Goal: Information Seeking & Learning: Learn about a topic

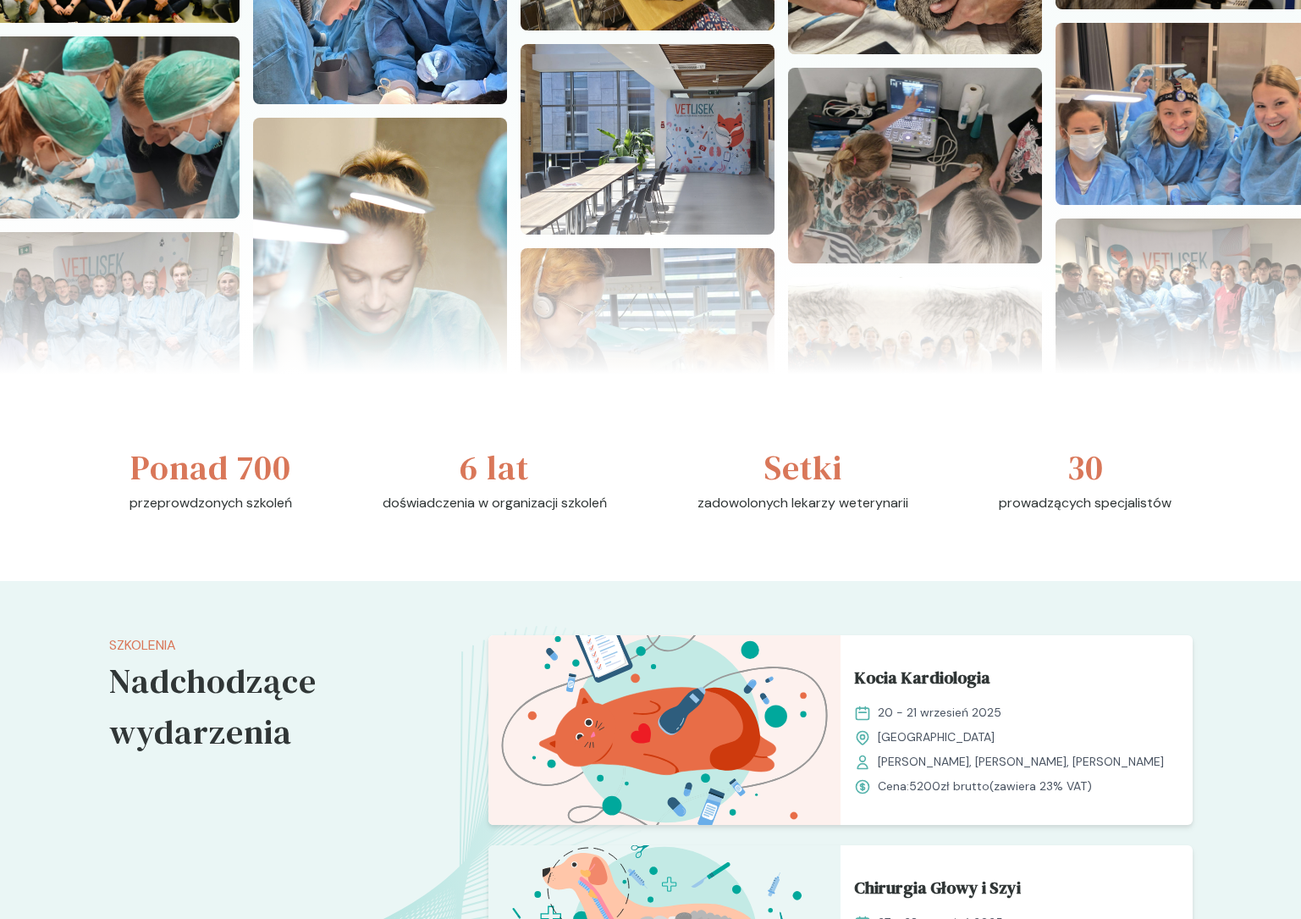
scroll to position [759, 0]
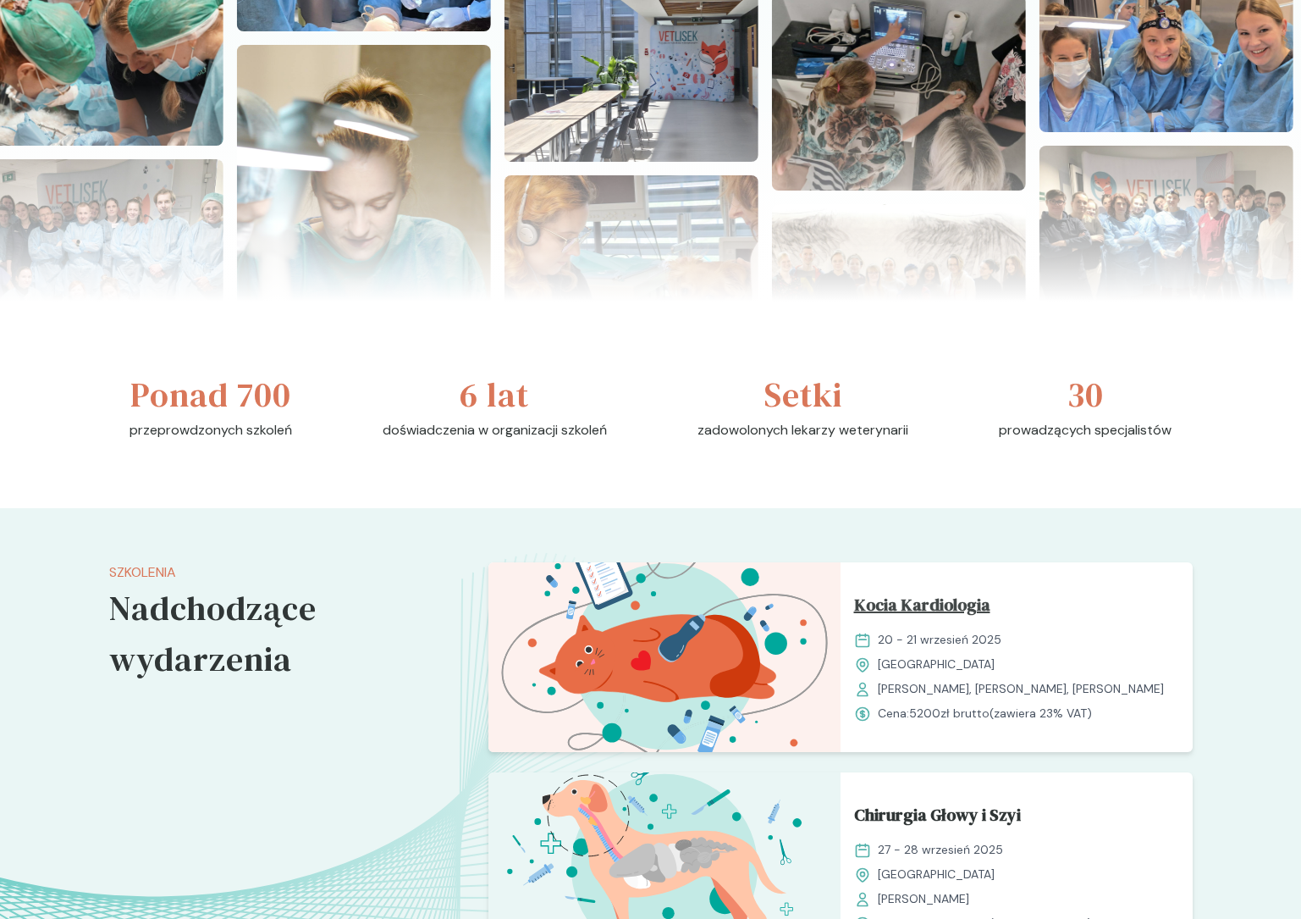
click at [957, 608] on span "Kocia Kardiologia" at bounding box center [922, 608] width 136 height 32
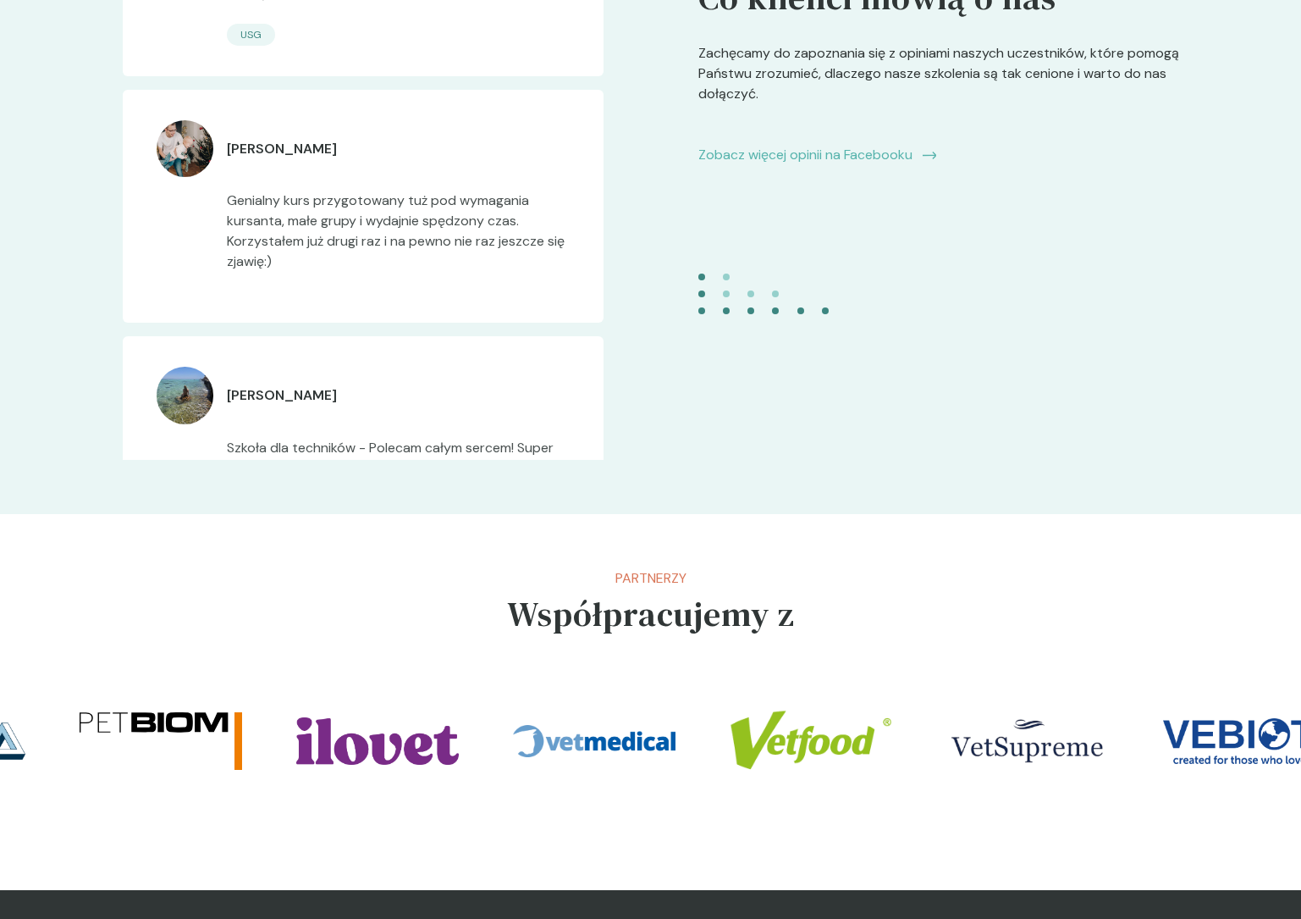
scroll to position [3375, 0]
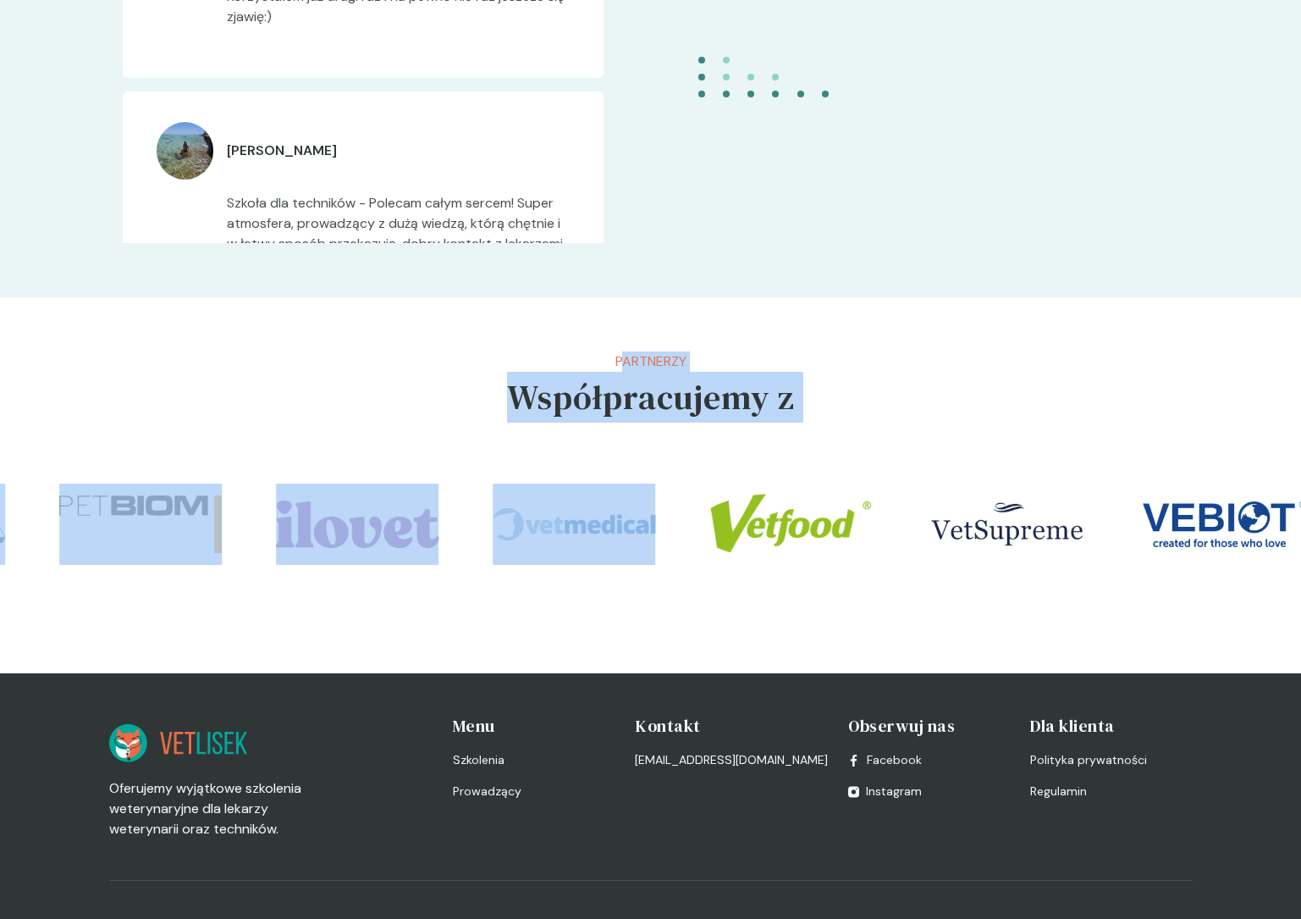
drag, startPoint x: 621, startPoint y: 364, endPoint x: 673, endPoint y: 435, distance: 88.4
click at [673, 435] on section "Partnerzy Współpracujemy z" at bounding box center [650, 485] width 1301 height 376
click at [673, 435] on div at bounding box center [650, 524] width 1301 height 190
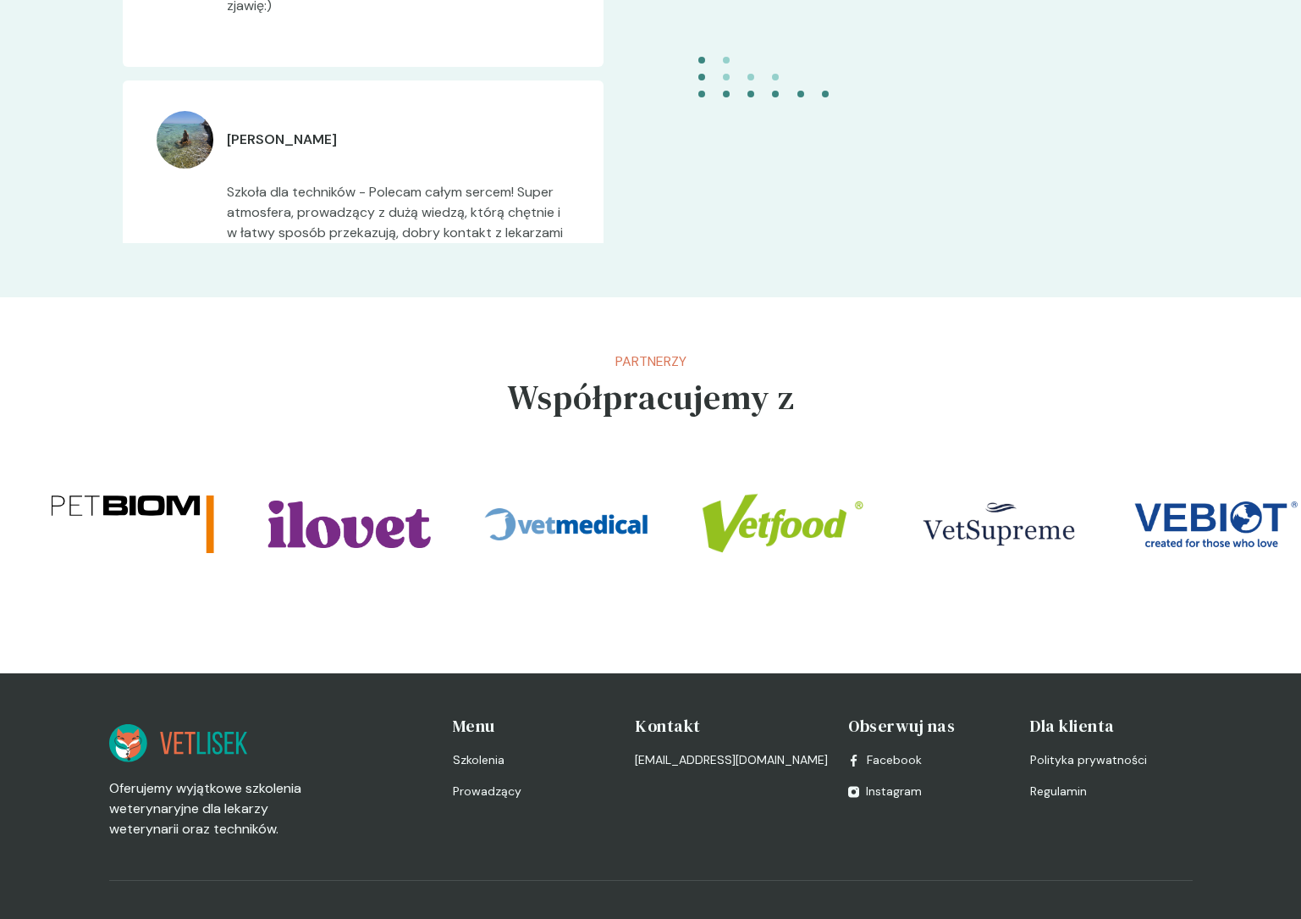
click at [673, 400] on h5 "Współpracujemy z" at bounding box center [651, 397] width 288 height 51
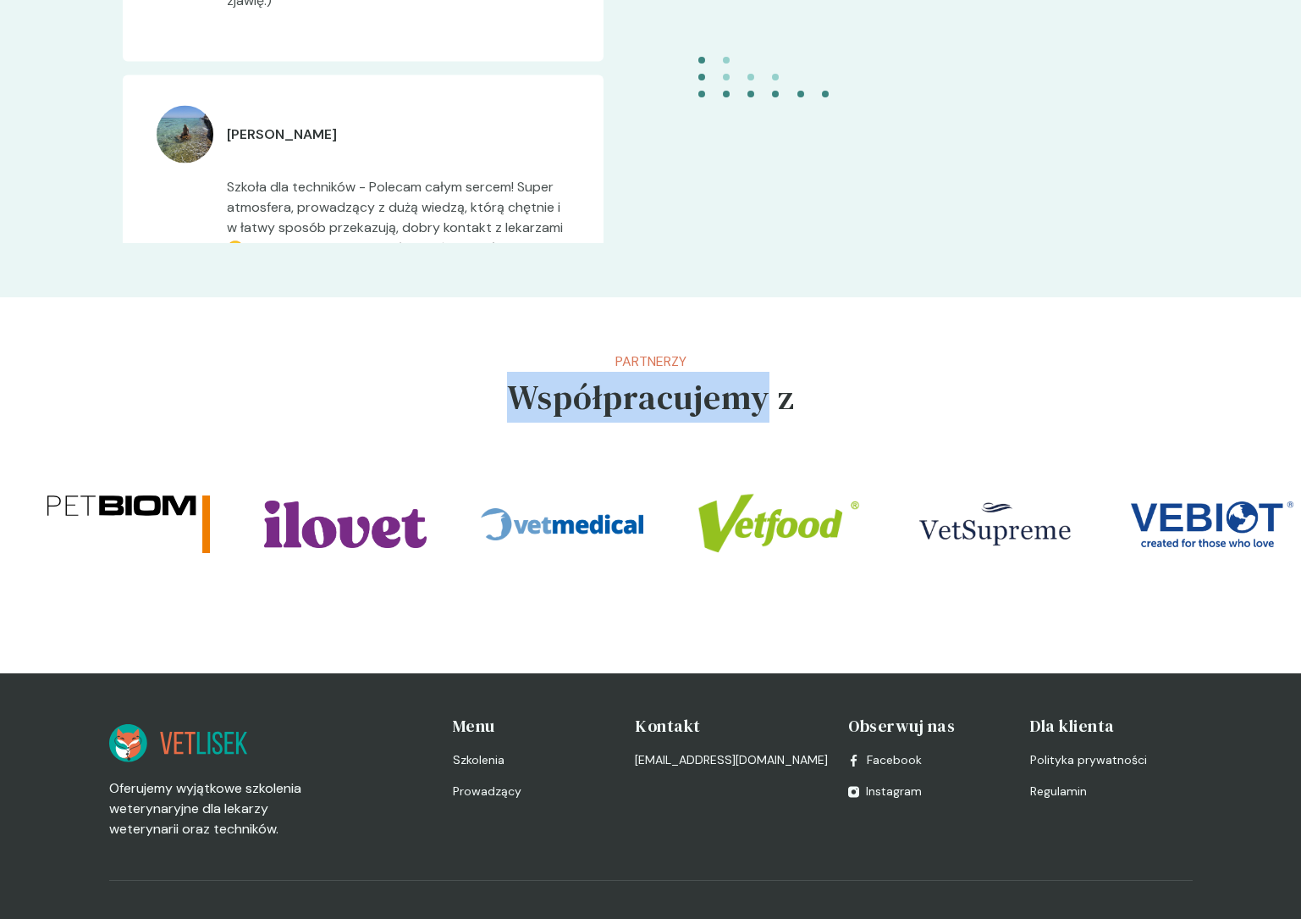
click at [673, 400] on h5 "Współpracujemy z" at bounding box center [651, 397] width 288 height 51
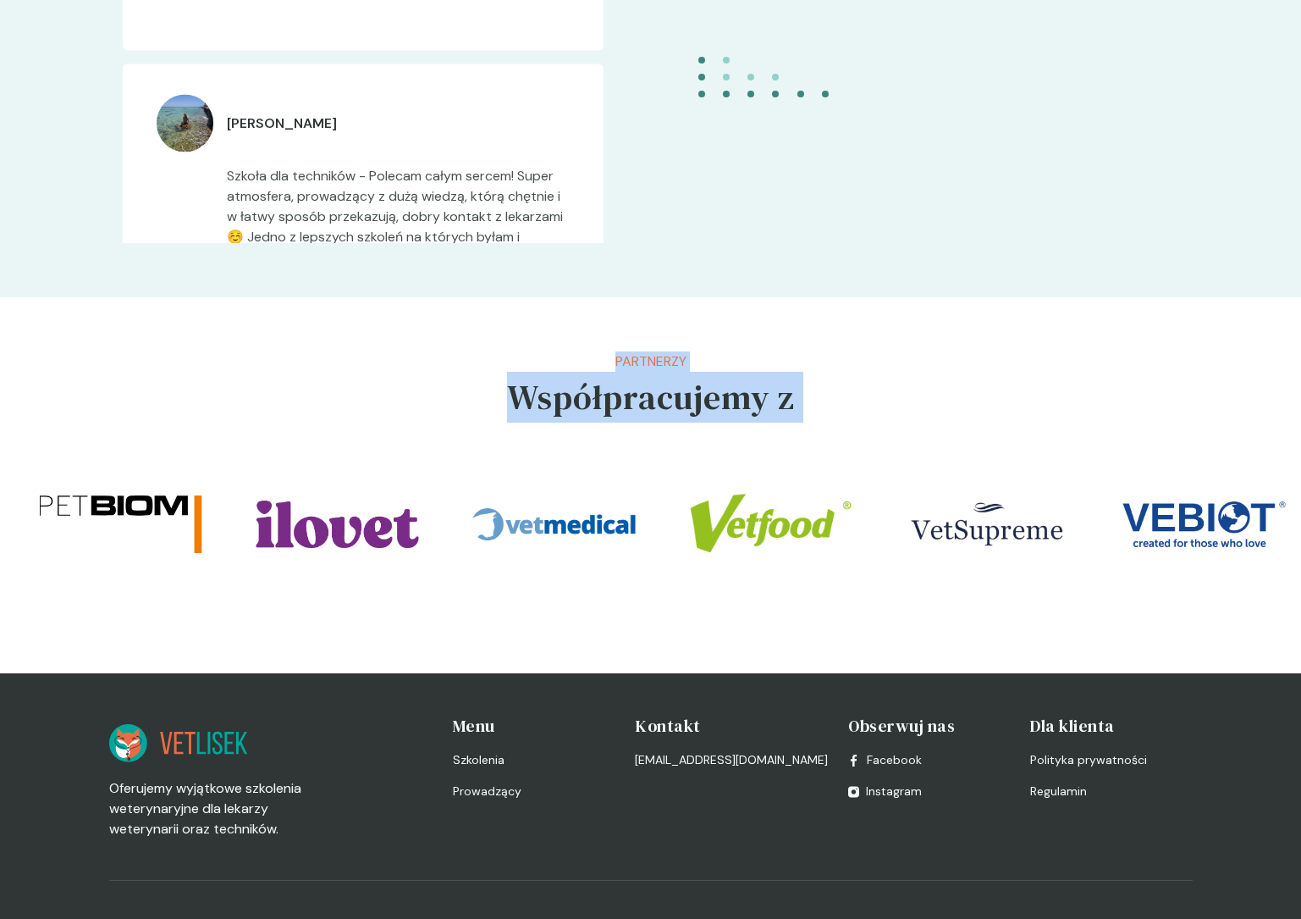
drag, startPoint x: 673, startPoint y: 400, endPoint x: 651, endPoint y: 364, distance: 41.8
click at [651, 364] on div "Partnerzy Współpracujemy z" at bounding box center [651, 390] width 288 height 78
click at [651, 364] on p "Partnerzy" at bounding box center [651, 361] width 288 height 20
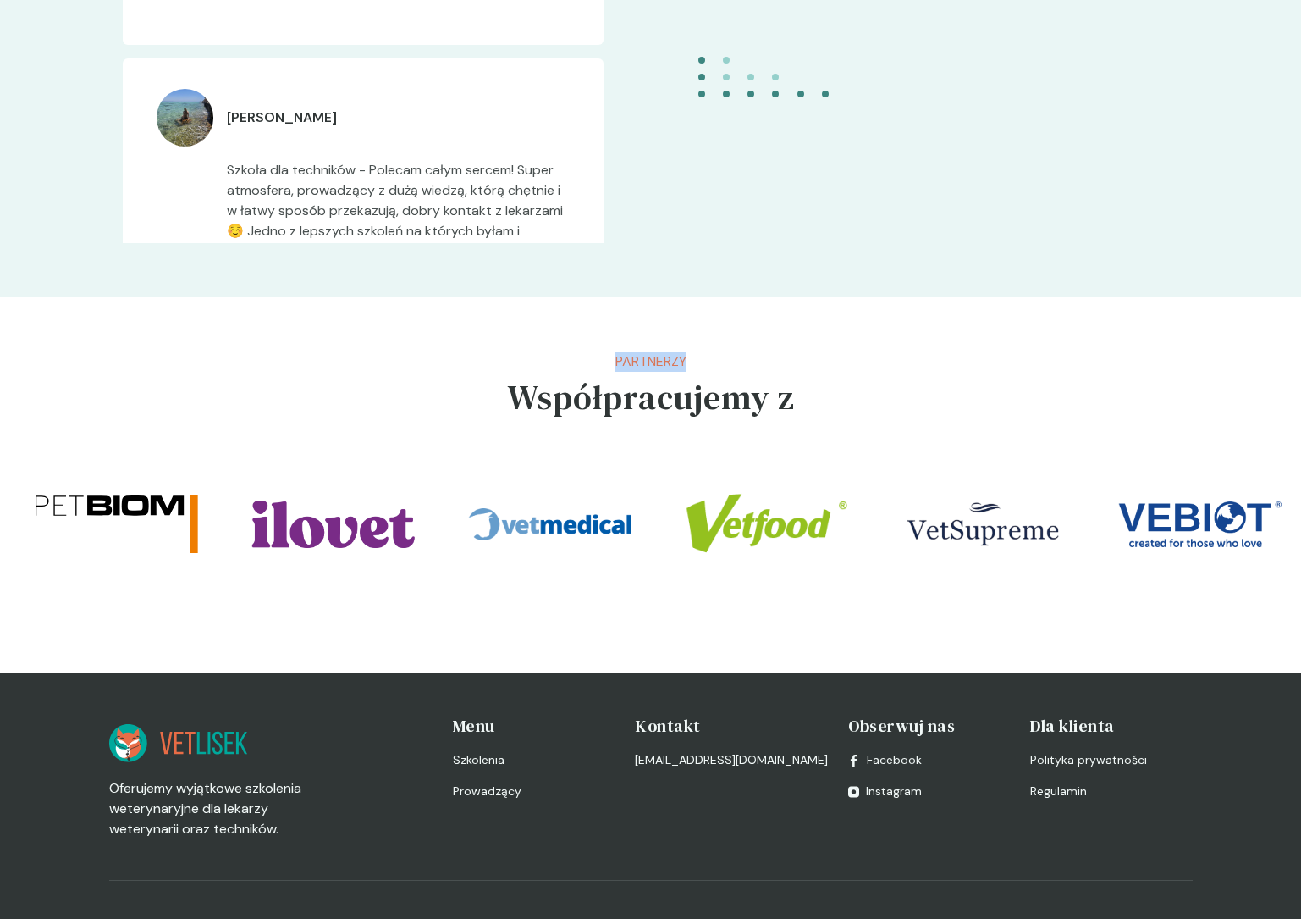
click at [651, 364] on p "Partnerzy" at bounding box center [651, 361] width 288 height 20
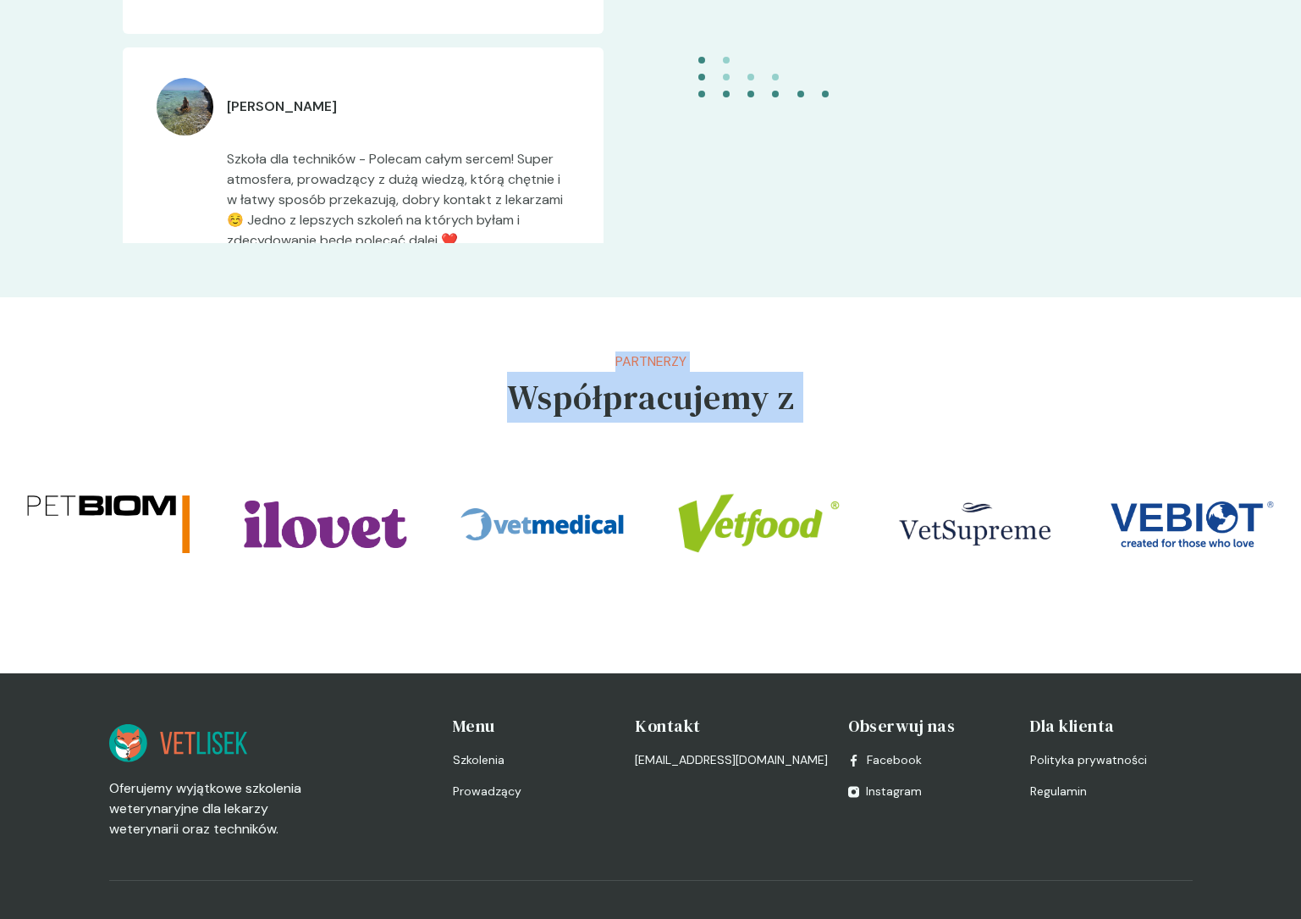
drag, startPoint x: 651, startPoint y: 364, endPoint x: 651, endPoint y: 400, distance: 35.6
click at [651, 400] on div "Partnerzy Współpracujemy z" at bounding box center [651, 390] width 288 height 78
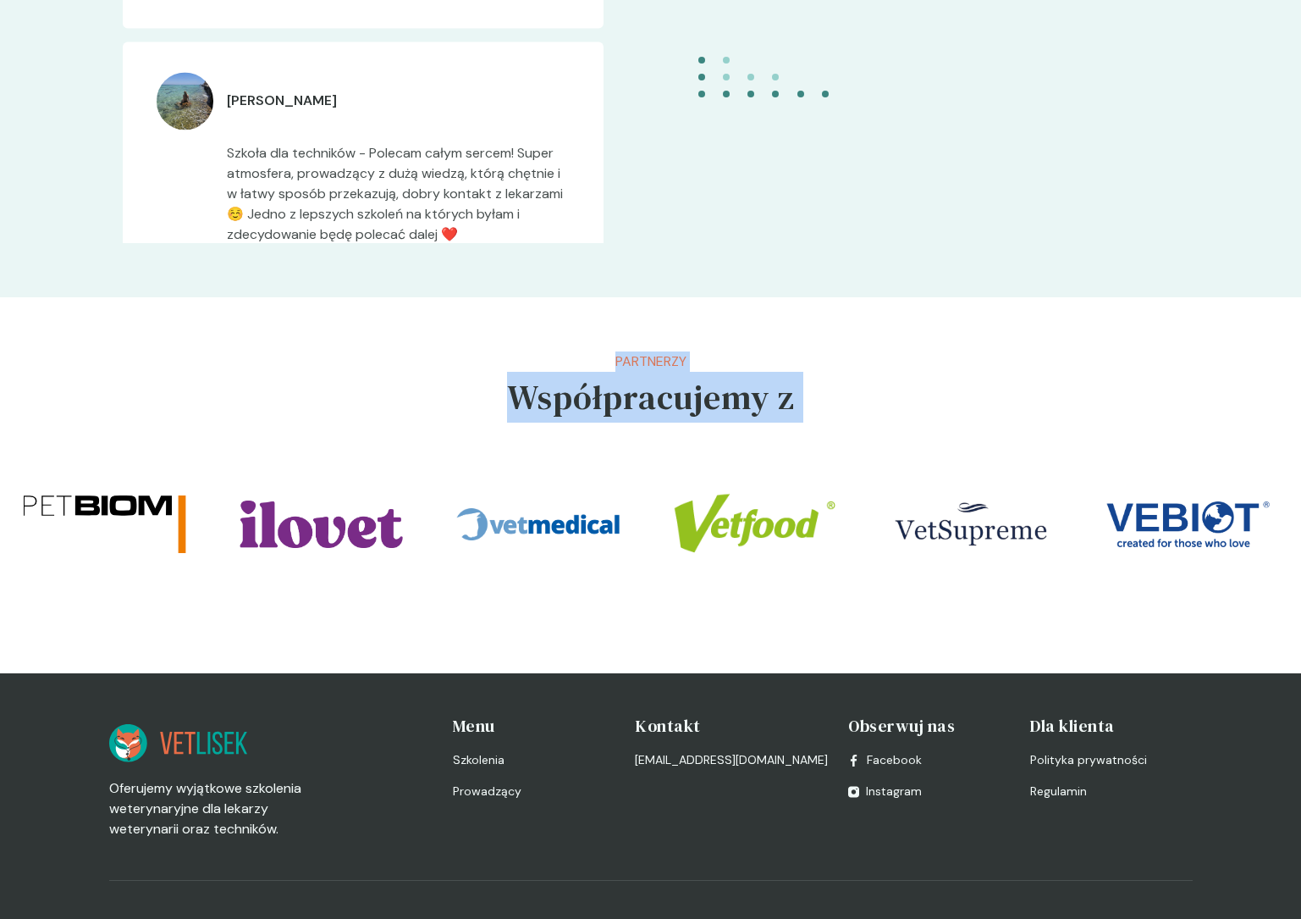
click at [651, 400] on h5 "Współpracujemy z" at bounding box center [651, 397] width 288 height 51
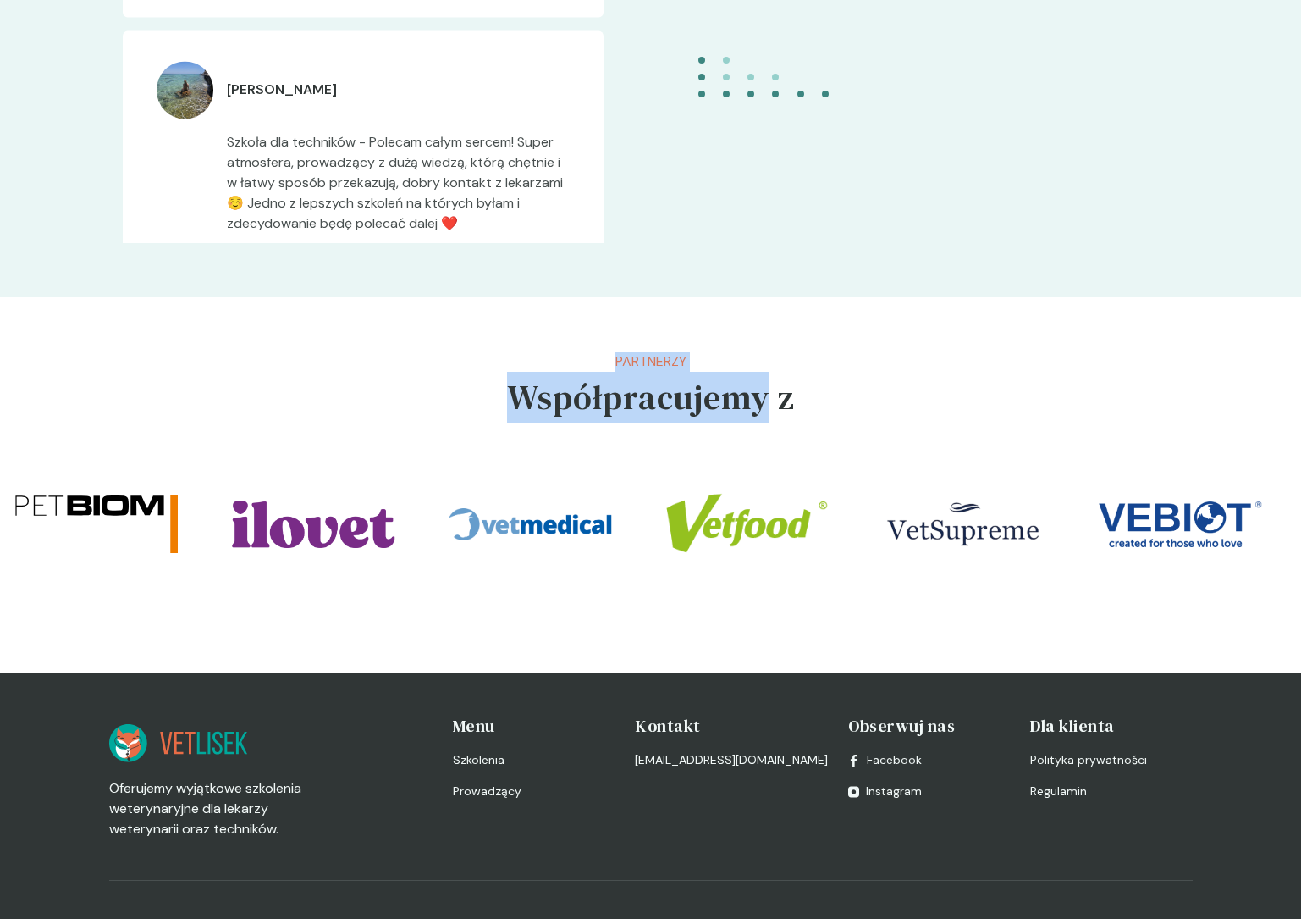
drag, startPoint x: 651, startPoint y: 400, endPoint x: 651, endPoint y: 362, distance: 37.3
click at [651, 362] on div "Partnerzy Współpracujemy z" at bounding box center [651, 390] width 288 height 78
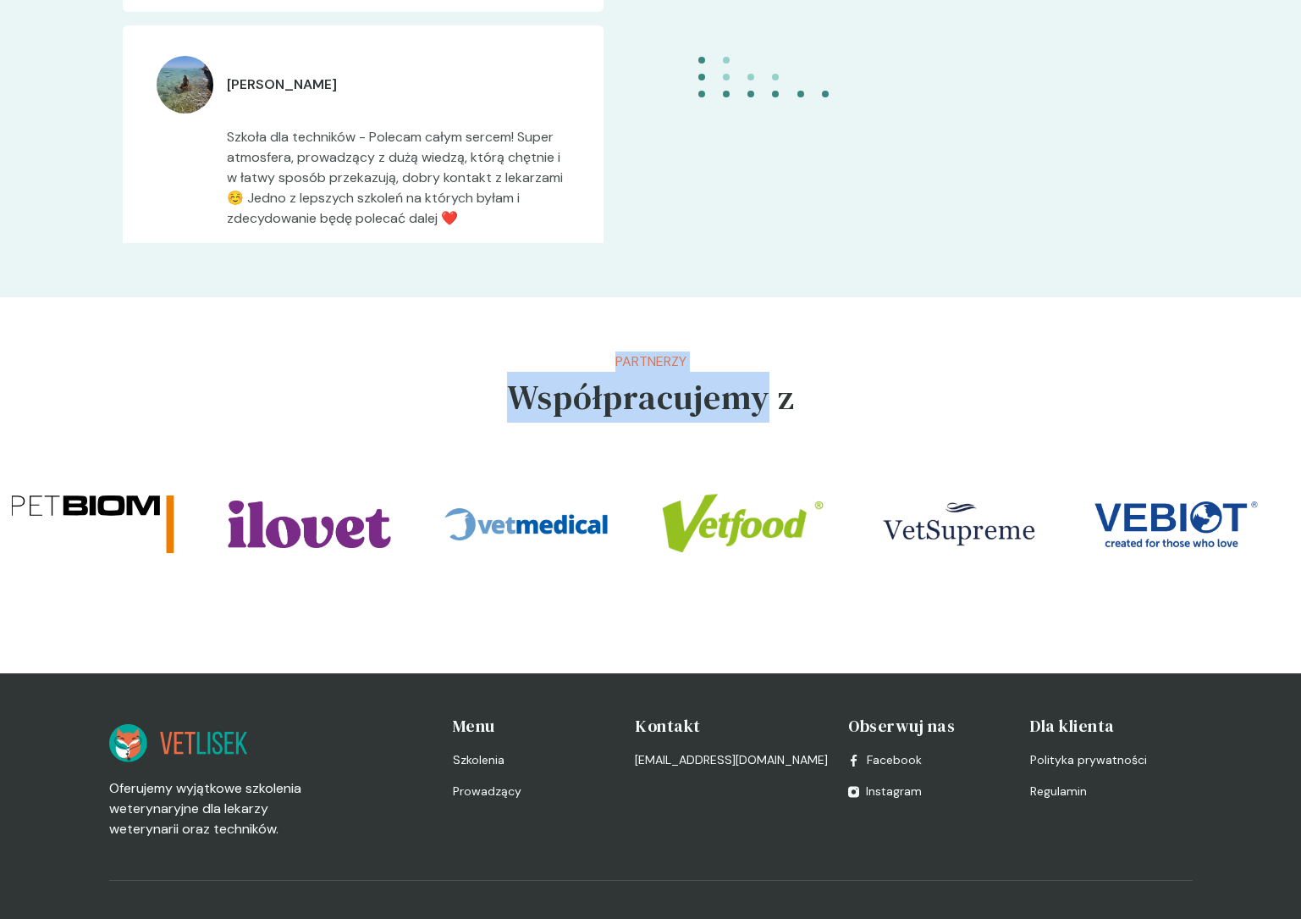
click at [651, 362] on p "Partnerzy" at bounding box center [651, 361] width 288 height 20
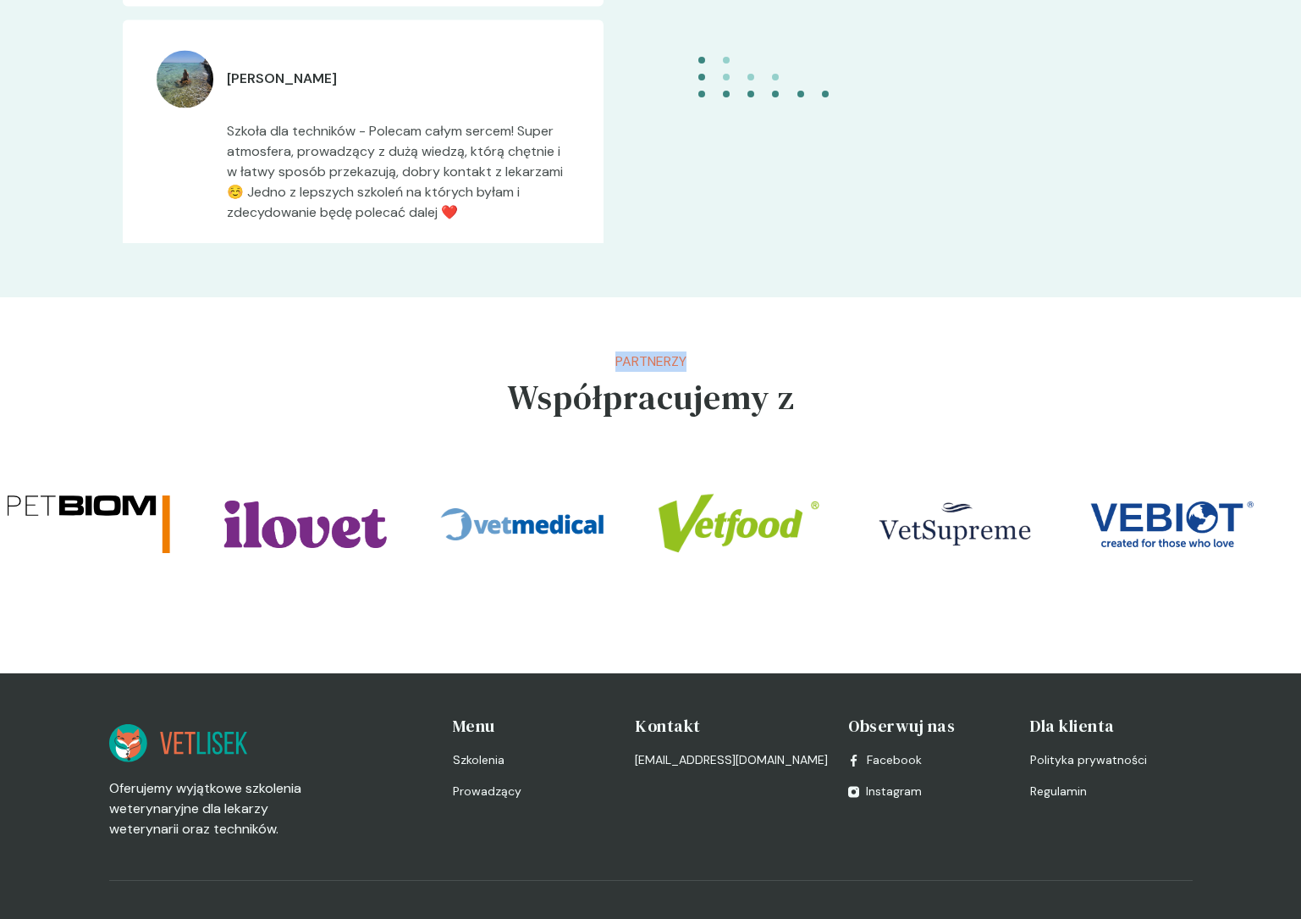
click at [651, 362] on p "Partnerzy" at bounding box center [651, 361] width 288 height 20
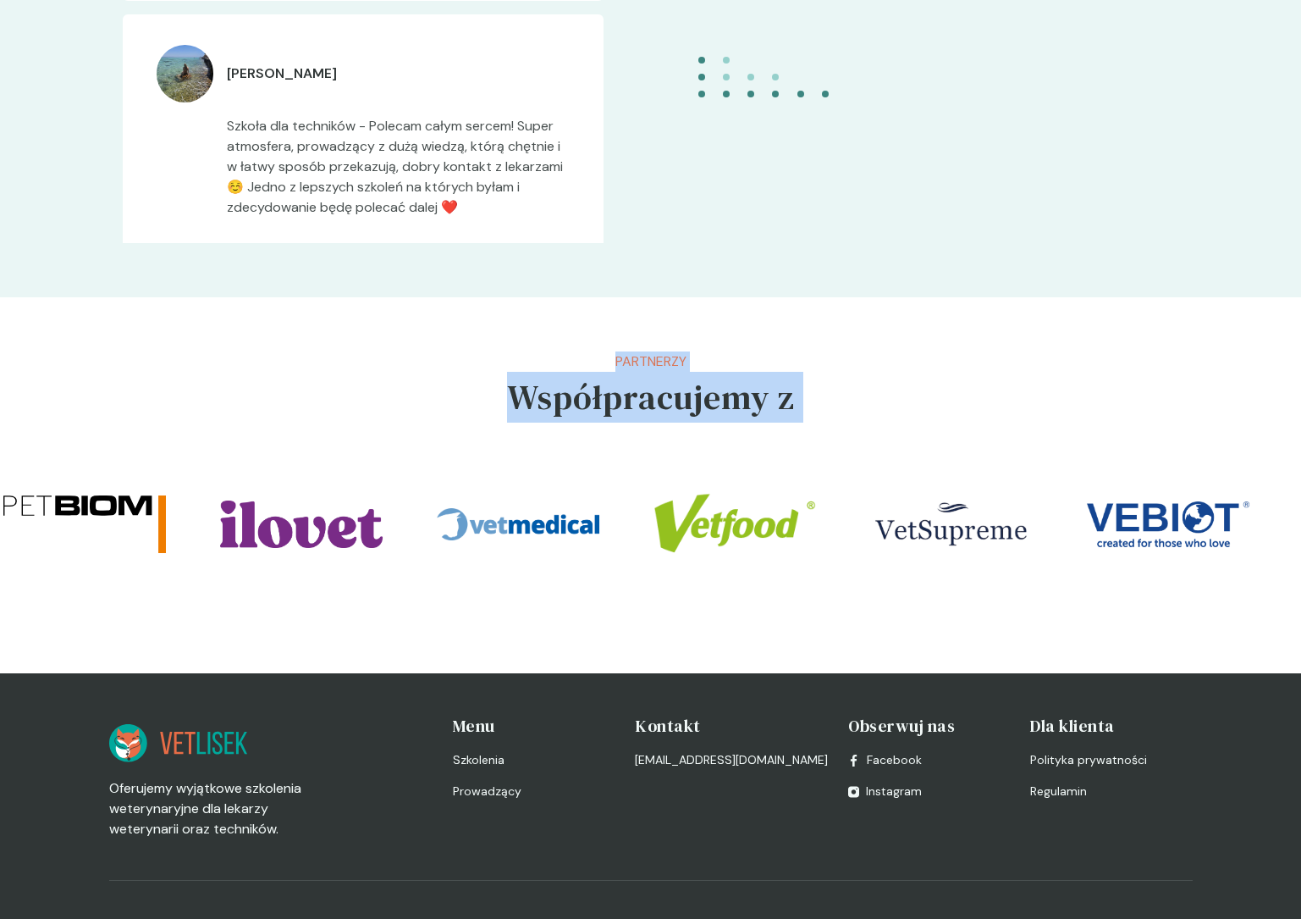
drag, startPoint x: 651, startPoint y: 362, endPoint x: 651, endPoint y: 382, distance: 19.5
click at [651, 373] on div "Partnerzy Współpracujemy z" at bounding box center [651, 390] width 288 height 78
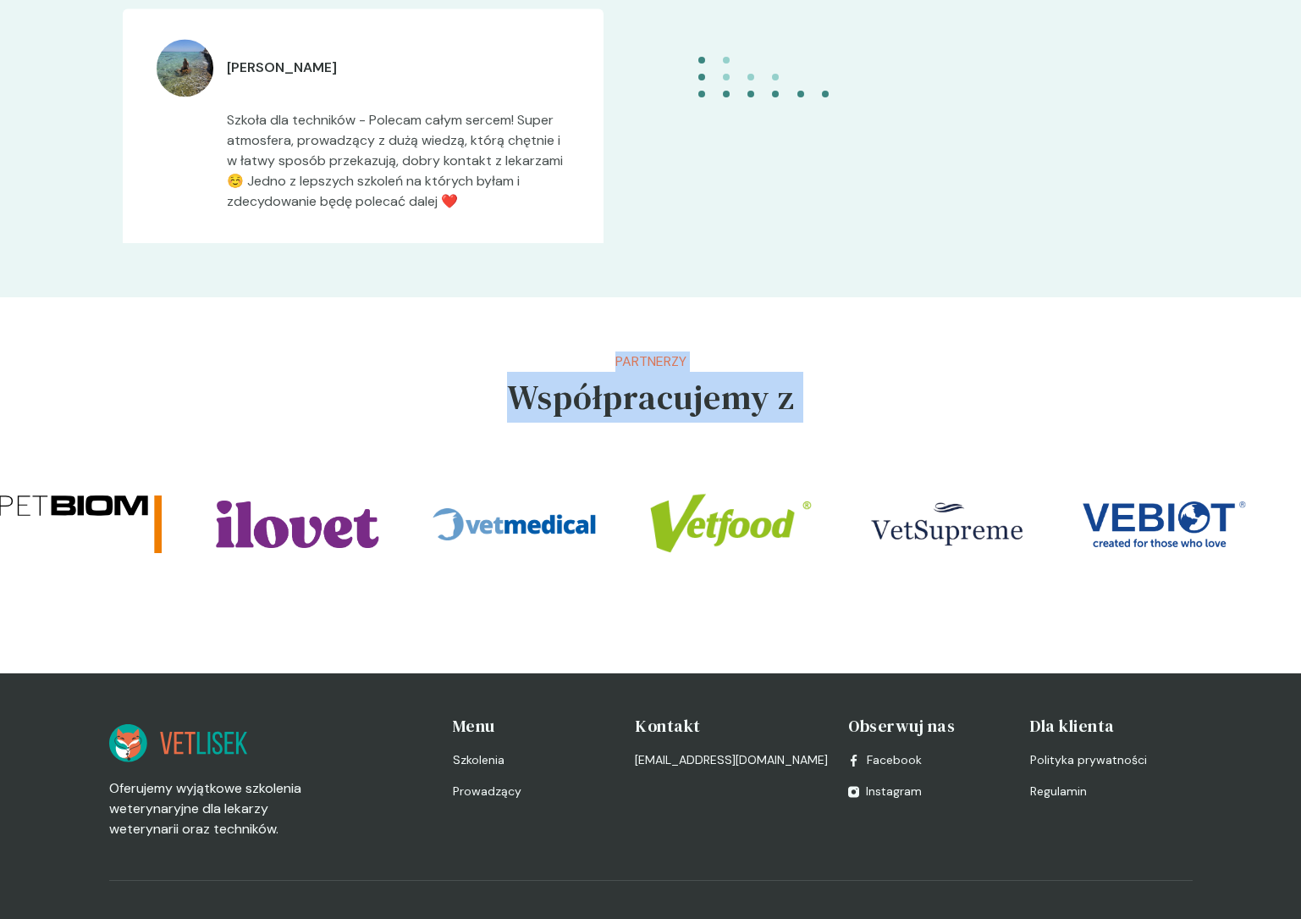
click at [651, 382] on h5 "Współpracujemy z" at bounding box center [651, 397] width 288 height 51
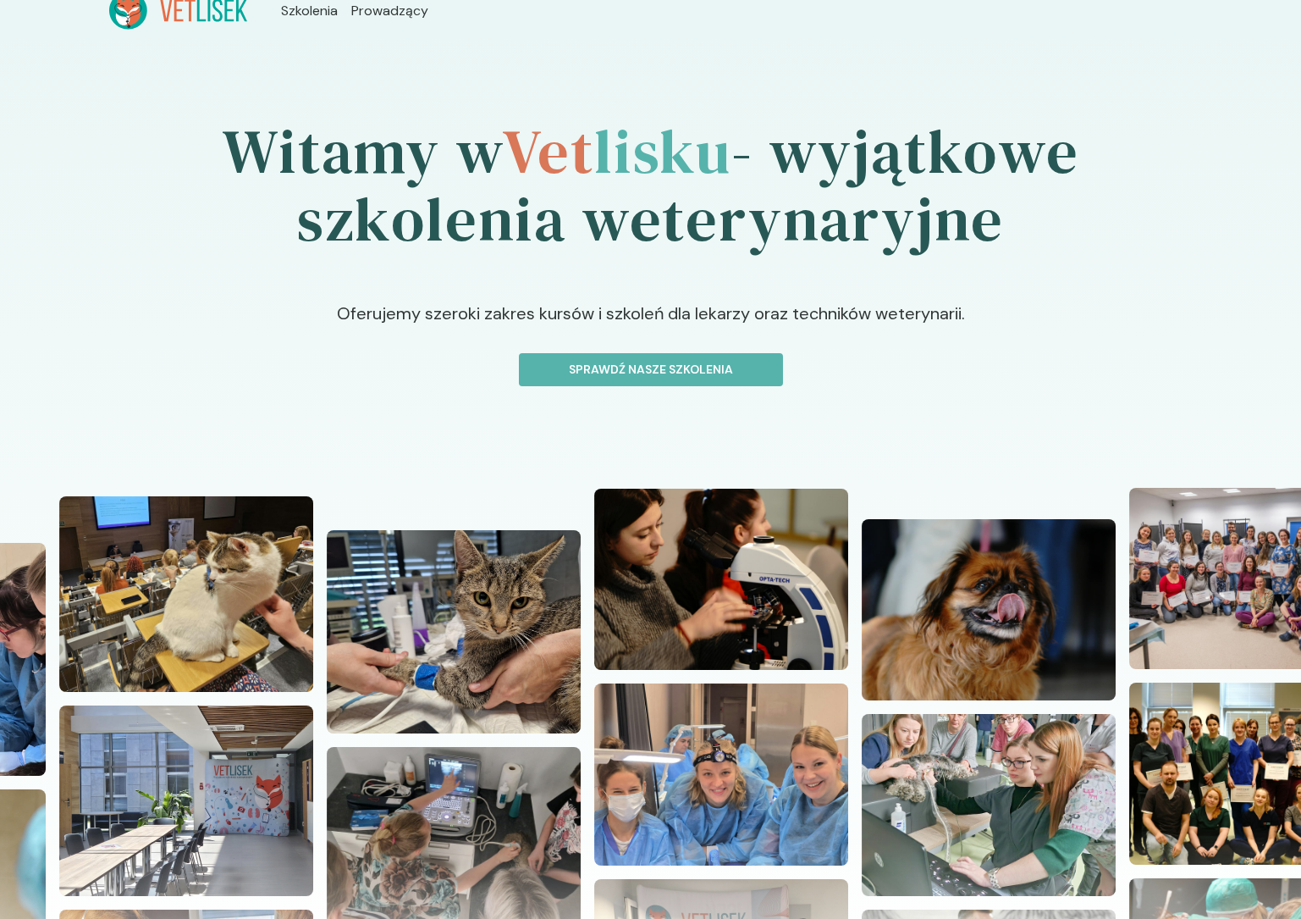
scroll to position [0, 0]
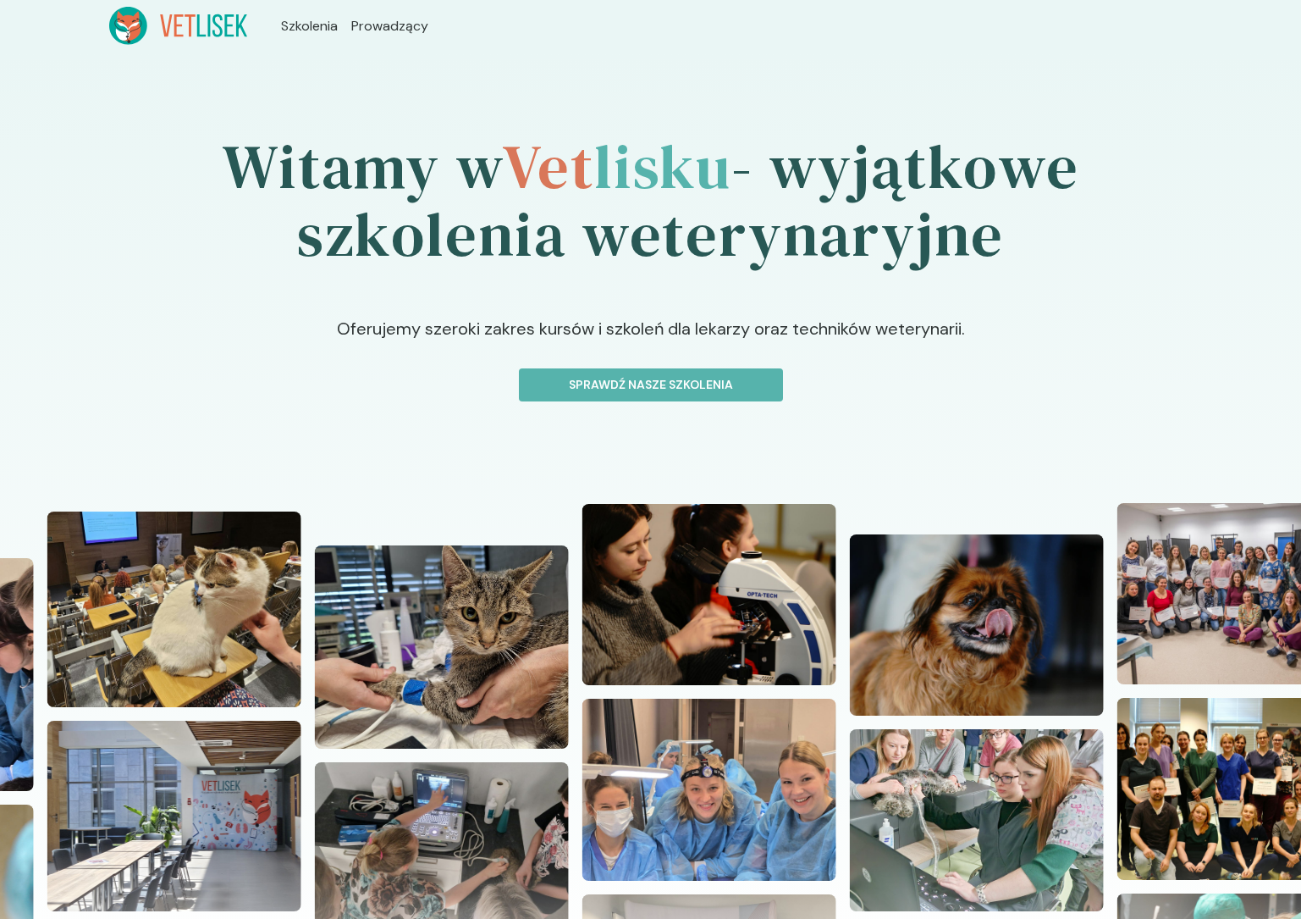
click at [599, 334] on p "Oferujemy szeroki zakres kursów i szkoleń dla lekarzy oraz techników weterynari…" at bounding box center [651, 342] width 868 height 52
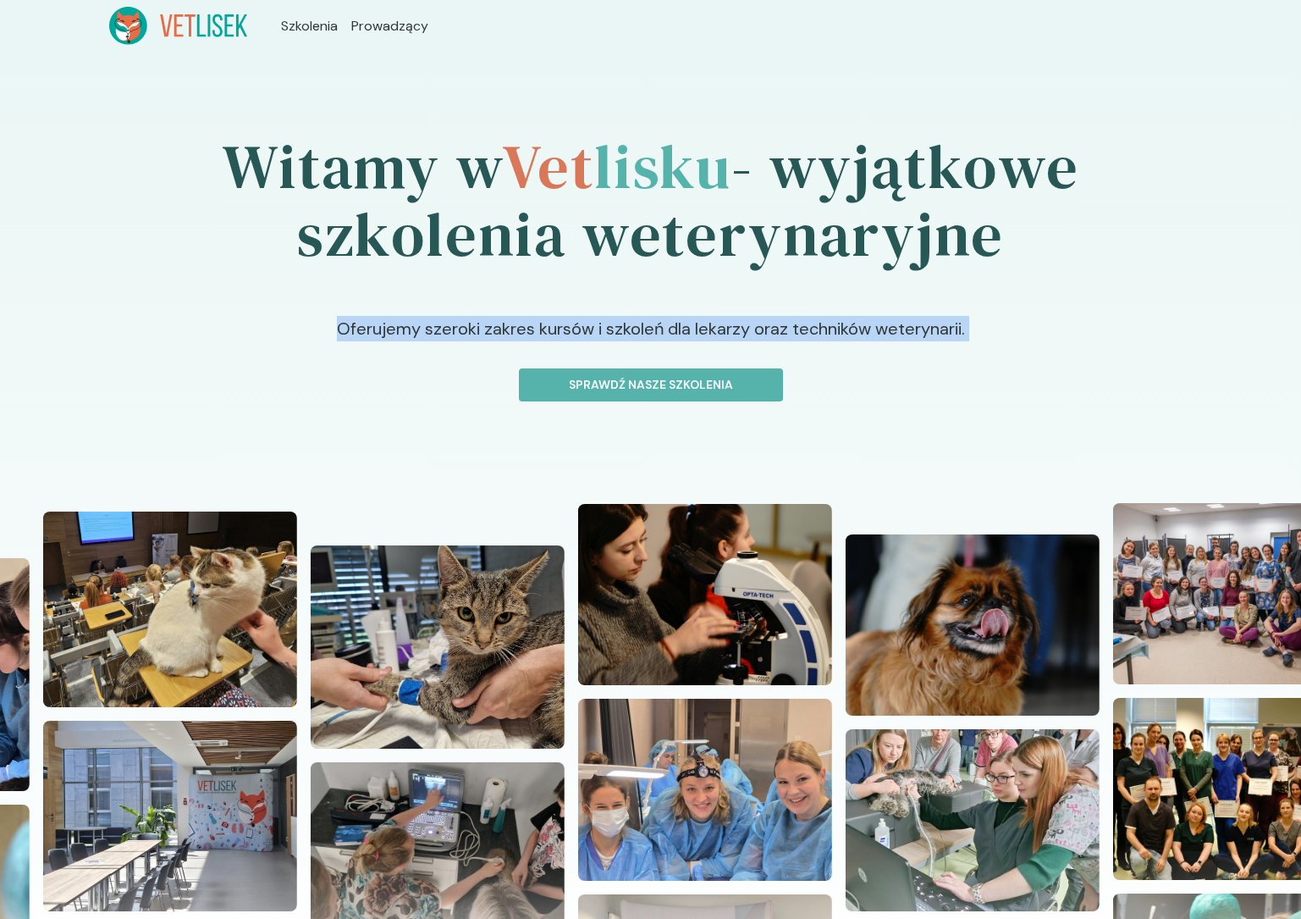
drag, startPoint x: 599, startPoint y: 334, endPoint x: 703, endPoint y: 334, distance: 104.1
click at [703, 334] on p "Oferujemy szeroki zakres kursów i szkoleń dla lekarzy oraz techników weterynari…" at bounding box center [651, 342] width 868 height 52
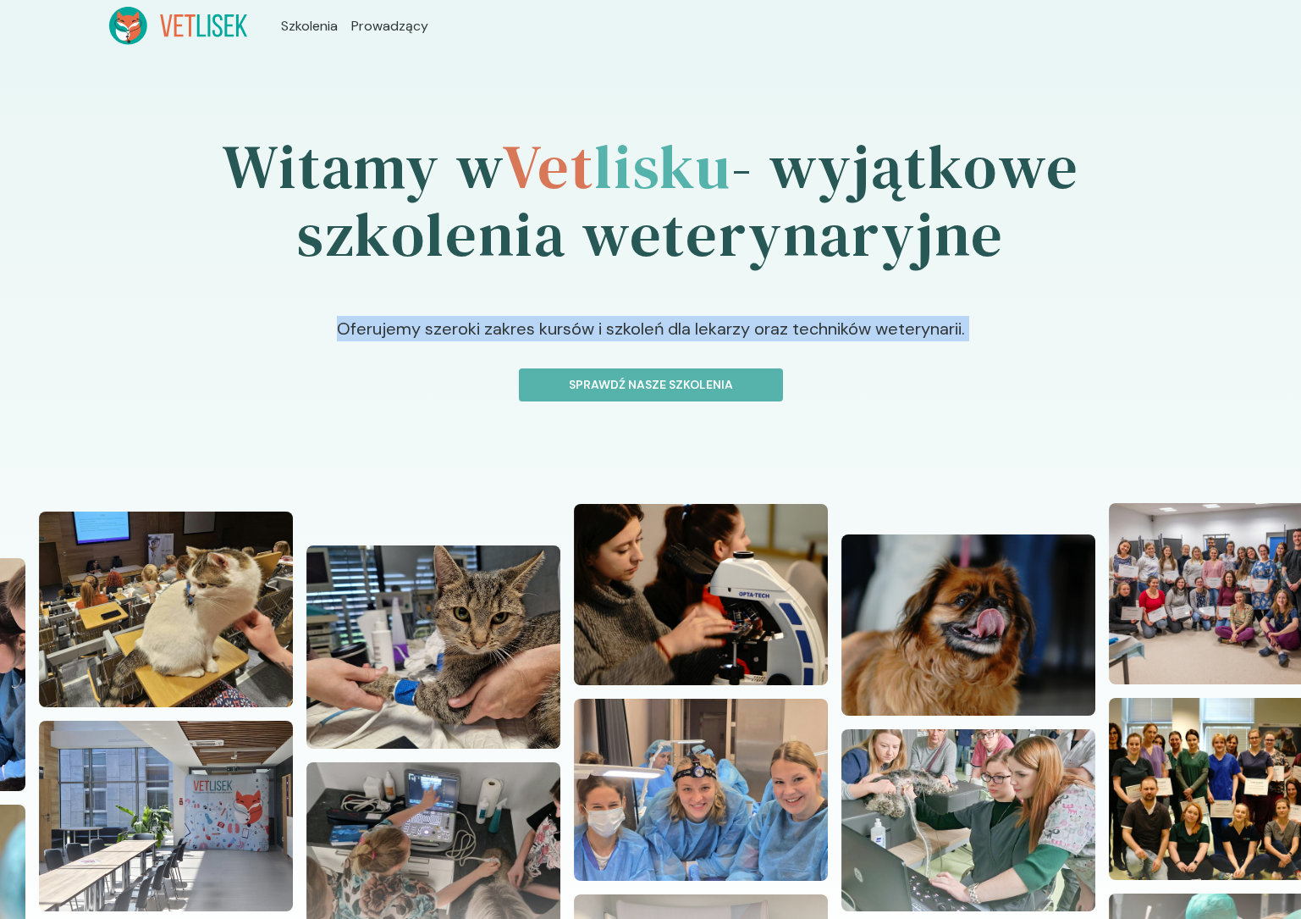
click at [703, 334] on p "Oferujemy szeroki zakres kursów i szkoleń dla lekarzy oraz techników weterynari…" at bounding box center [651, 342] width 868 height 52
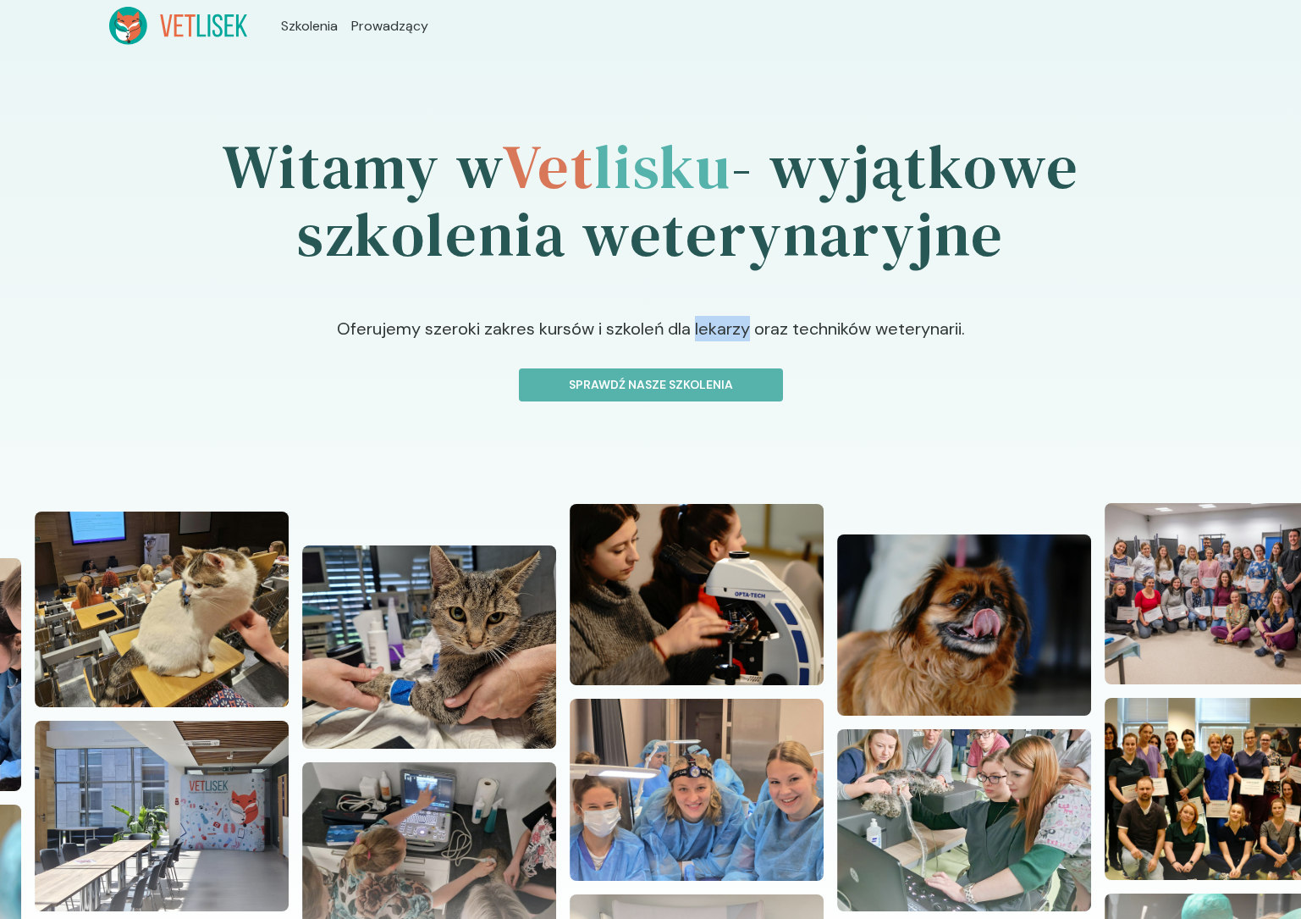
click at [703, 334] on p "Oferujemy szeroki zakres kursów i szkoleń dla lekarzy oraz techników weterynari…" at bounding box center [651, 342] width 868 height 52
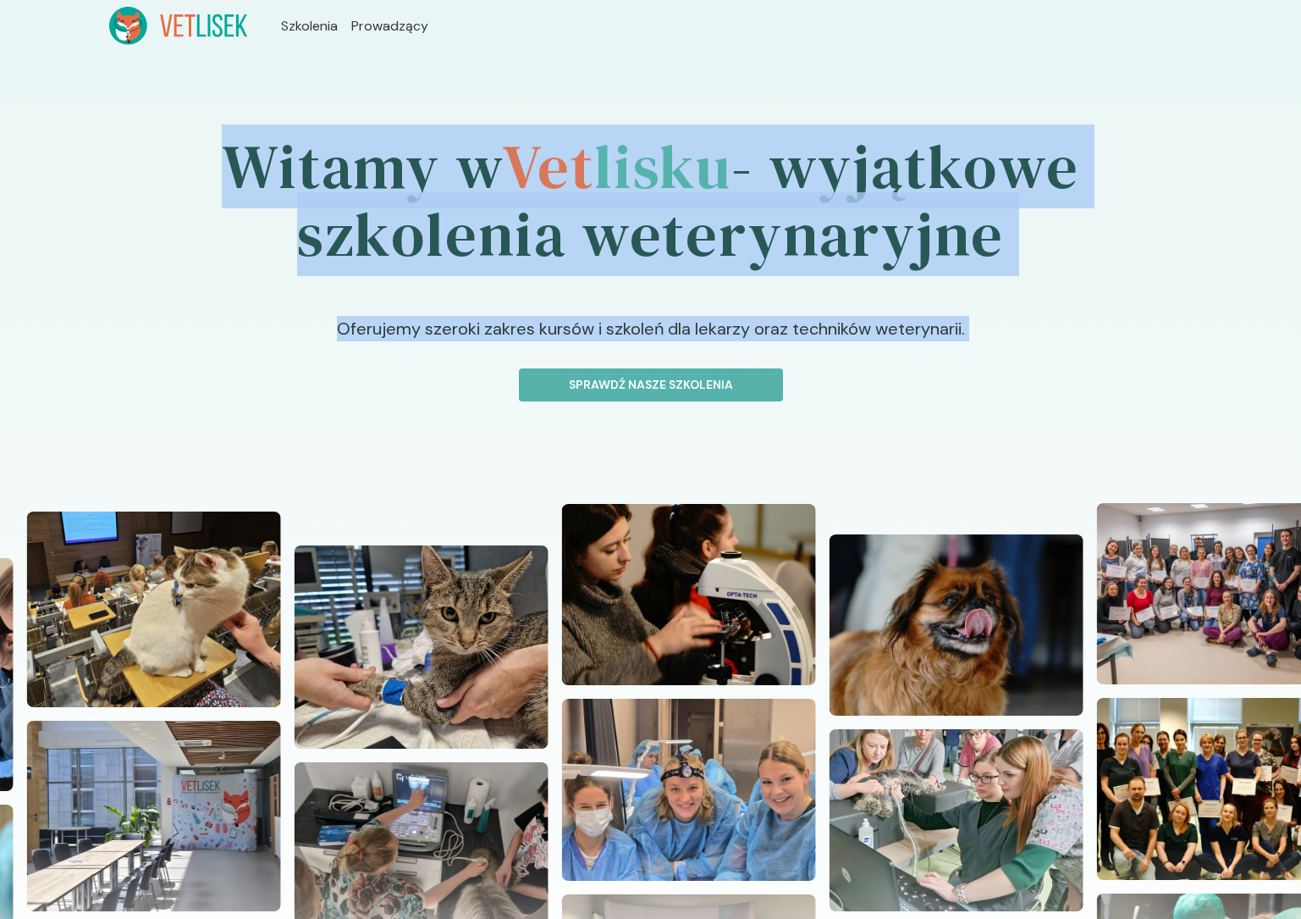
drag, startPoint x: 703, startPoint y: 334, endPoint x: 627, endPoint y: 185, distance: 168.1
click at [627, 185] on div "Witamy w Vet lisku - wyjątkowe szkolenia weterynaryjne Oferujemy szeroki zakres…" at bounding box center [650, 556] width 1301 height 1008
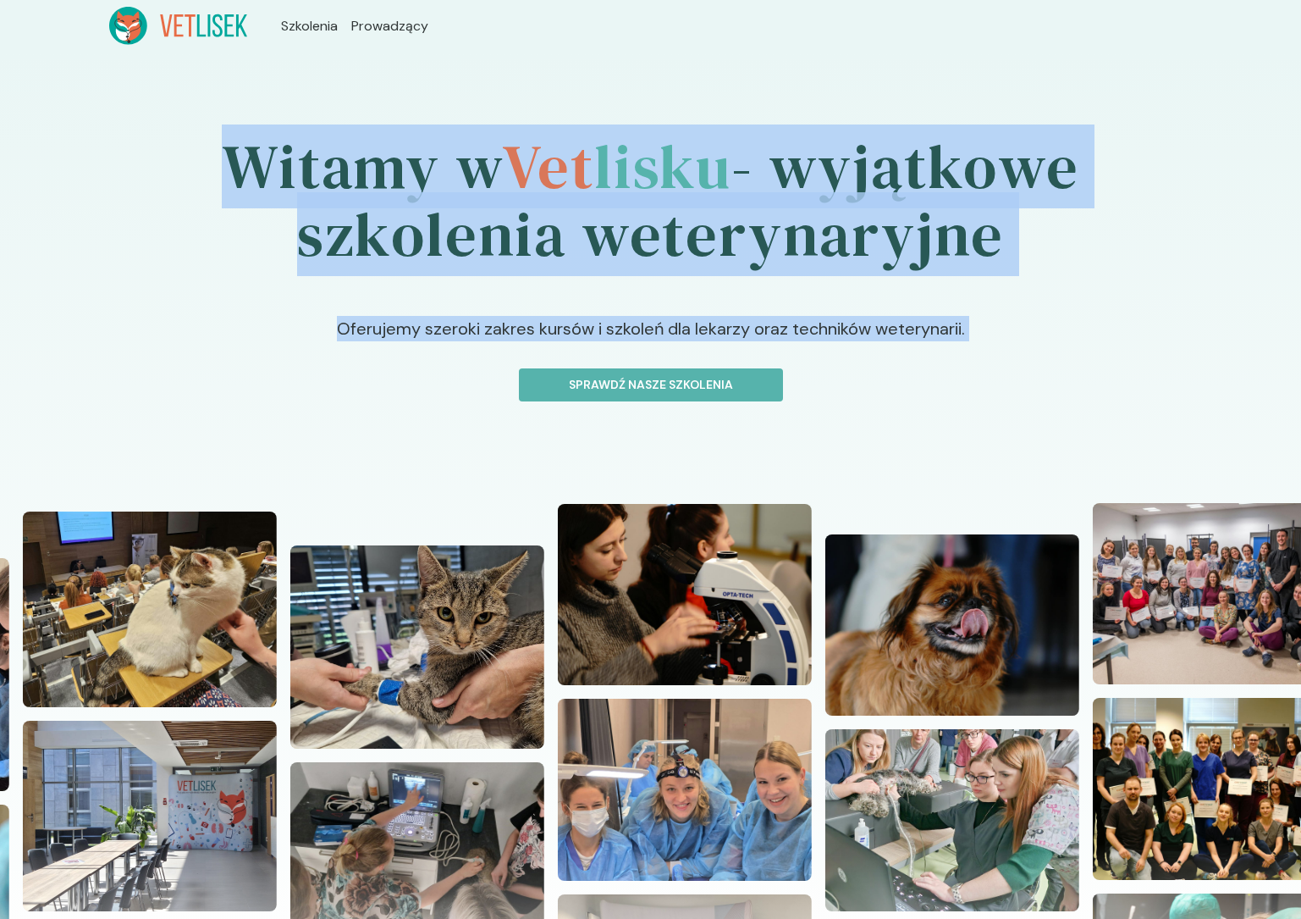
click at [626, 185] on span "lisku" at bounding box center [662, 166] width 137 height 84
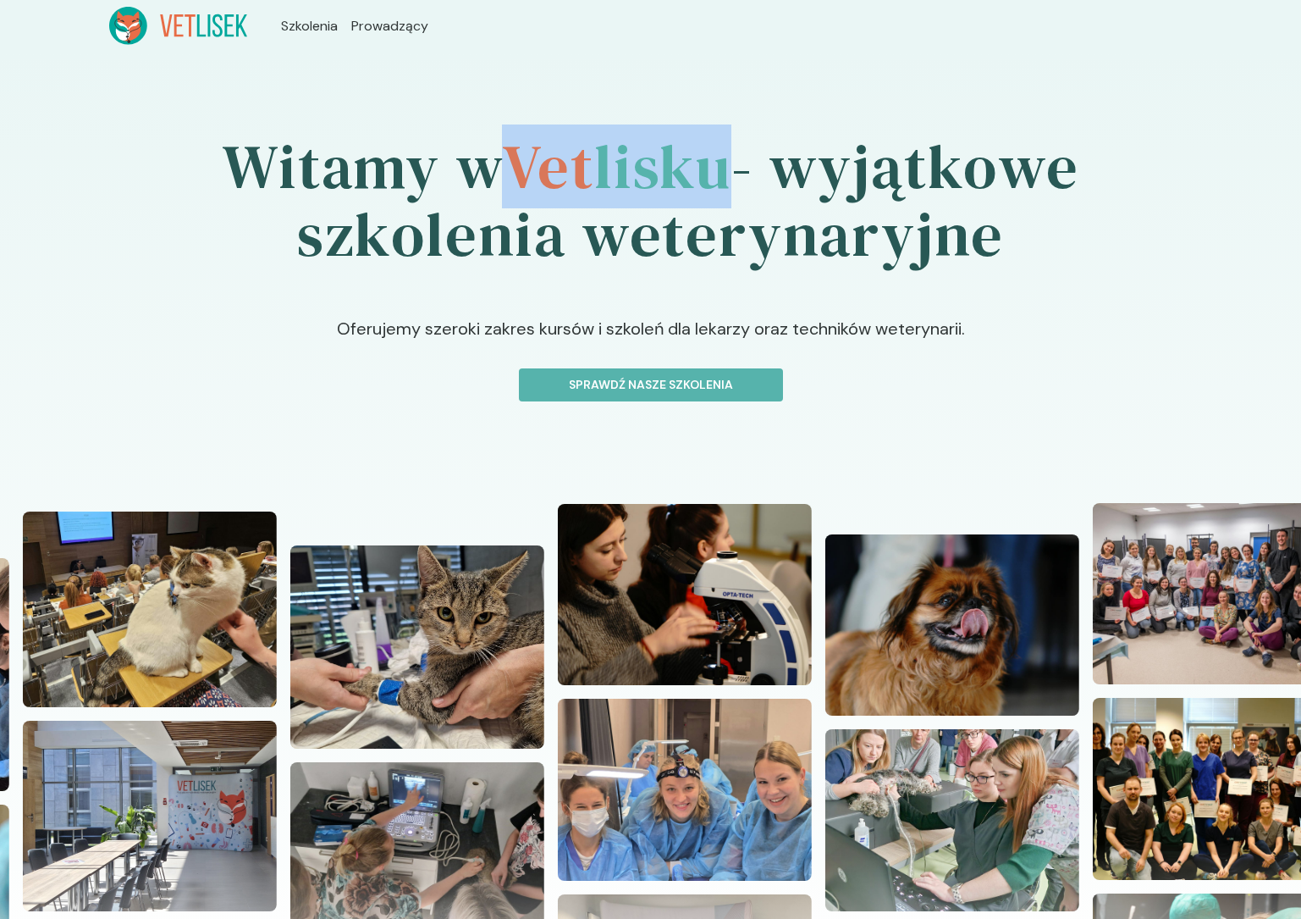
click at [626, 185] on span "lisku" at bounding box center [662, 166] width 137 height 84
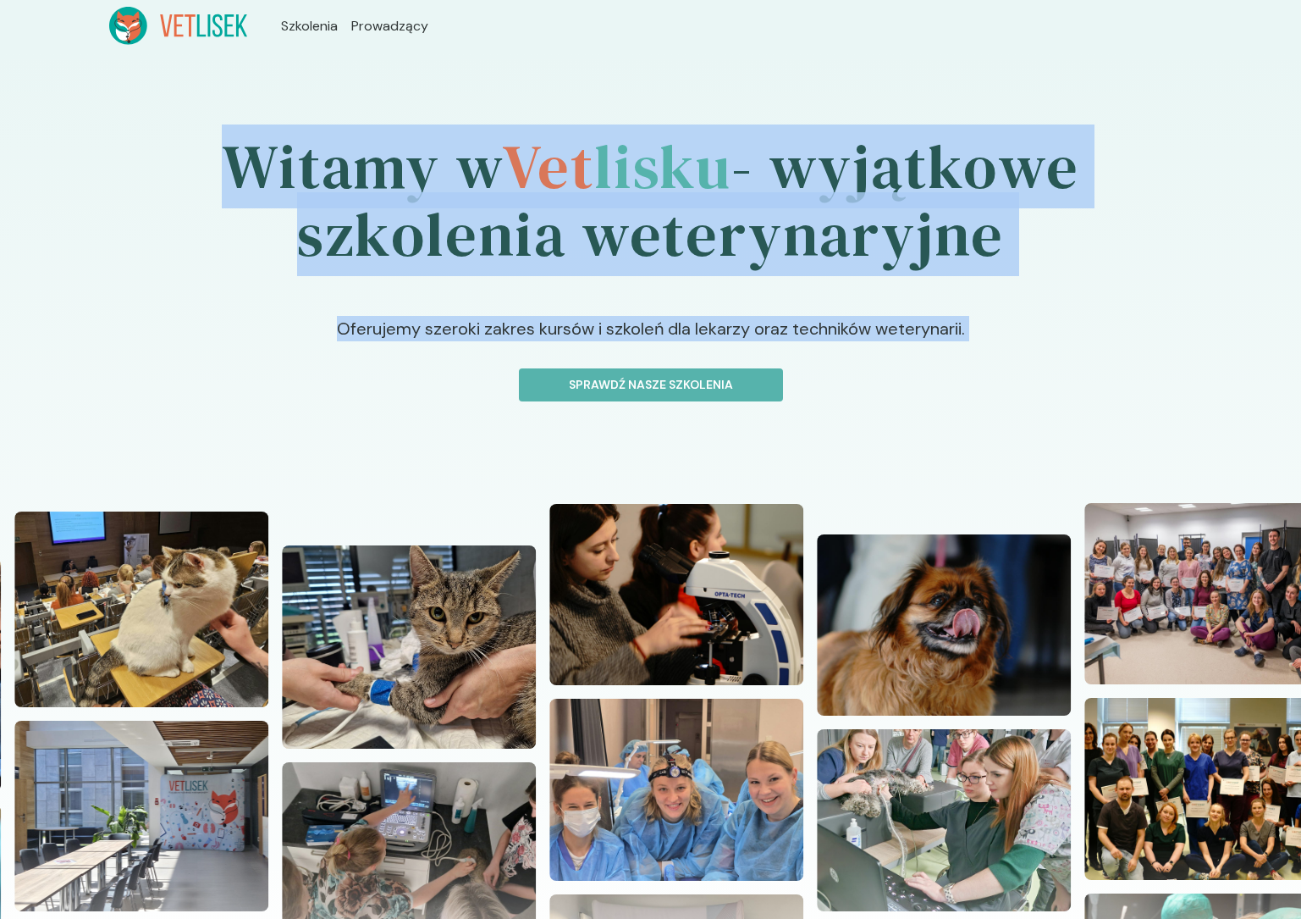
drag, startPoint x: 626, startPoint y: 185, endPoint x: 639, endPoint y: 335, distance: 151.3
click at [639, 335] on div "Witamy w Vet lisku - wyjątkowe szkolenia weterynaryjne Oferujemy szeroki zakres…" at bounding box center [650, 556] width 1301 height 1008
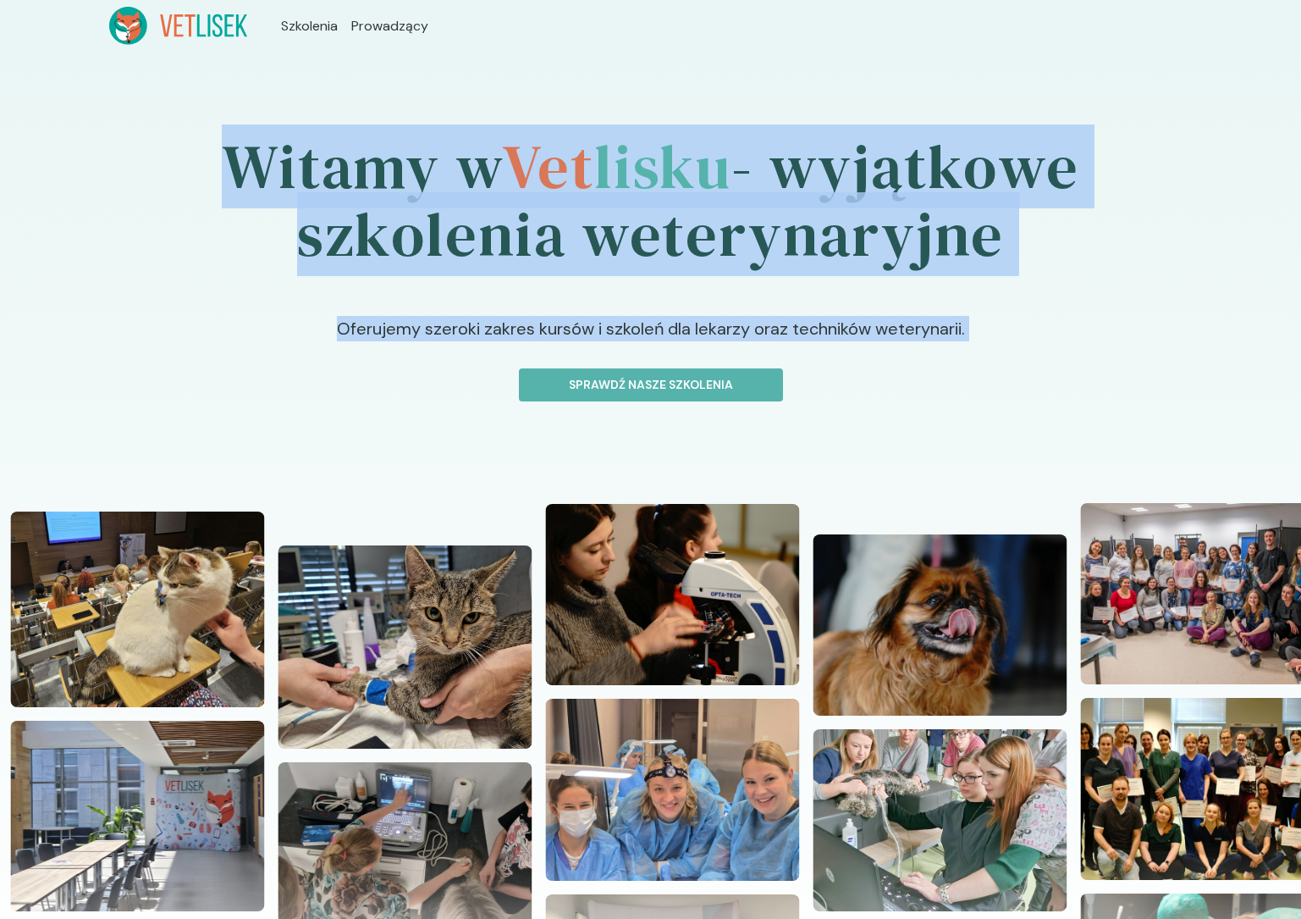
click at [639, 335] on p "Oferujemy szeroki zakres kursów i szkoleń dla lekarzy oraz techników weterynari…" at bounding box center [651, 342] width 868 height 52
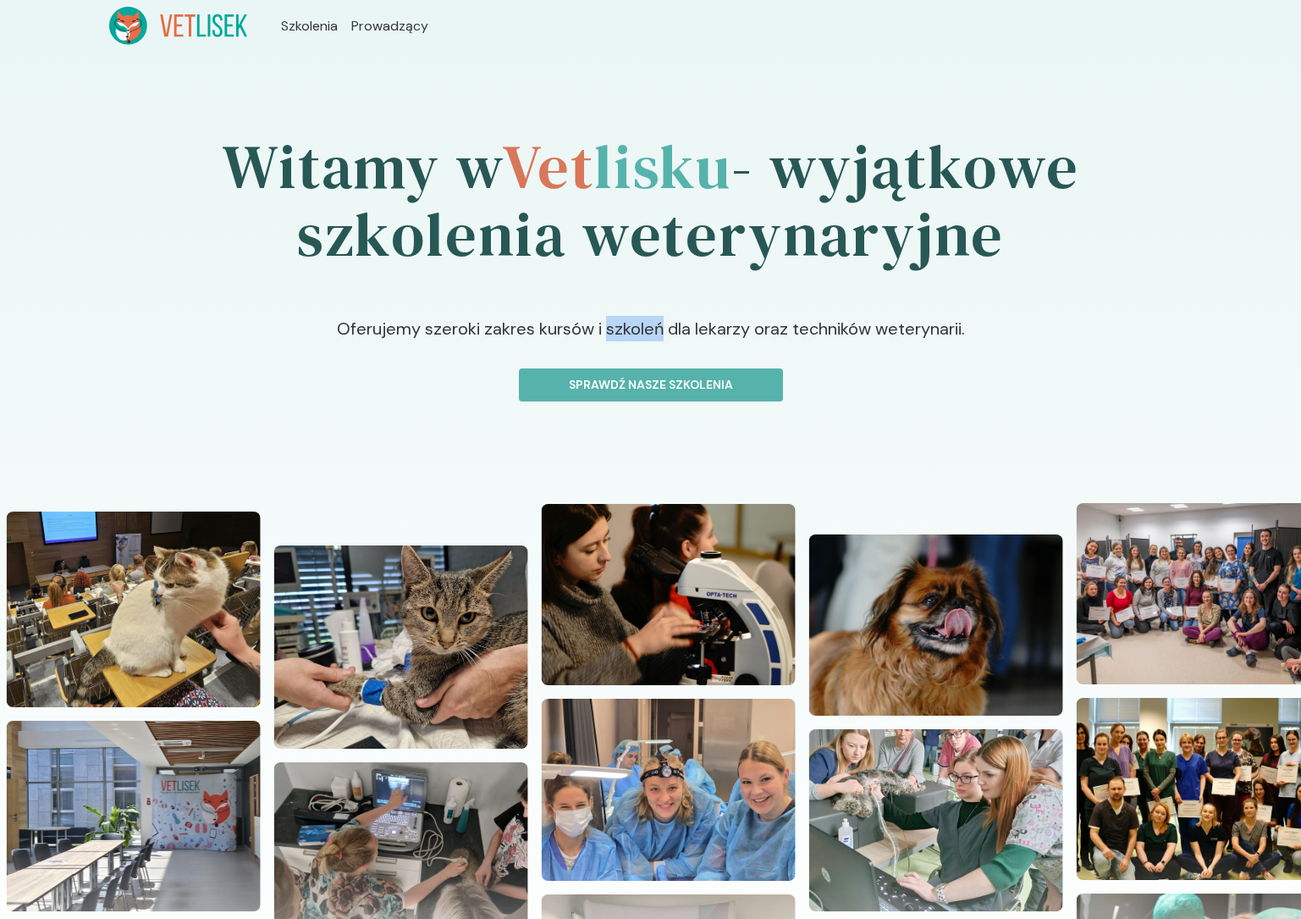
click at [639, 335] on p "Oferujemy szeroki zakres kursów i szkoleń dla lekarzy oraz techników weterynari…" at bounding box center [651, 342] width 868 height 52
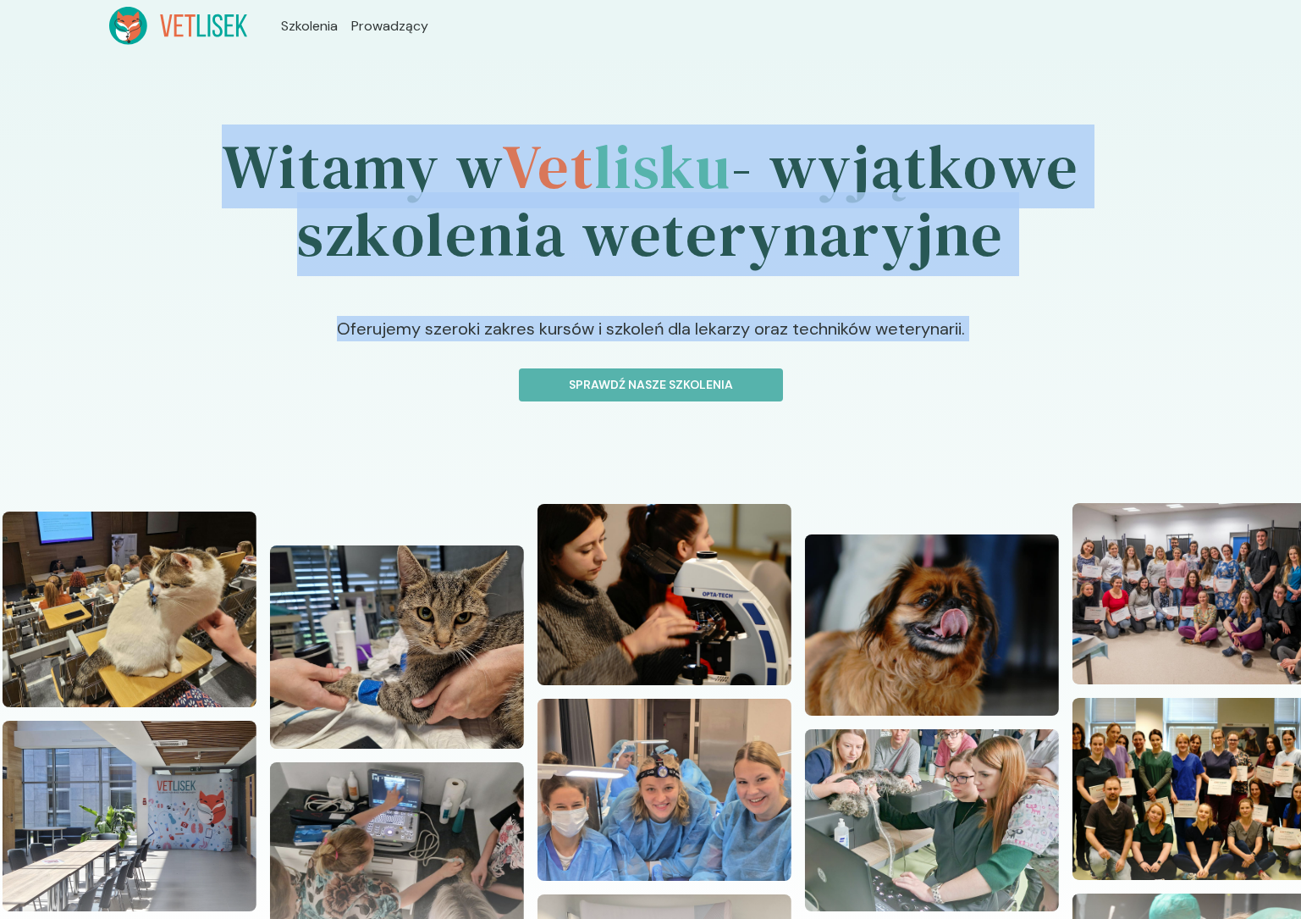
drag, startPoint x: 639, startPoint y: 335, endPoint x: 639, endPoint y: 202, distance: 133.8
click at [639, 202] on div "Witamy w Vet lisku - wyjątkowe szkolenia weterynaryjne Oferujemy szeroki zakres…" at bounding box center [650, 556] width 1301 height 1008
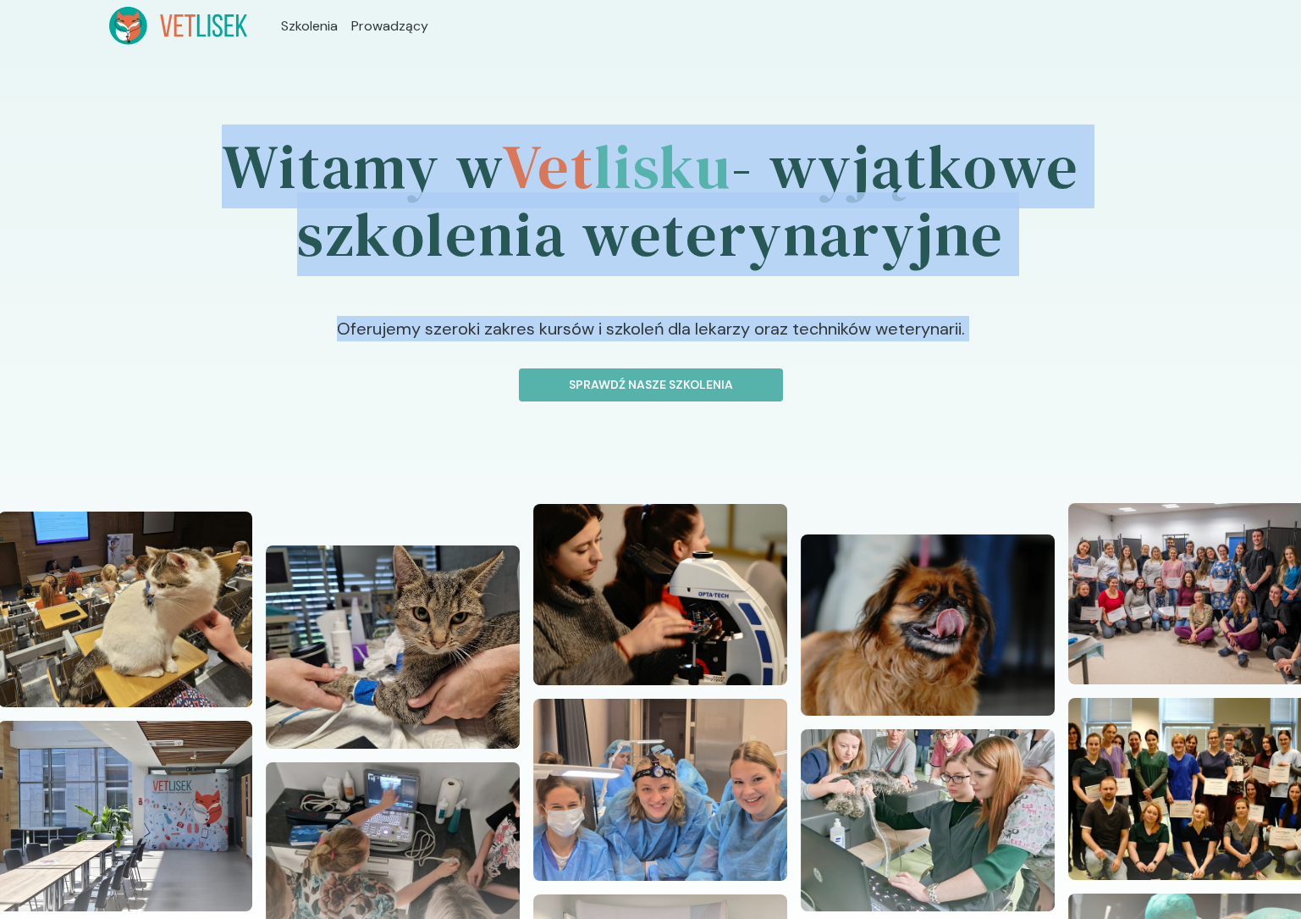
click at [639, 202] on h1 "Witamy w Vet lisku - wyjątkowe szkolenia weterynaryjne" at bounding box center [651, 201] width 1084 height 230
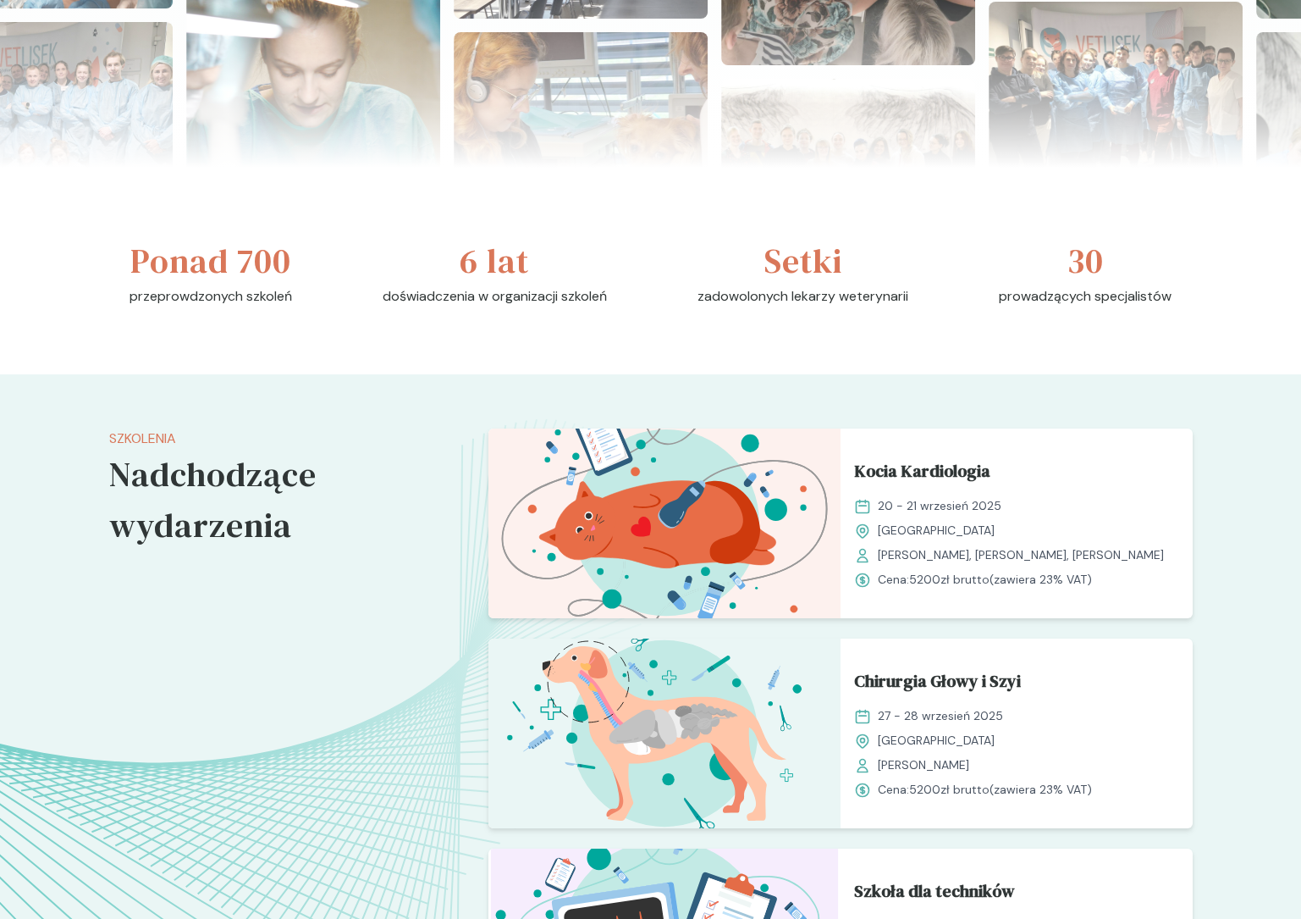
scroll to position [895, 0]
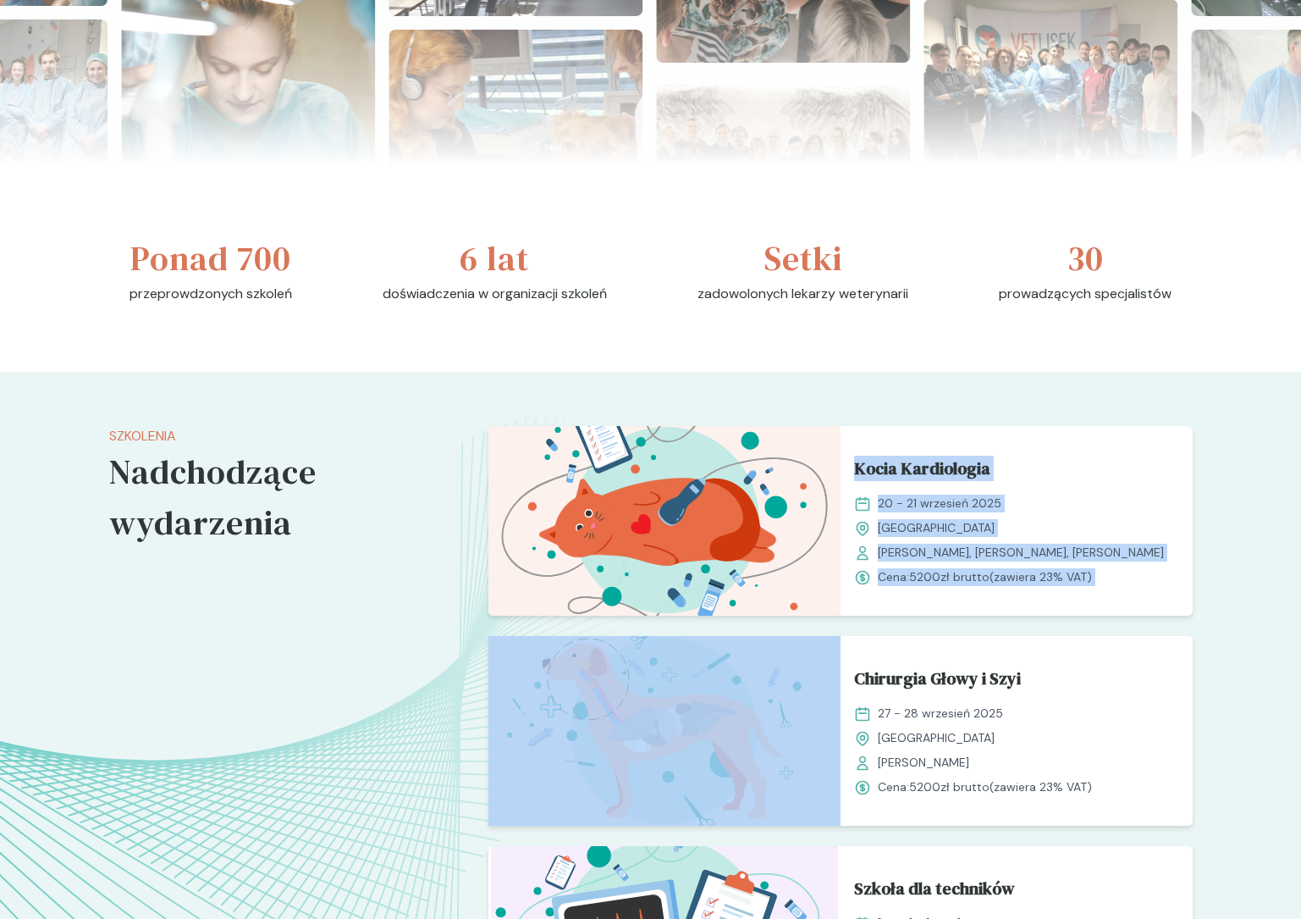
drag, startPoint x: 881, startPoint y: 383, endPoint x: 831, endPoint y: 648, distance: 269.7
click at [831, 648] on div "Szkolenia Nadchodzące wydarzenia Kocia Kardiologia 20 - 21 wrzesień 2025 Kraków…" at bounding box center [650, 757] width 1301 height 771
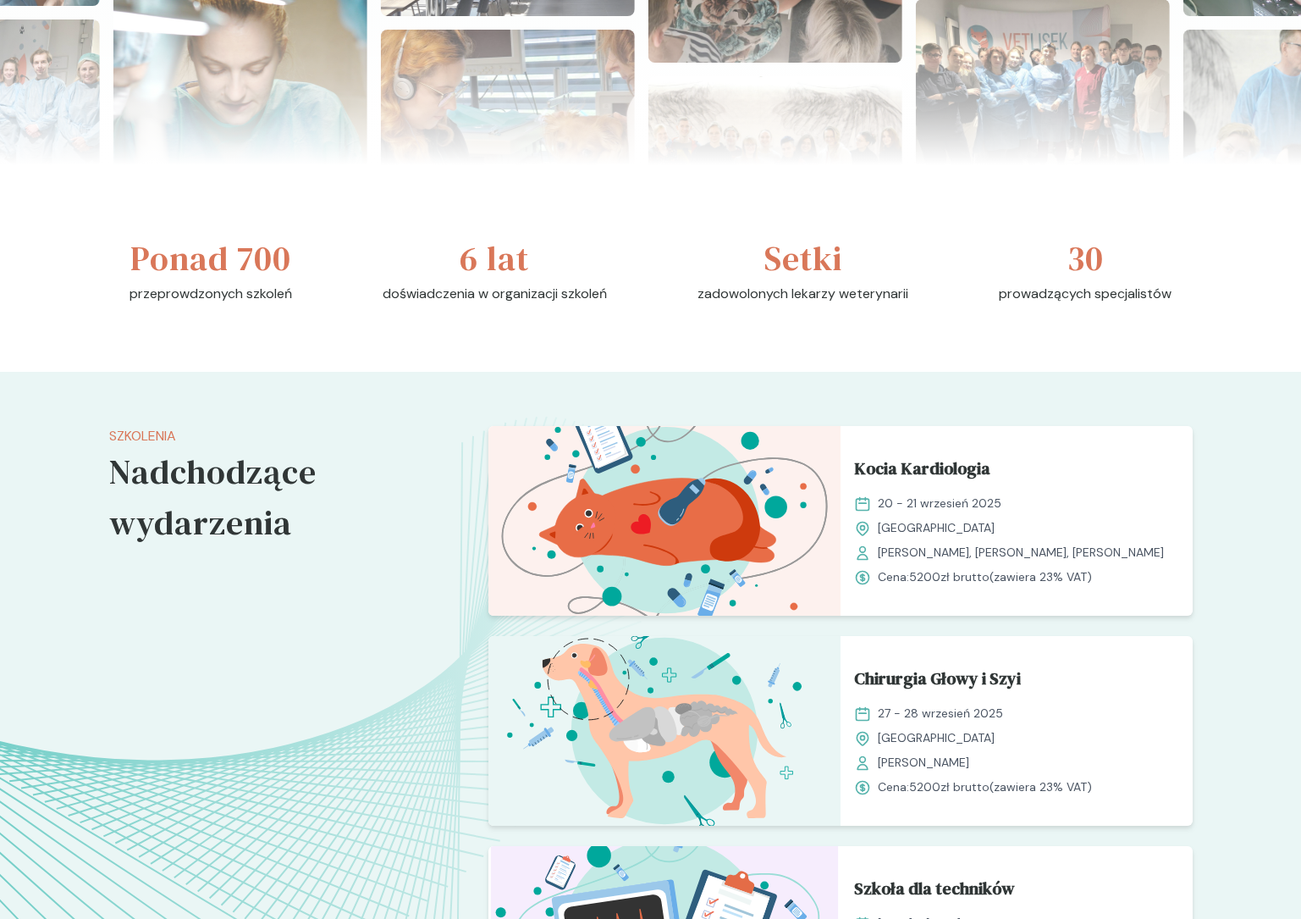
click at [847, 632] on div "Kocia Kardiologia 20 - 21 wrzesień 2025 Kraków Grażyna Duda-Adamczyk, Anna Mroc…" at bounding box center [841, 757] width 704 height 663
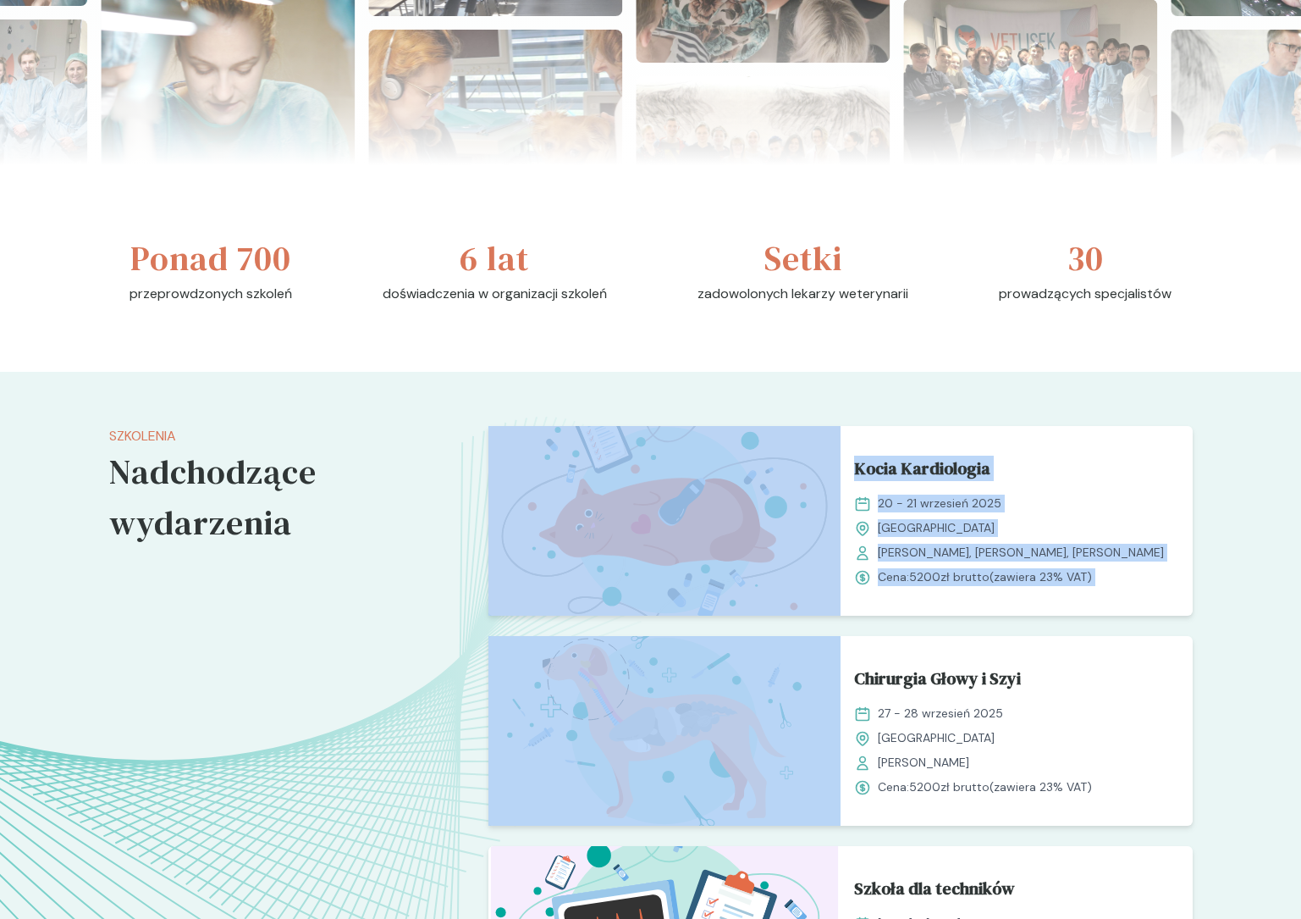
drag, startPoint x: 842, startPoint y: 628, endPoint x: 838, endPoint y: 375, distance: 253.2
click at [838, 375] on div "Szkolenia Nadchodzące wydarzenia Kocia Kardiologia 20 - 21 wrzesień 2025 Kraków…" at bounding box center [650, 757] width 1301 height 771
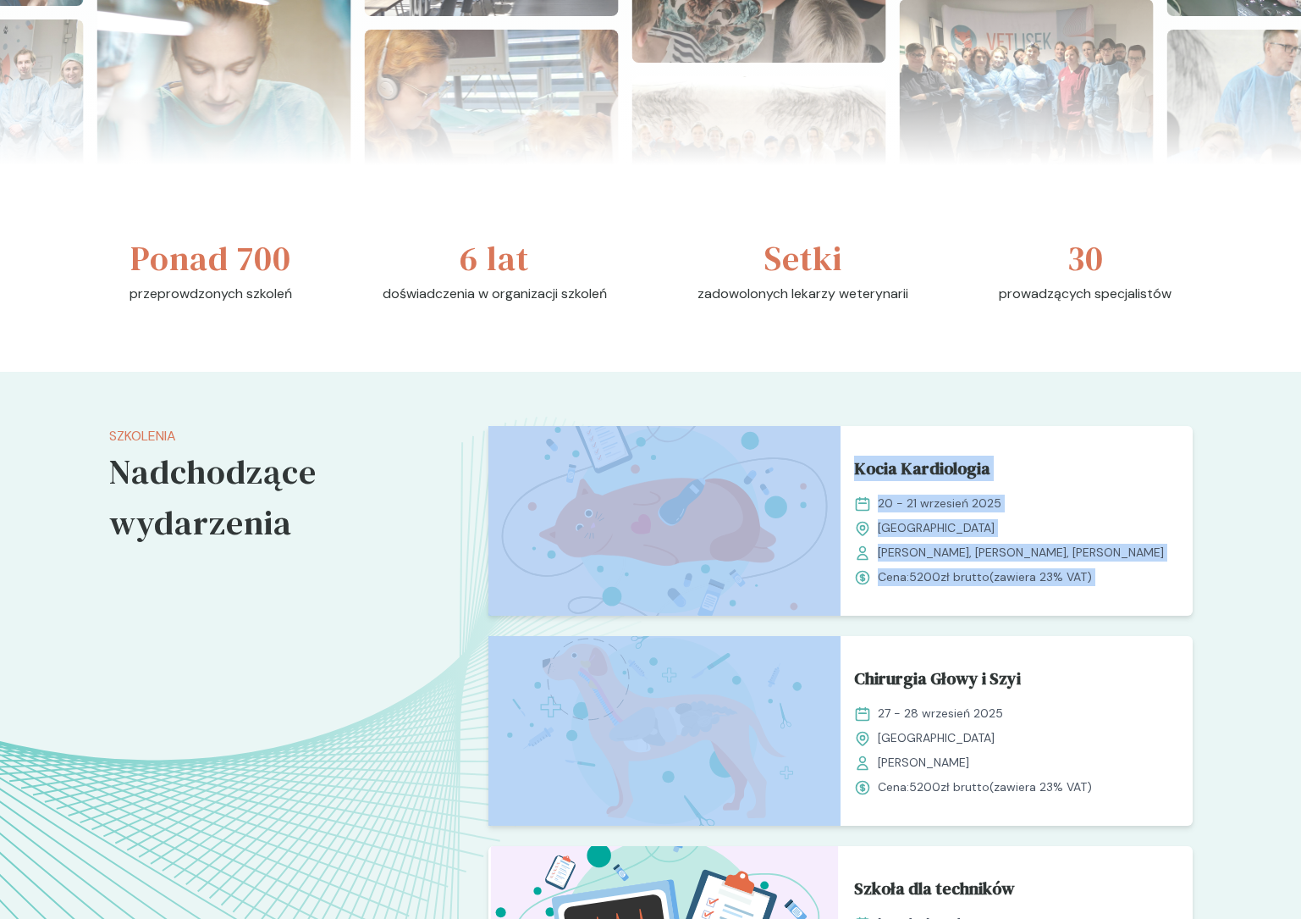
click at [838, 375] on div "Szkolenia Nadchodzące wydarzenia Kocia Kardiologia 20 - 21 wrzesień 2025 Kraków…" at bounding box center [650, 757] width 1301 height 771
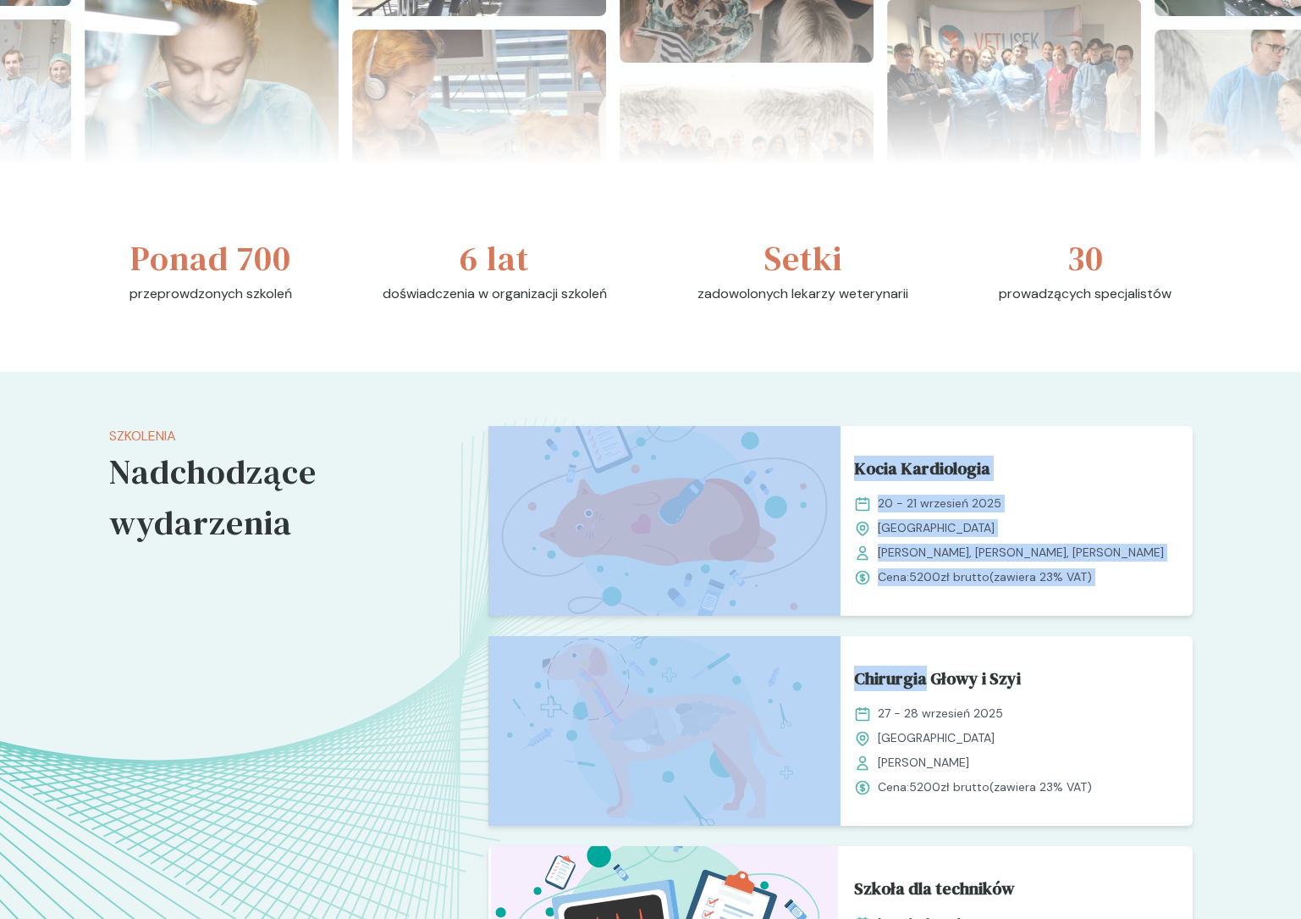
drag, startPoint x: 838, startPoint y: 375, endPoint x: 841, endPoint y: 621, distance: 245.6
click at [841, 621] on div "Szkolenia Nadchodzące wydarzenia Kocia Kardiologia 20 - 21 wrzesień 2025 Kraków…" at bounding box center [650, 757] width 1301 height 771
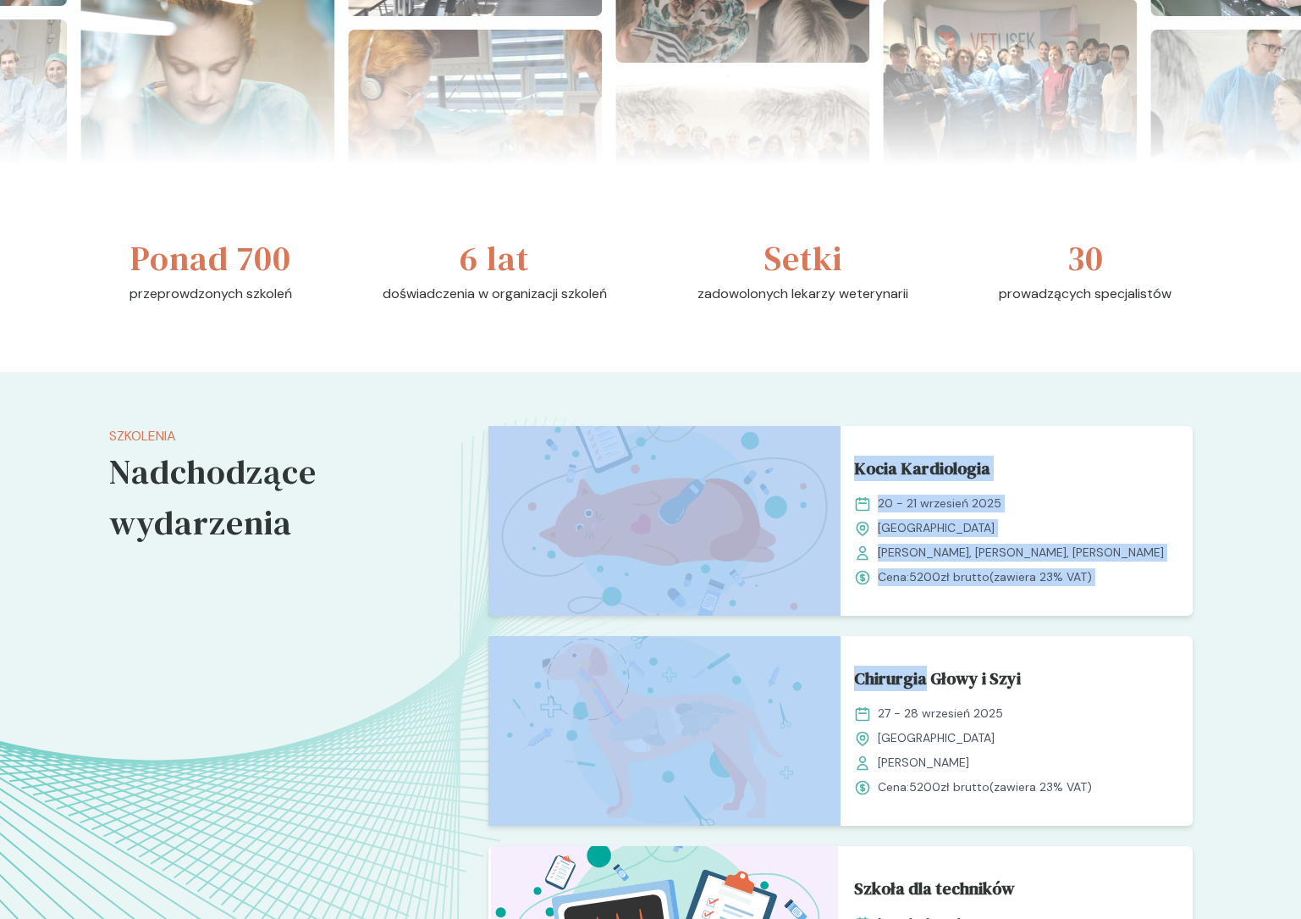
click at [841, 621] on div "Kocia Kardiologia 20 - 21 wrzesień 2025 Kraków Grażyna Duda-Adamczyk, Anna Mroc…" at bounding box center [841, 757] width 704 height 663
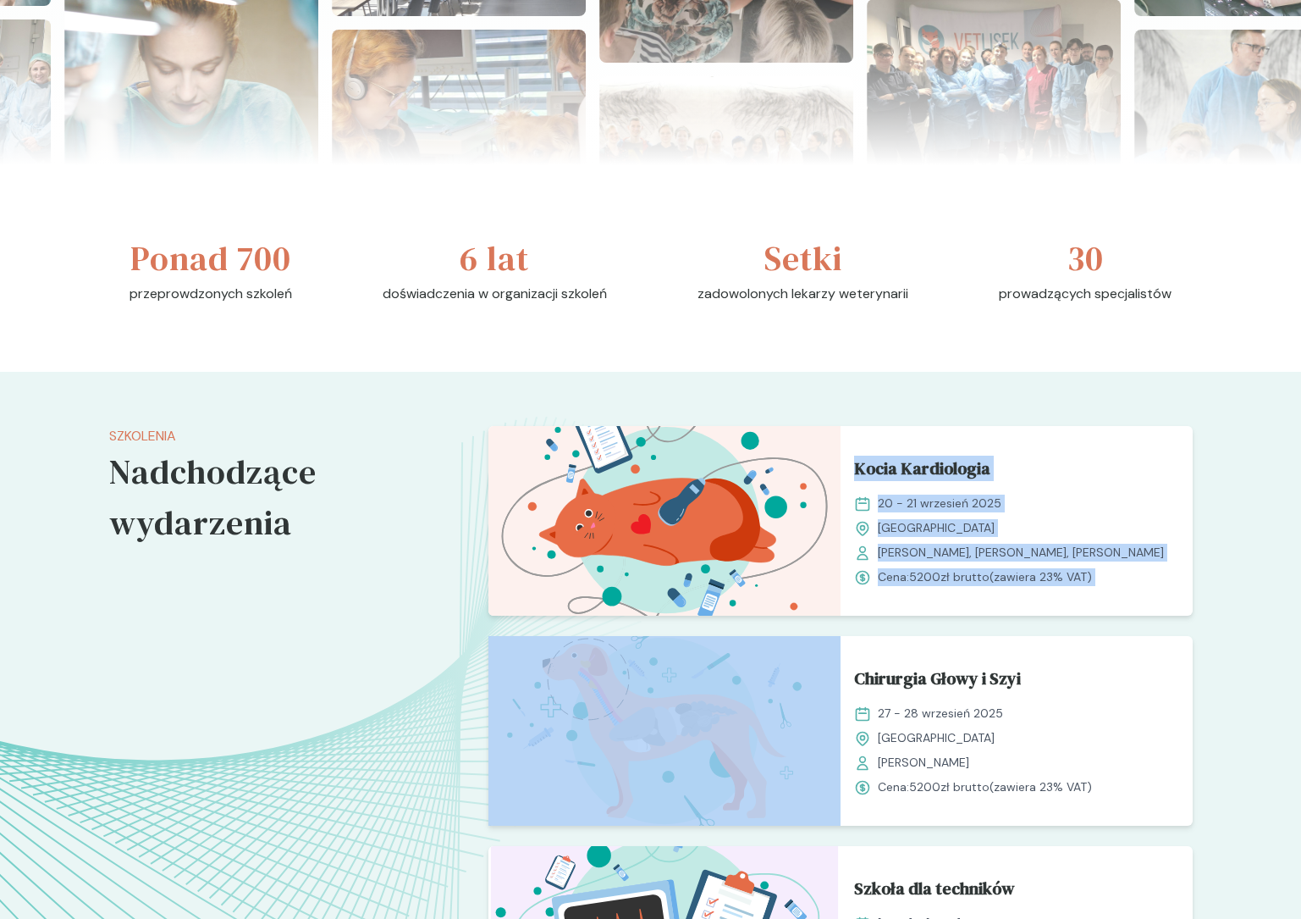
drag, startPoint x: 845, startPoint y: 621, endPoint x: 843, endPoint y: 394, distance: 227.8
click at [843, 394] on div "Szkolenia Nadchodzące wydarzenia Kocia Kardiologia 20 - 21 wrzesień 2025 Kraków…" at bounding box center [650, 757] width 1301 height 771
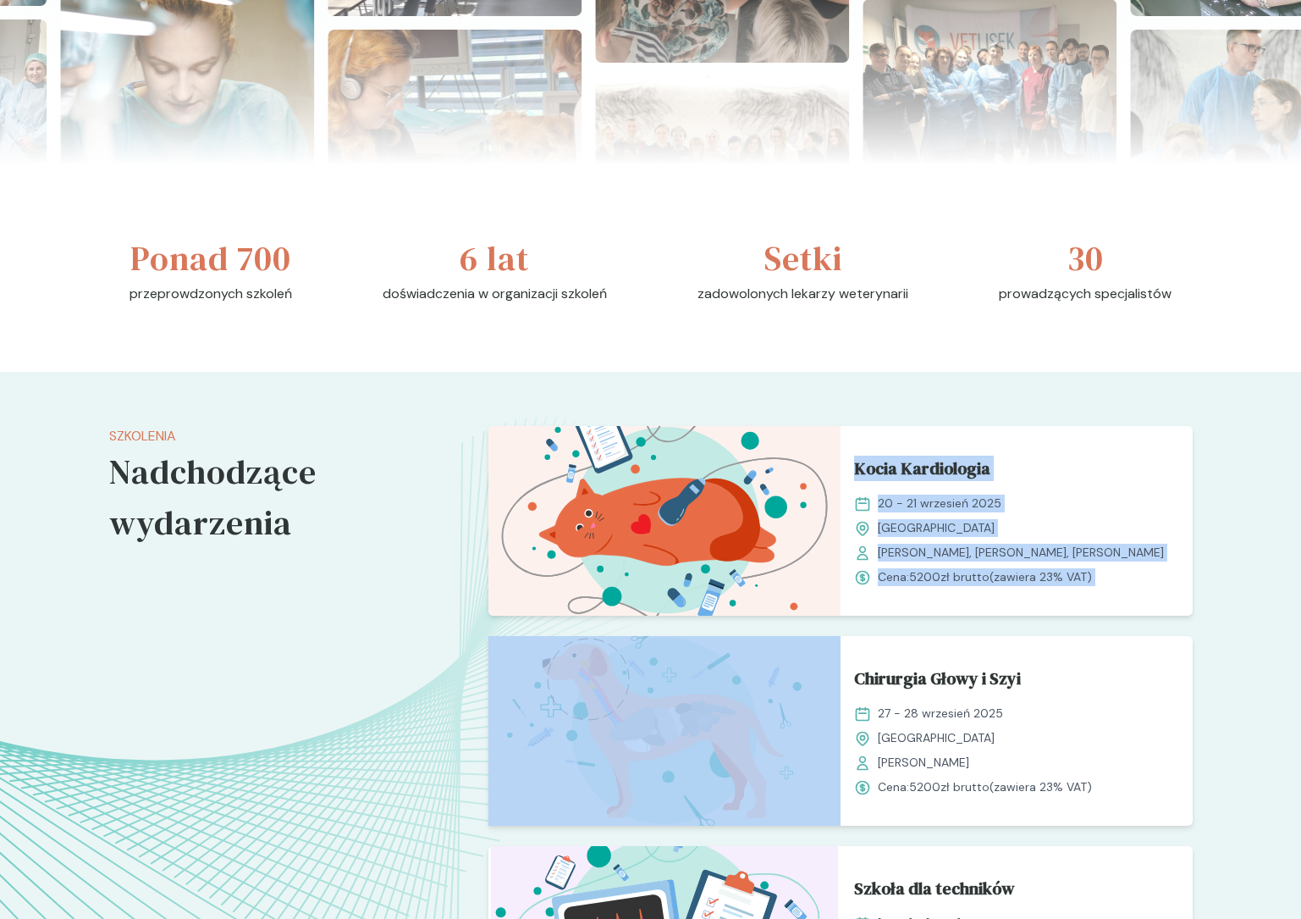
click at [843, 394] on div "Szkolenia Nadchodzące wydarzenia Kocia Kardiologia 20 - 21 wrzesień 2025 Kraków…" at bounding box center [650, 757] width 1301 height 771
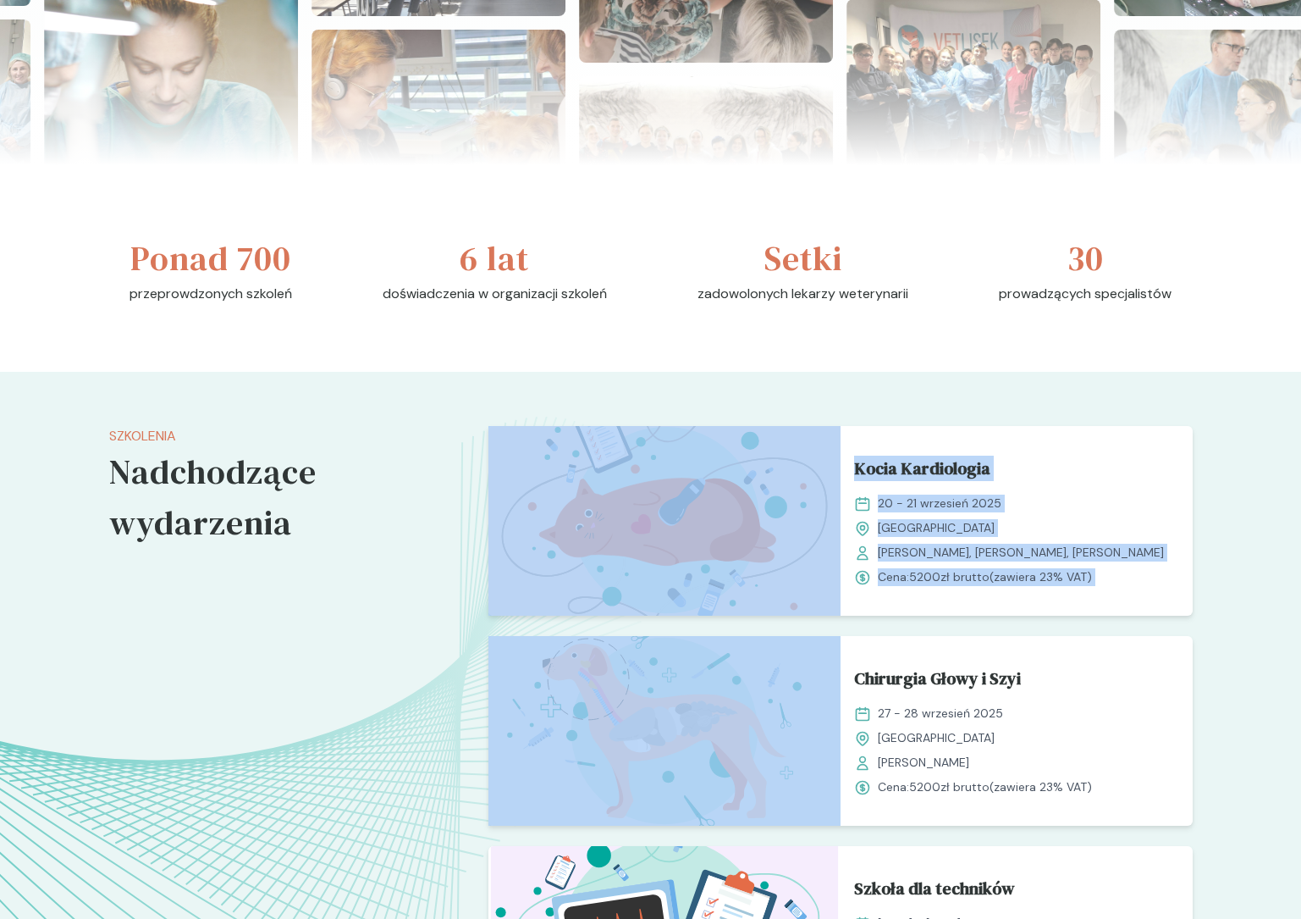
drag, startPoint x: 831, startPoint y: 386, endPoint x: 842, endPoint y: 626, distance: 239.9
click at [842, 625] on div "Szkolenia Nadchodzące wydarzenia Kocia Kardiologia 20 - 21 wrzesień 2025 Kraków…" at bounding box center [650, 757] width 1301 height 771
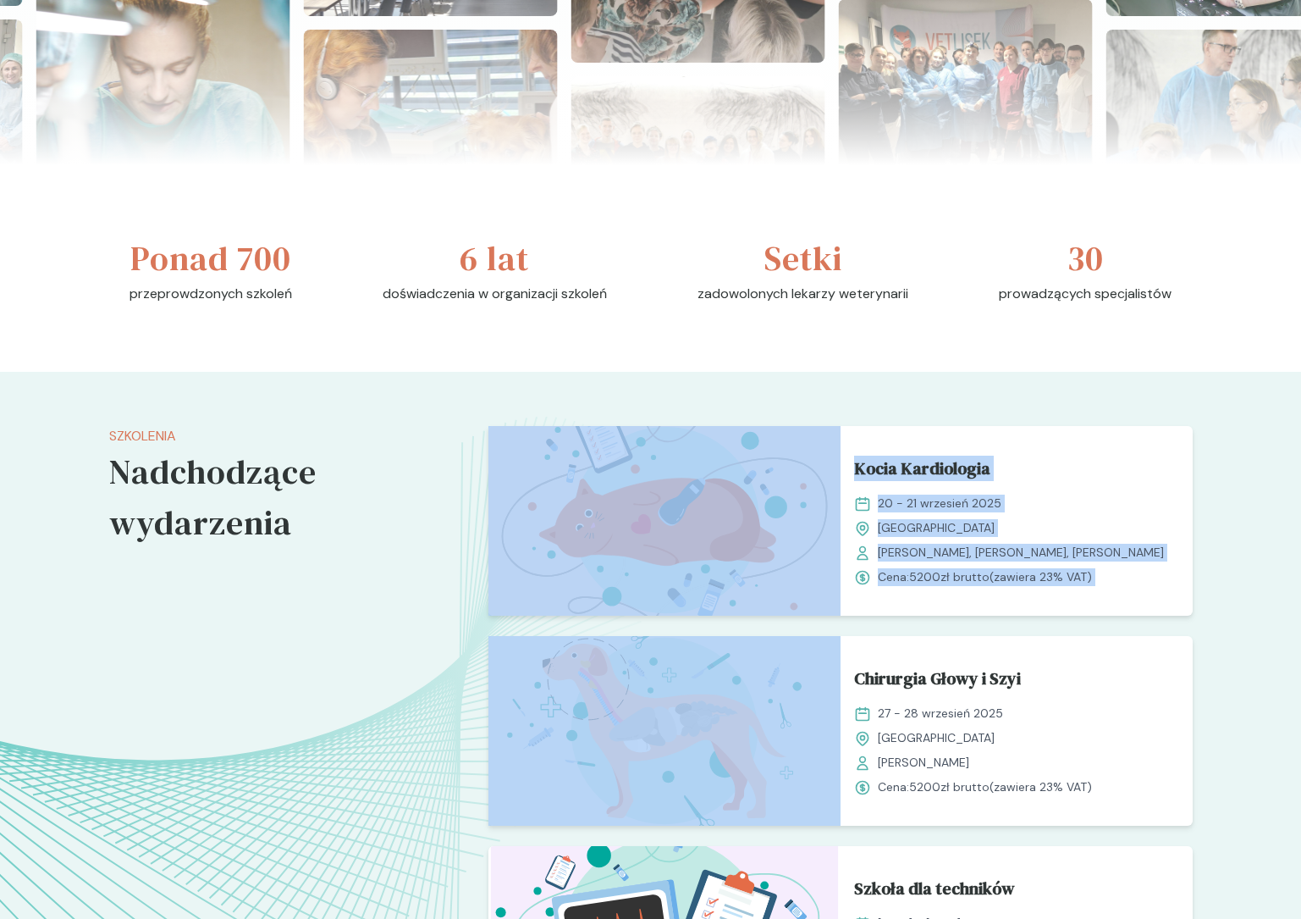
click at [850, 626] on div "Kocia Kardiologia 20 - 21 wrzesień 2025 Kraków Grażyna Duda-Adamczyk, Anna Mroc…" at bounding box center [841, 757] width 704 height 663
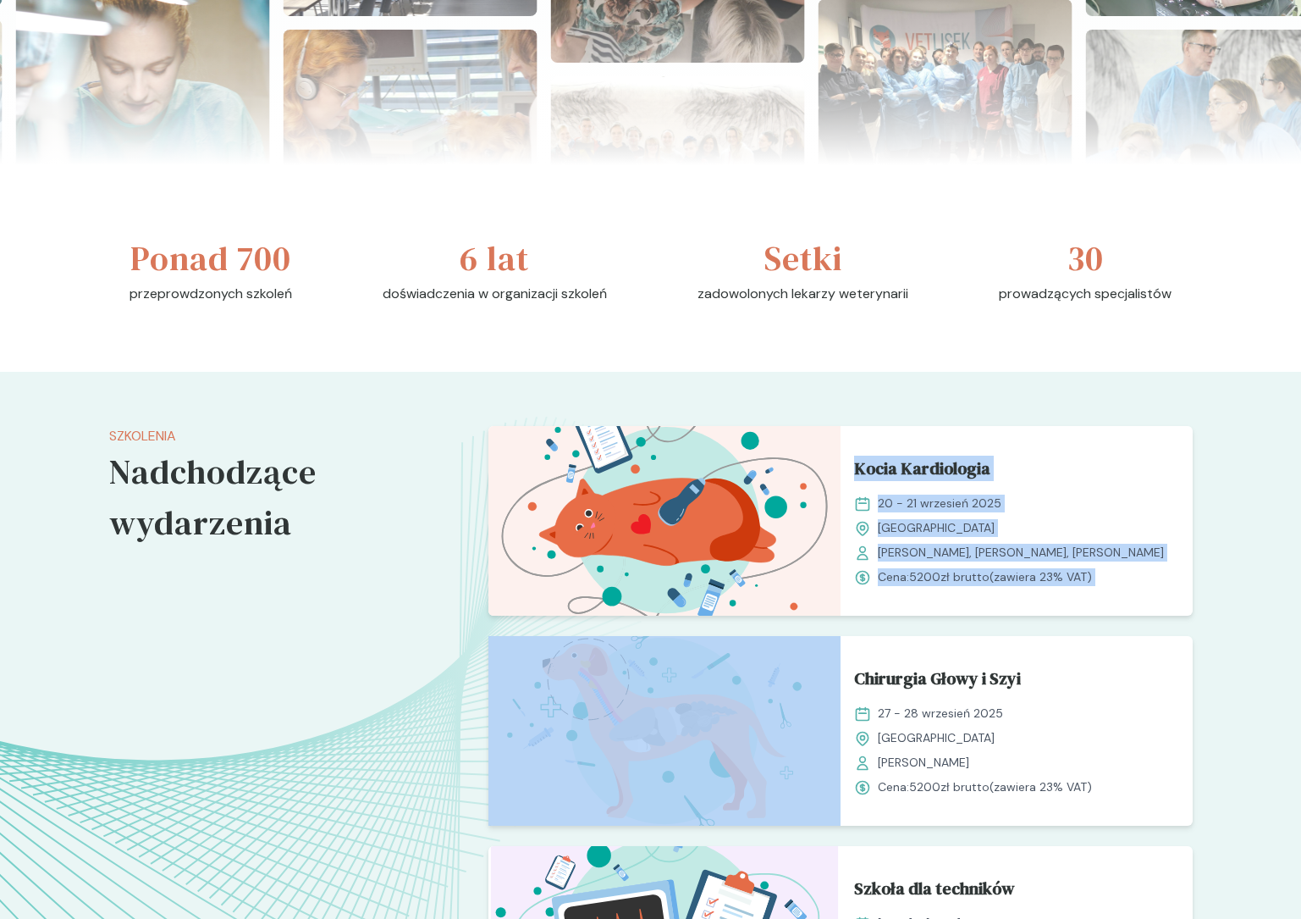
drag, startPoint x: 868, startPoint y: 625, endPoint x: 855, endPoint y: 402, distance: 223.0
click at [855, 402] on div "Szkolenia Nadchodzące wydarzenia Kocia Kardiologia 20 - 21 wrzesień 2025 Kraków…" at bounding box center [650, 757] width 1301 height 771
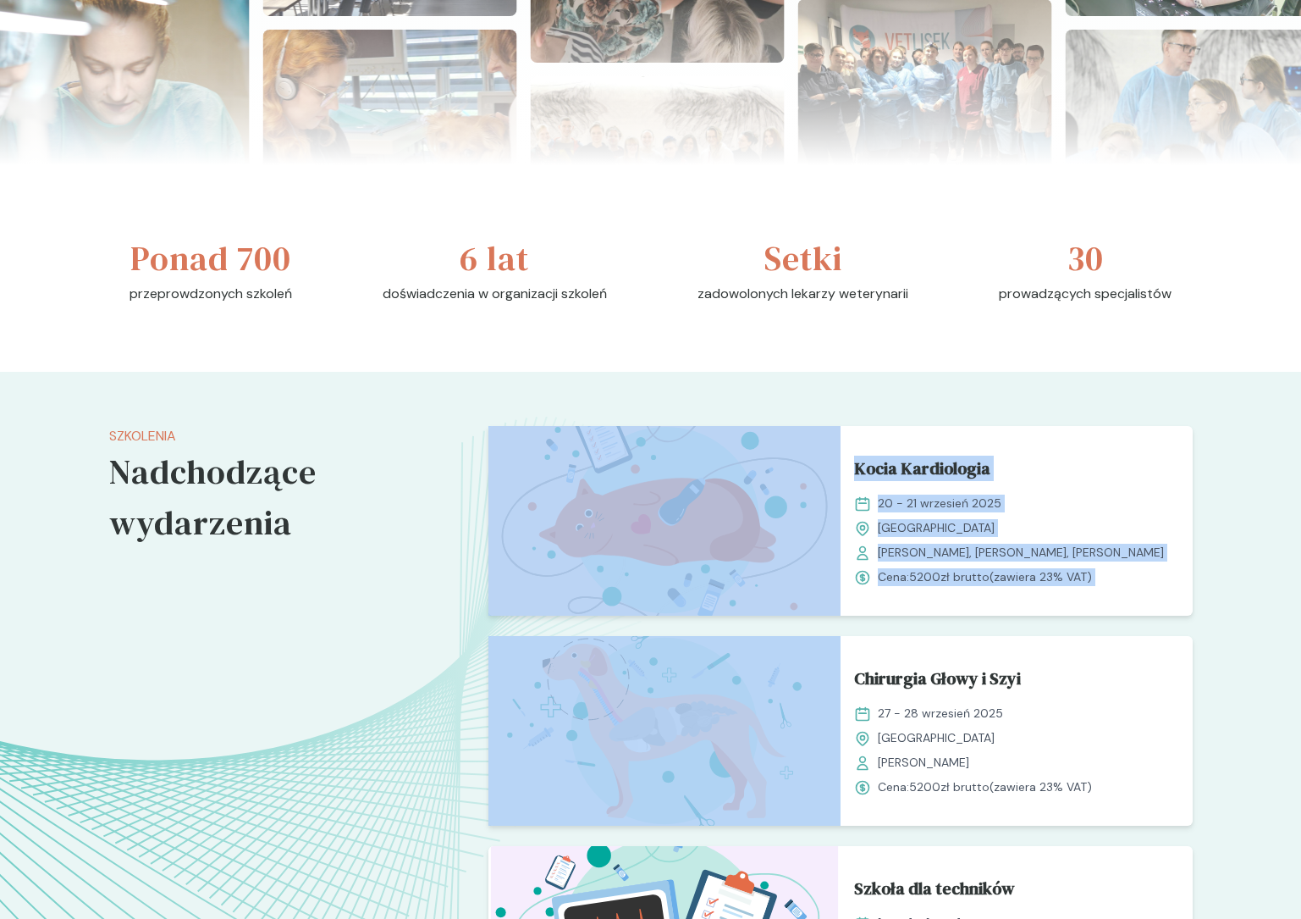
drag, startPoint x: 820, startPoint y: 406, endPoint x: 950, endPoint y: 627, distance: 256.6
click at [950, 627] on div "Szkolenia Nadchodzące wydarzenia Kocia Kardiologia 20 - 21 wrzesień 2025 Kraków…" at bounding box center [650, 757] width 1301 height 771
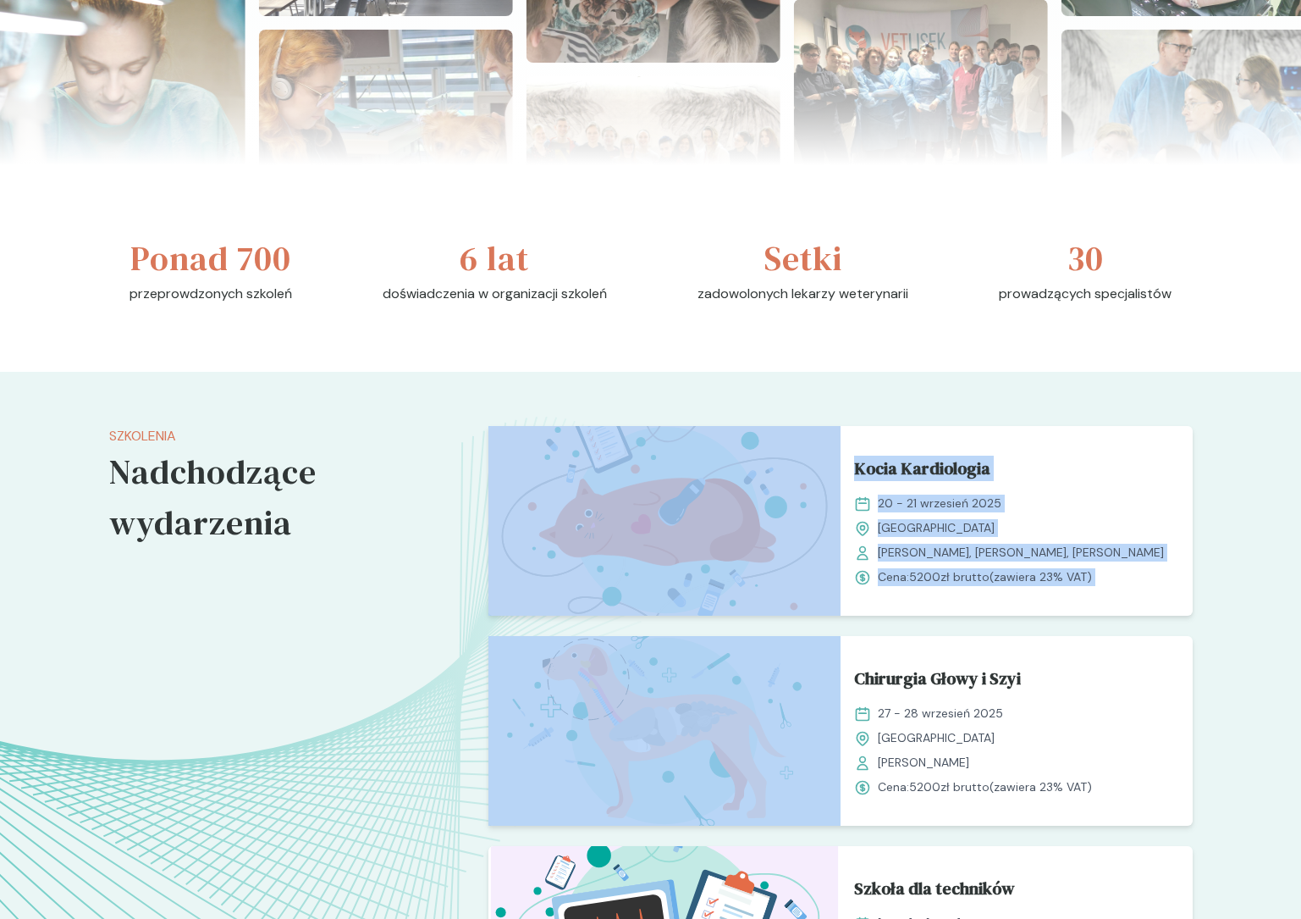
click at [950, 627] on div "Kocia Kardiologia 20 - 21 wrzesień 2025 Kraków Grażyna Duda-Adamczyk, Anna Mroc…" at bounding box center [841, 757] width 704 height 663
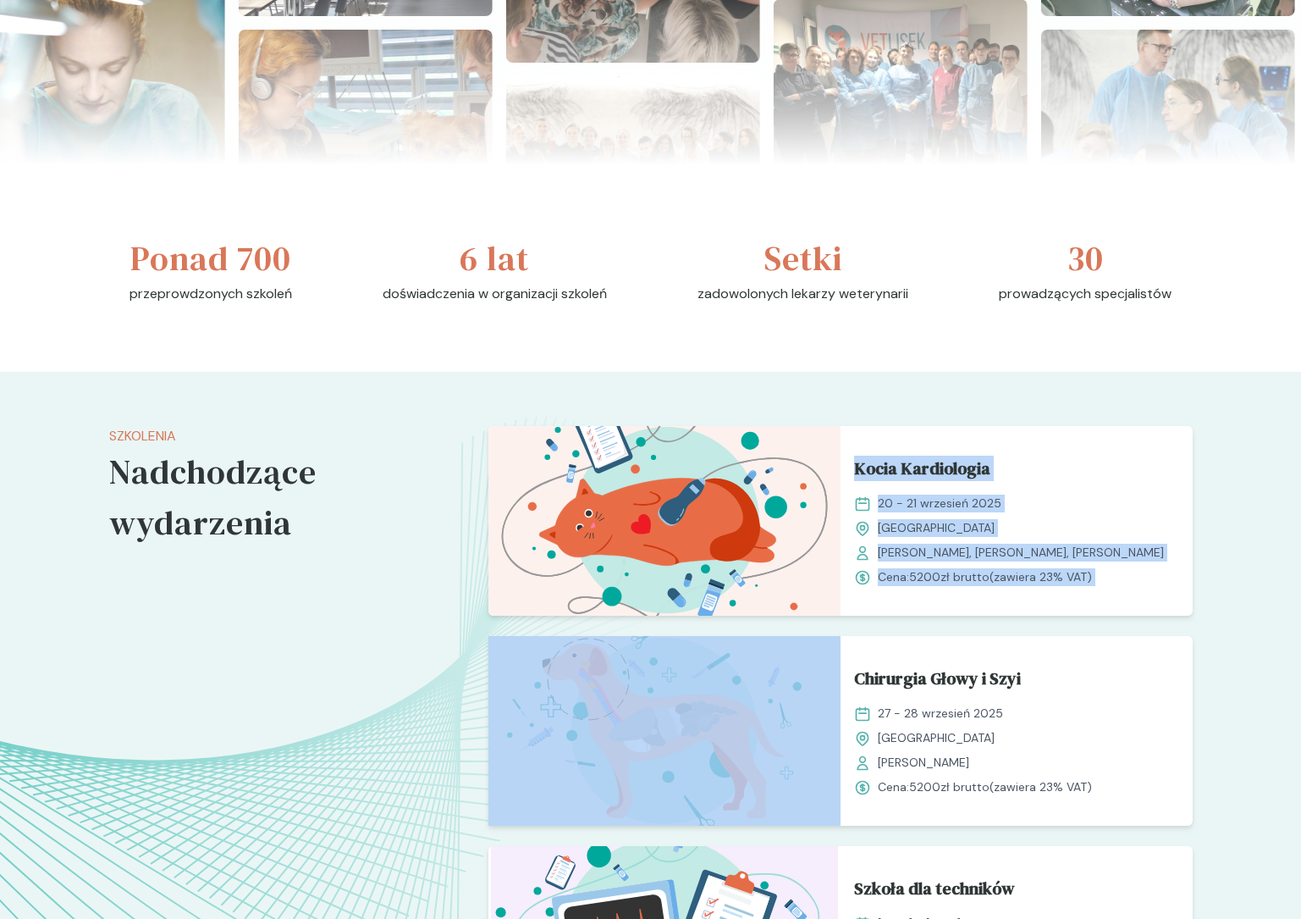
drag, startPoint x: 958, startPoint y: 626, endPoint x: 855, endPoint y: 411, distance: 238.2
click at [855, 411] on div "Szkolenia Nadchodzące wydarzenia Kocia Kardiologia 20 - 21 wrzesień 2025 Kraków…" at bounding box center [650, 757] width 1301 height 771
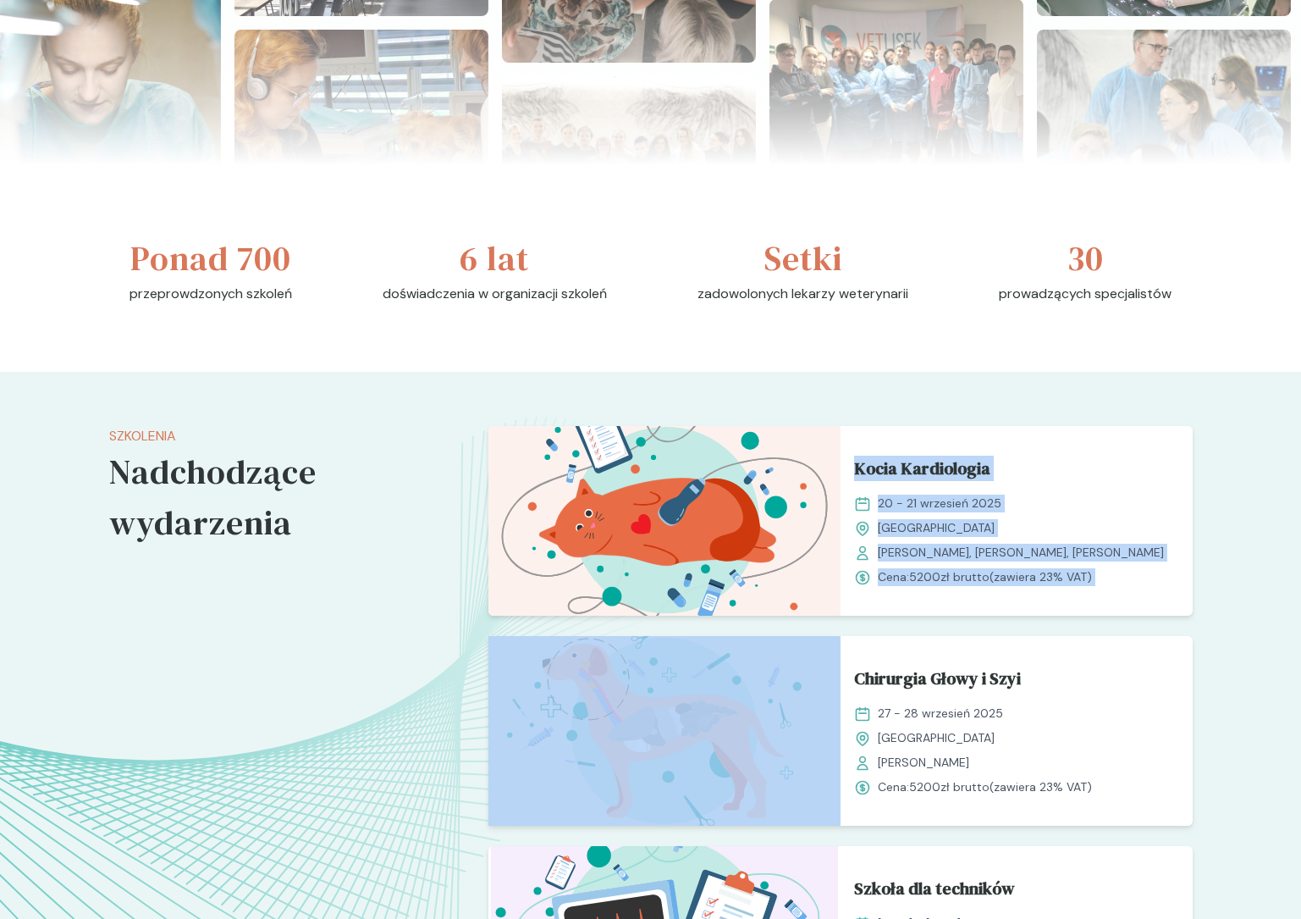
click at [855, 411] on div "Szkolenia Nadchodzące wydarzenia Kocia Kardiologia 20 - 21 wrzesień 2025 Kraków…" at bounding box center [650, 757] width 1301 height 771
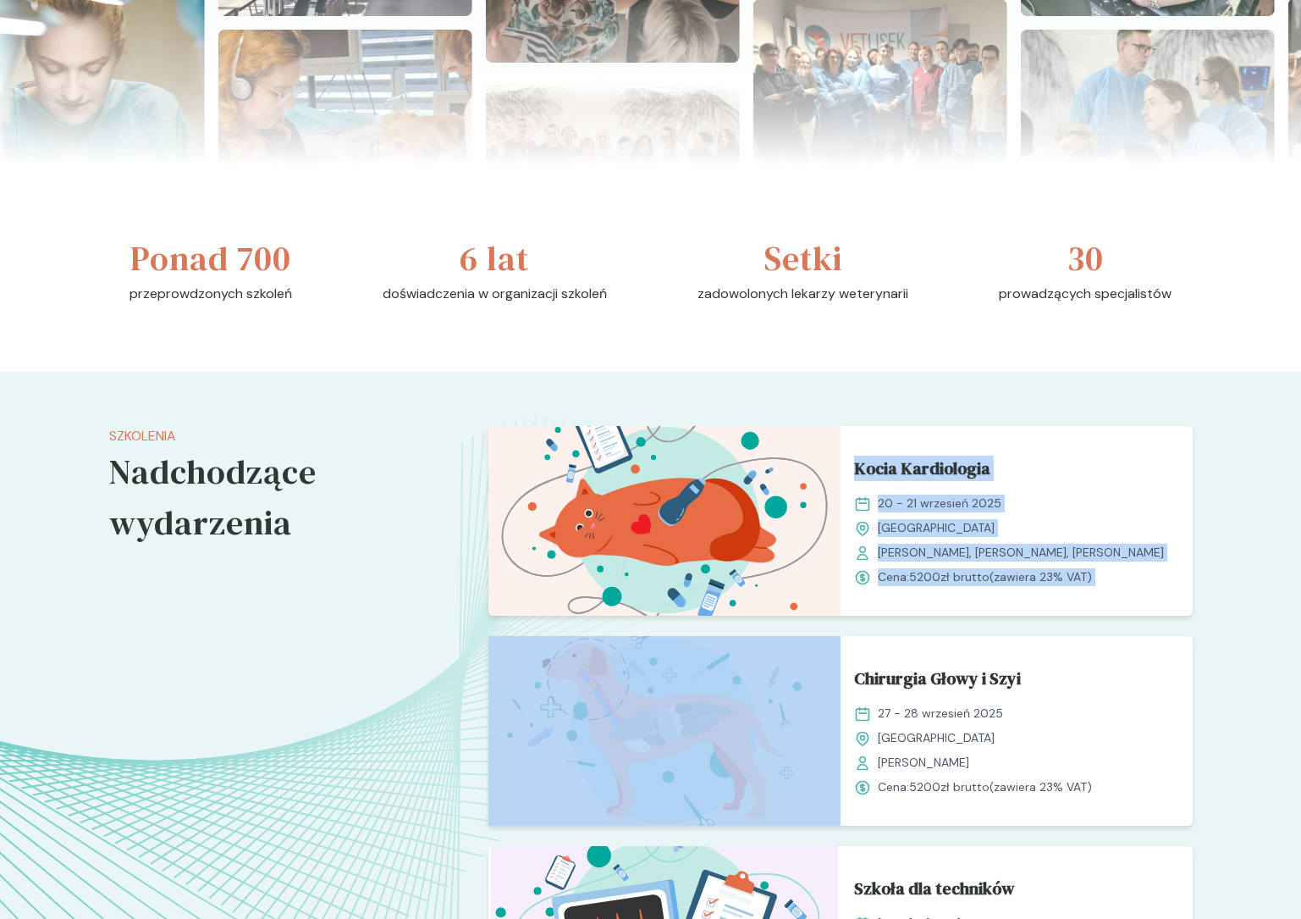
drag, startPoint x: 836, startPoint y: 409, endPoint x: 1120, endPoint y: 604, distance: 344.8
click at [1120, 604] on div "Szkolenia Nadchodzące wydarzenia Kocia Kardiologia 20 - 21 wrzesień 2025 Kraków…" at bounding box center [650, 757] width 1301 height 771
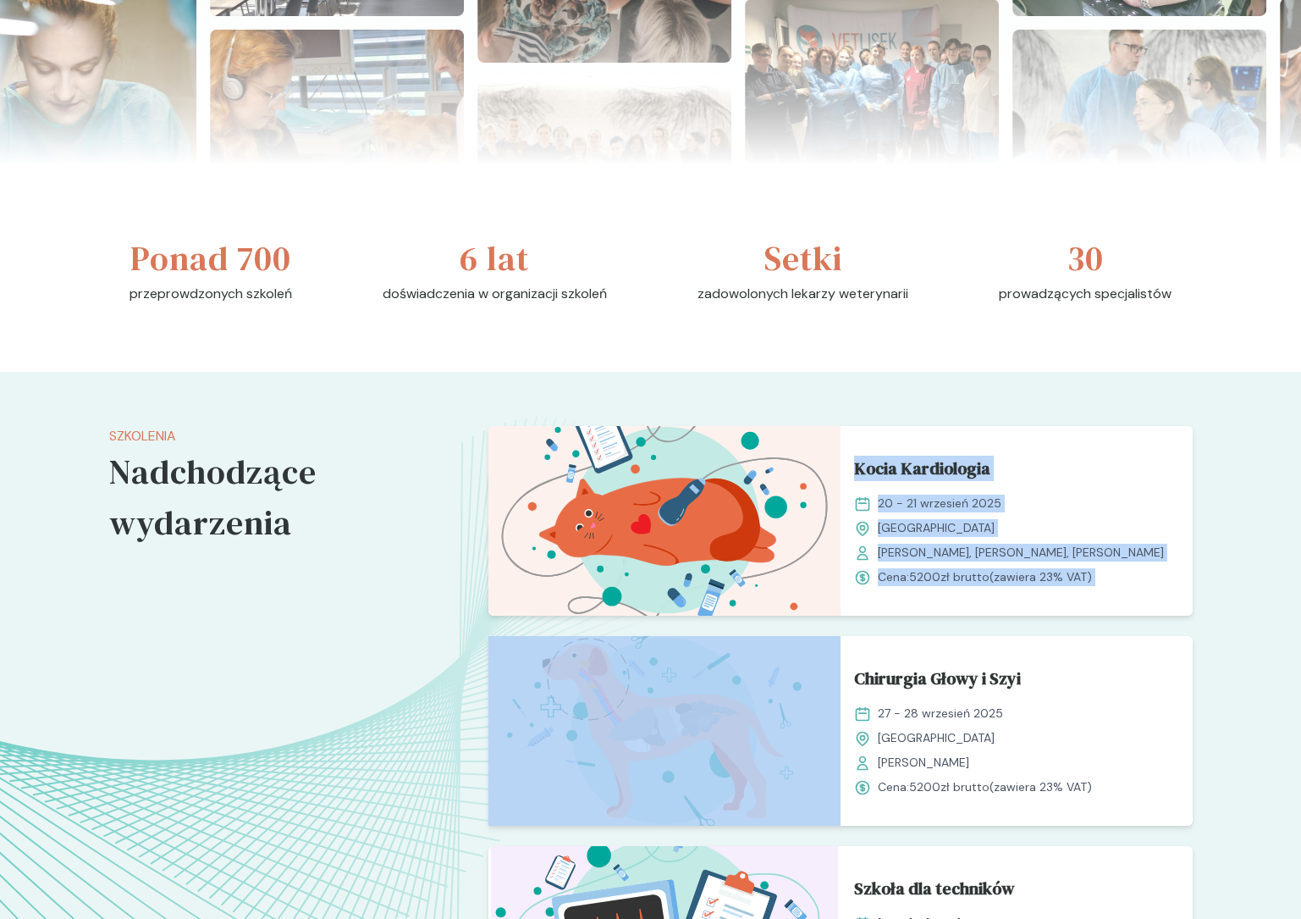
click at [1232, 586] on div "Szkolenia Nadchodzące wydarzenia Kocia Kardiologia 20 - 21 wrzesień 2025 Kraków…" at bounding box center [650, 757] width 1301 height 771
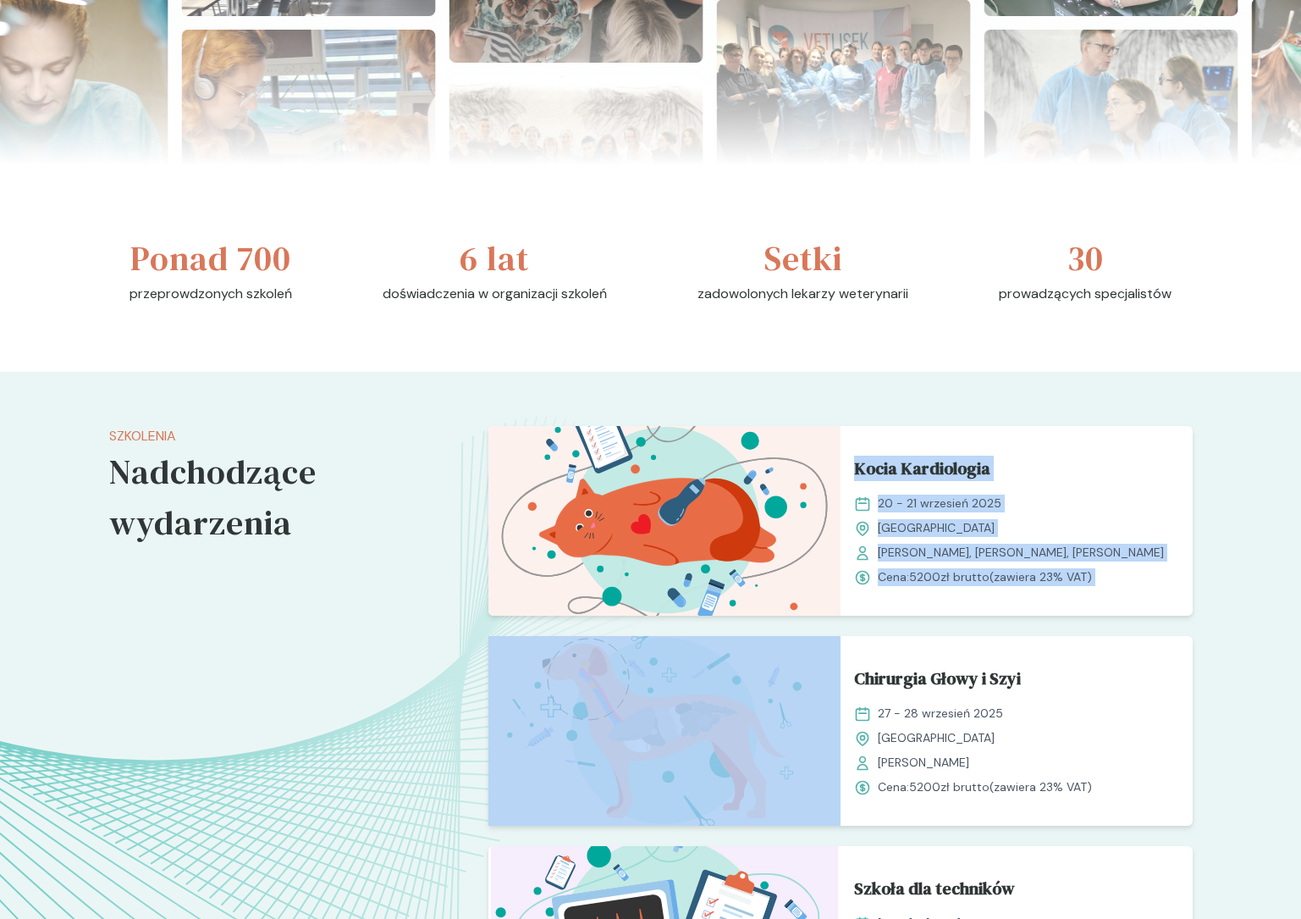
drag, startPoint x: 1205, startPoint y: 586, endPoint x: 792, endPoint y: 384, distance: 460.1
click at [792, 384] on div "Szkolenia Nadchodzące wydarzenia Kocia Kardiologia 20 - 21 wrzesień 2025 Kraków…" at bounding box center [650, 757] width 1301 height 771
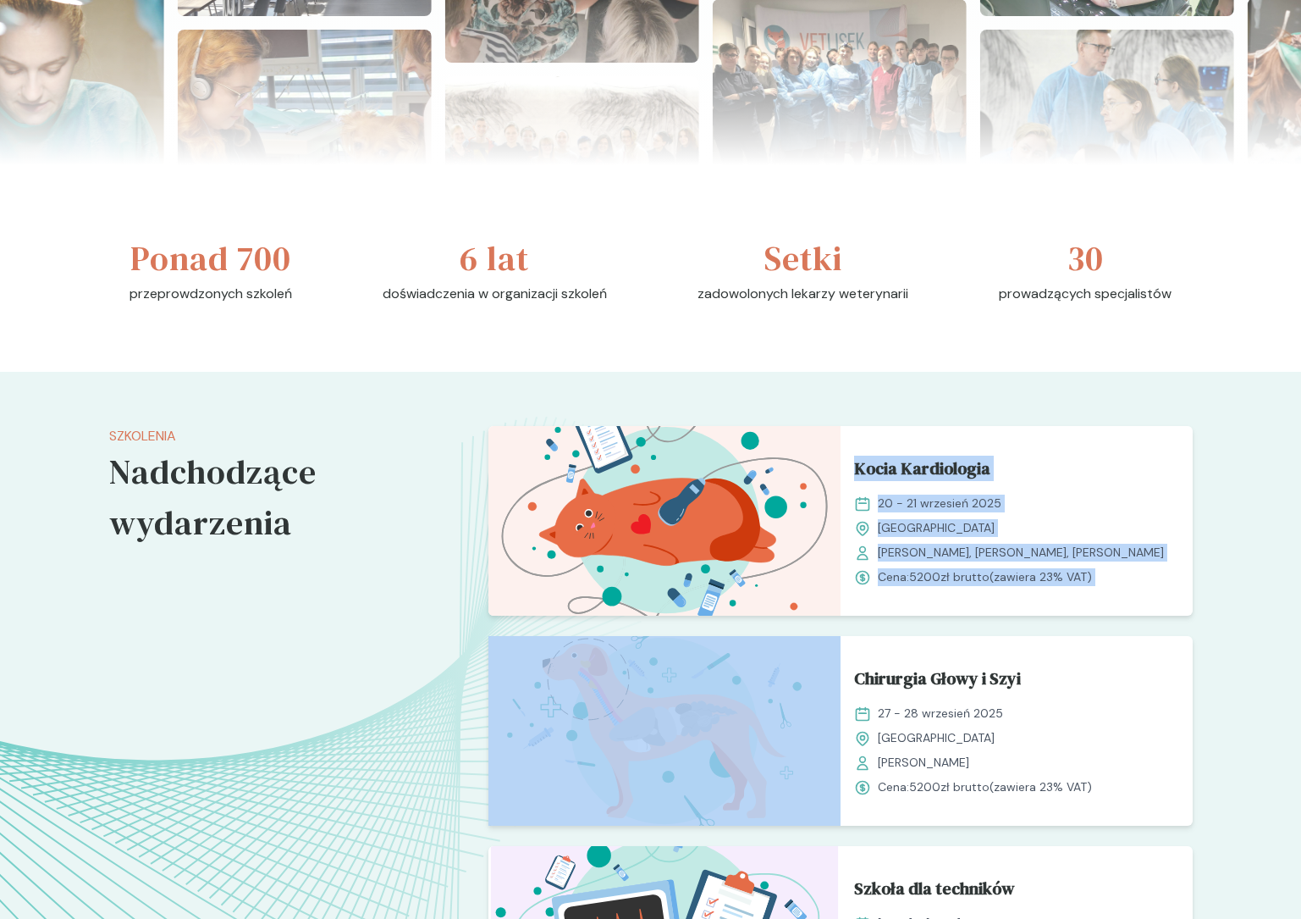
click at [792, 384] on div "Szkolenia Nadchodzące wydarzenia Kocia Kardiologia 20 - 21 wrzesień 2025 Kraków…" at bounding box center [650, 757] width 1301 height 771
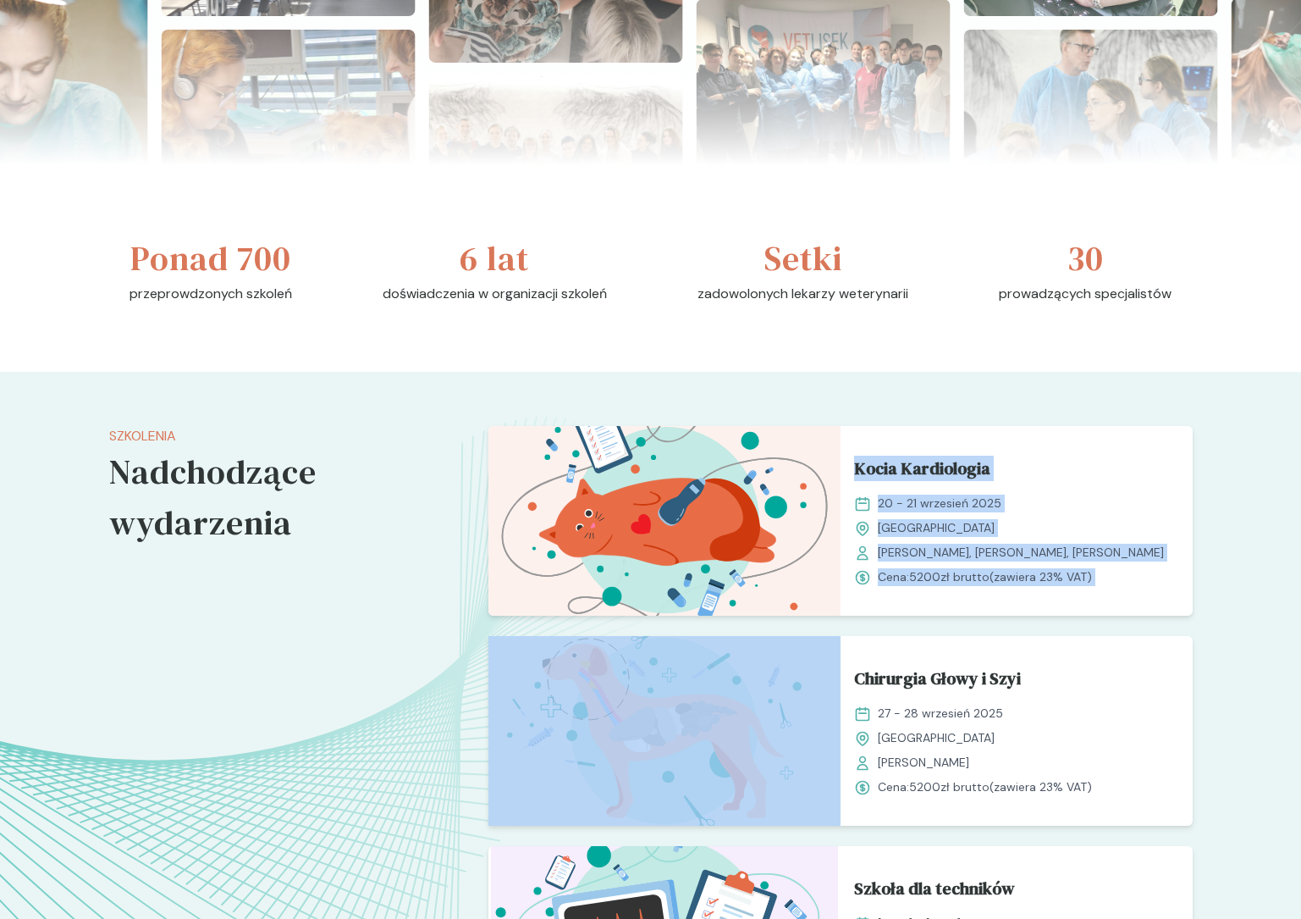
drag, startPoint x: 762, startPoint y: 381, endPoint x: 1245, endPoint y: 584, distance: 523.6
click at [1245, 584] on div "Szkolenia Nadchodzące wydarzenia Kocia Kardiologia 20 - 21 wrzesień 2025 Kraków…" at bounding box center [650, 757] width 1301 height 771
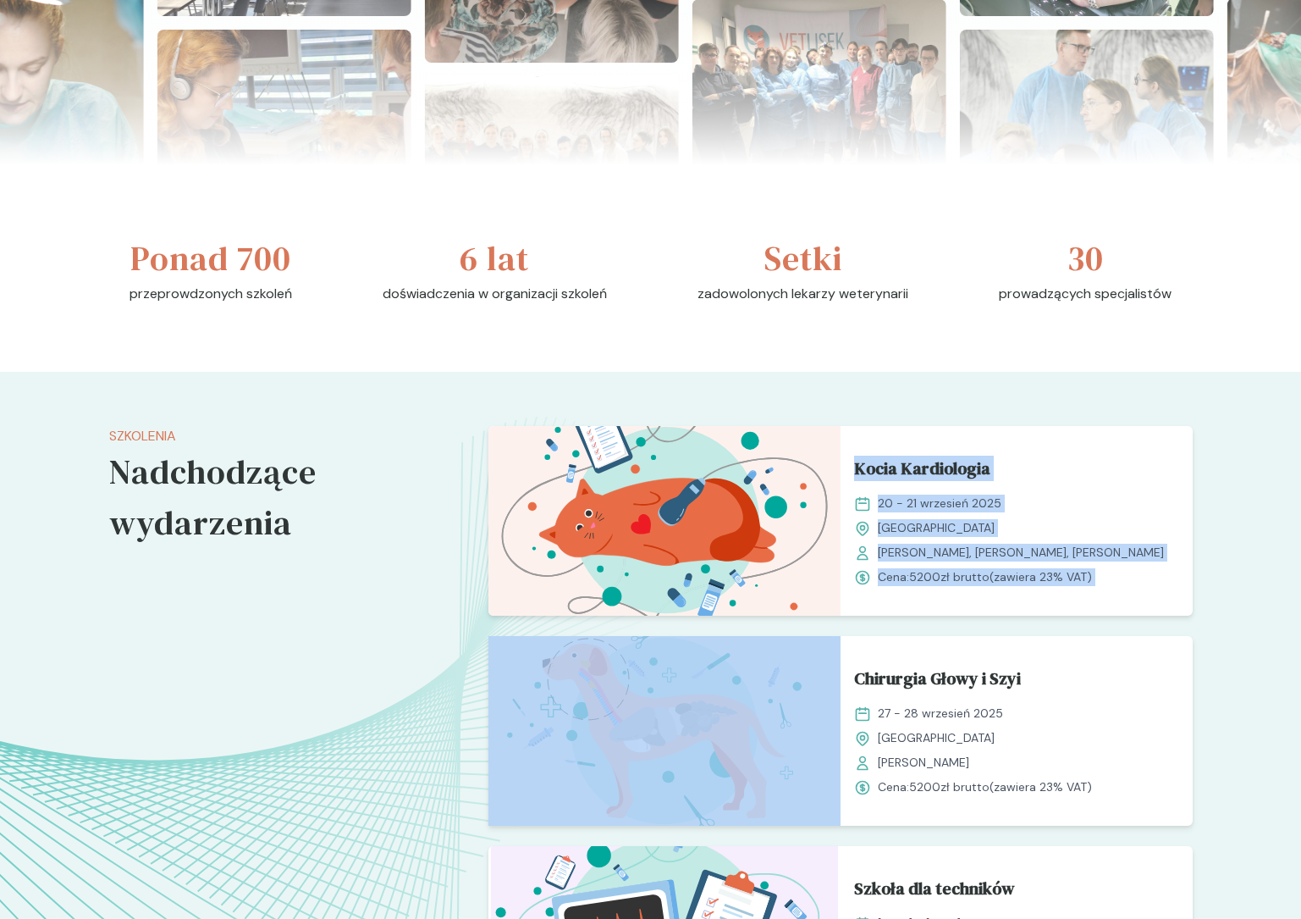
click at [1245, 584] on div "Szkolenia Nadchodzące wydarzenia Kocia Kardiologia 20 - 21 wrzesień 2025 Kraków…" at bounding box center [650, 757] width 1301 height 771
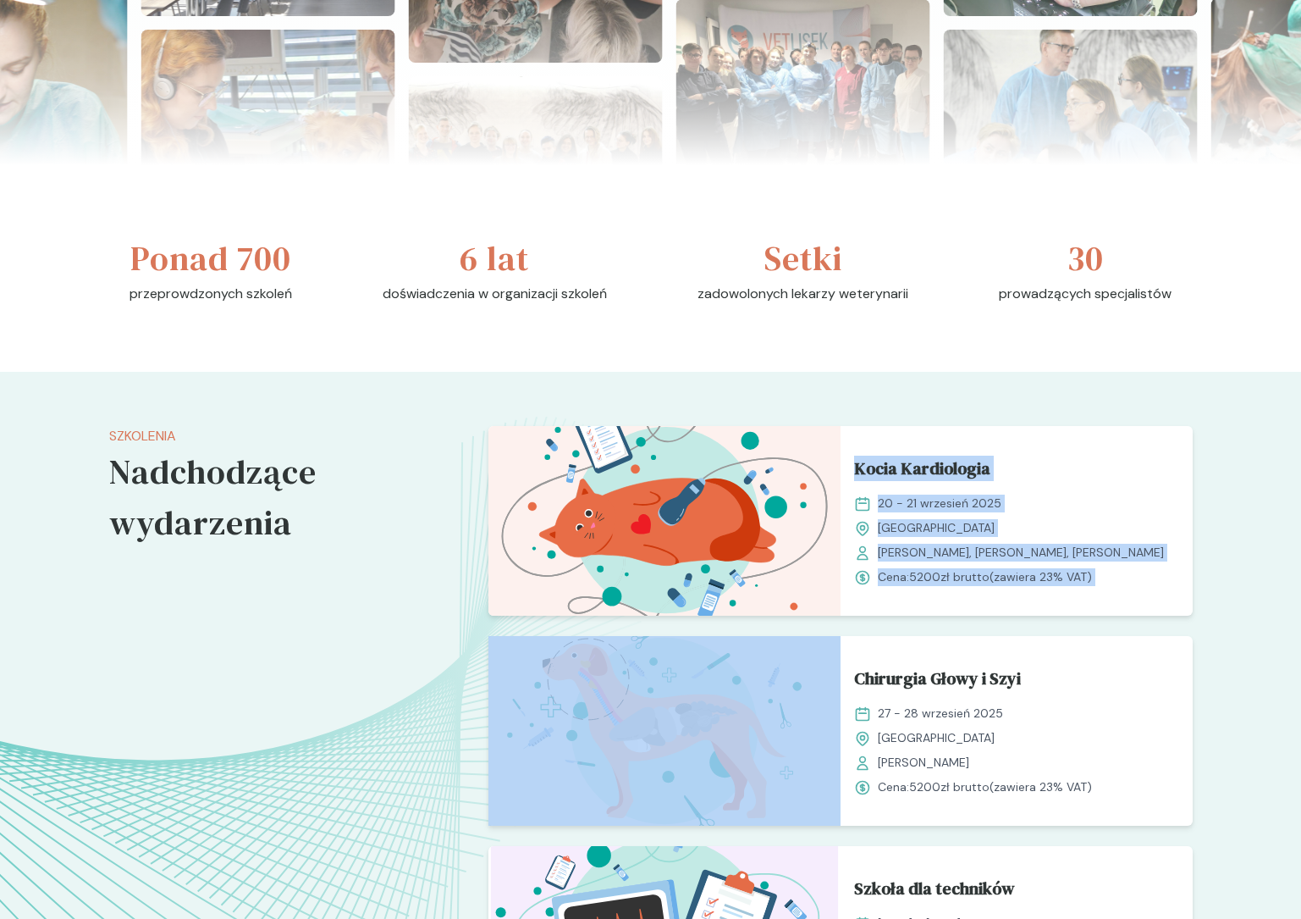
drag, startPoint x: 1240, startPoint y: 585, endPoint x: 827, endPoint y: 384, distance: 459.3
click at [827, 384] on div "Szkolenia Nadchodzące wydarzenia Kocia Kardiologia 20 - 21 wrzesień 2025 Kraków…" at bounding box center [650, 757] width 1301 height 771
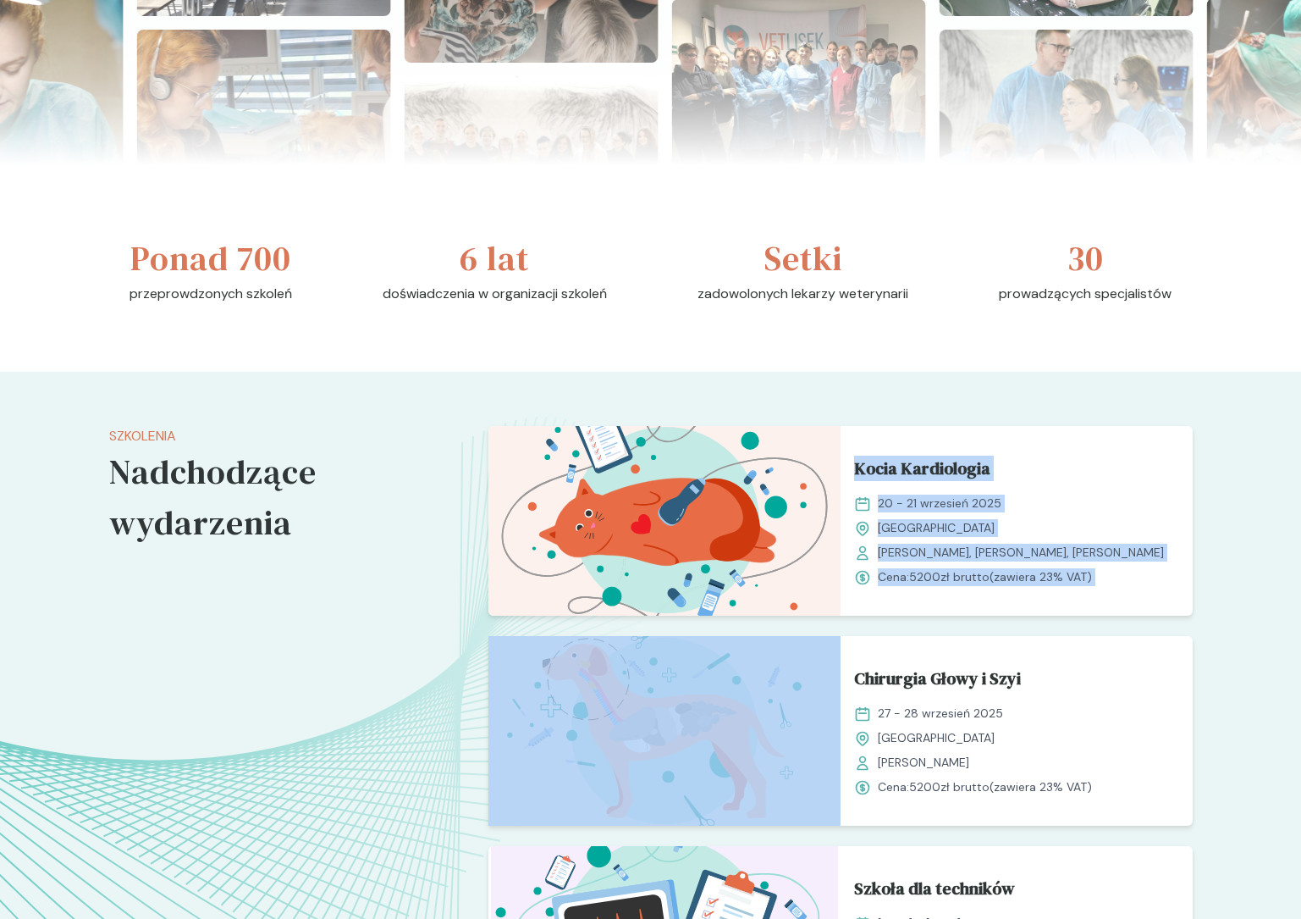
click at [827, 384] on div "Szkolenia Nadchodzące wydarzenia Kocia Kardiologia 20 - 21 wrzesień 2025 Kraków…" at bounding box center [650, 757] width 1301 height 771
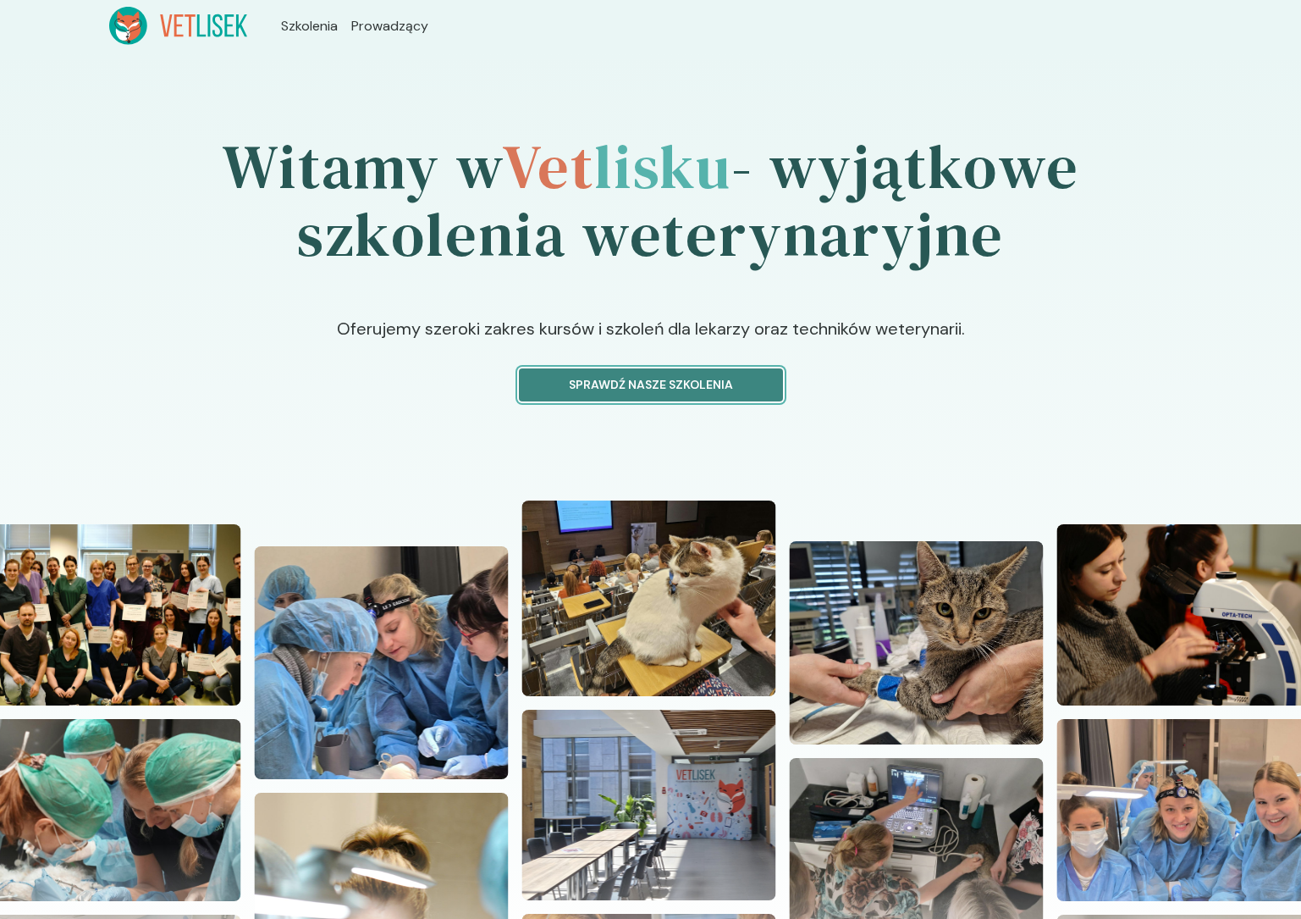
click at [605, 379] on p "Sprawdź nasze szkolenia" at bounding box center [650, 385] width 235 height 18
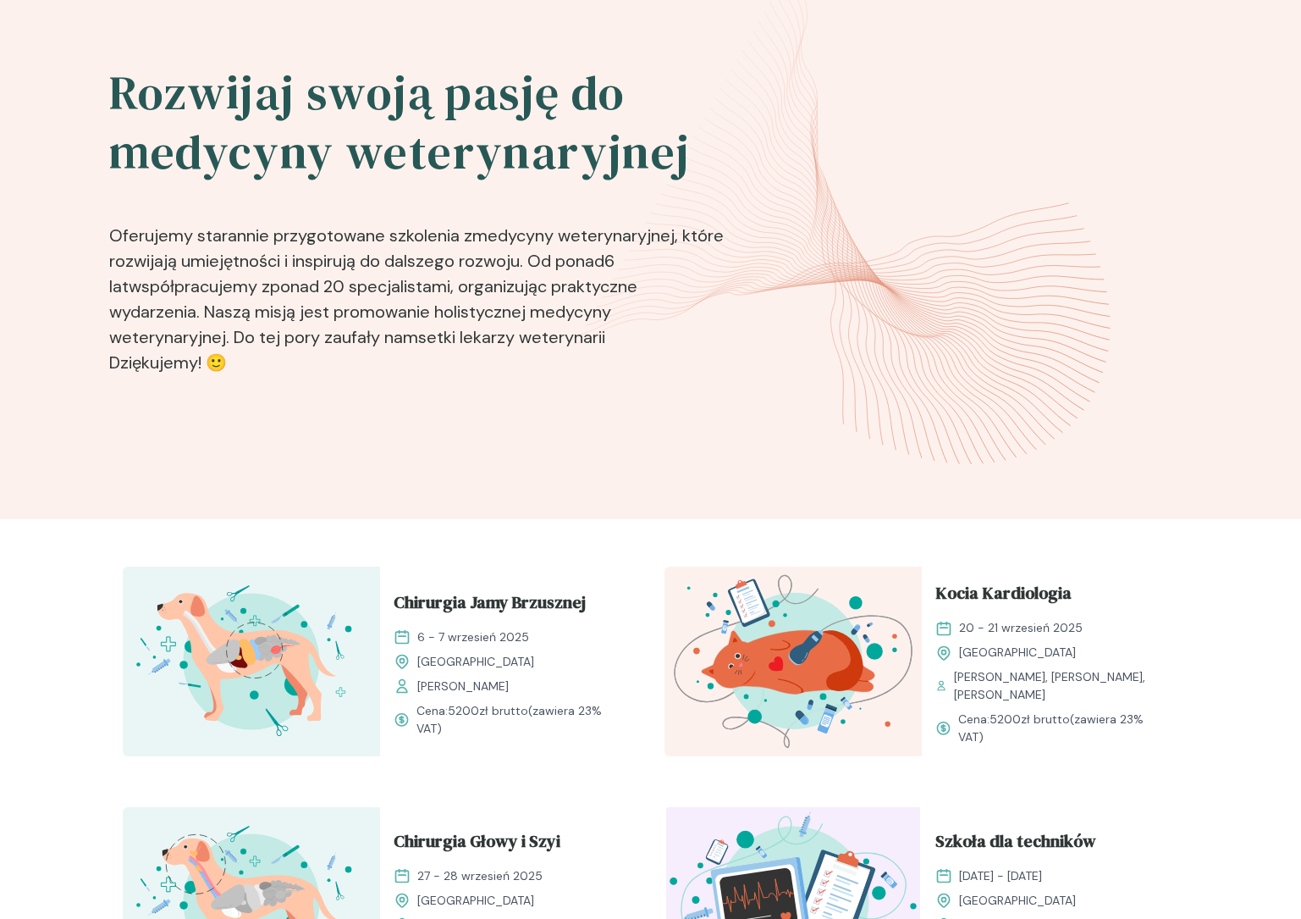
scroll to position [83, 0]
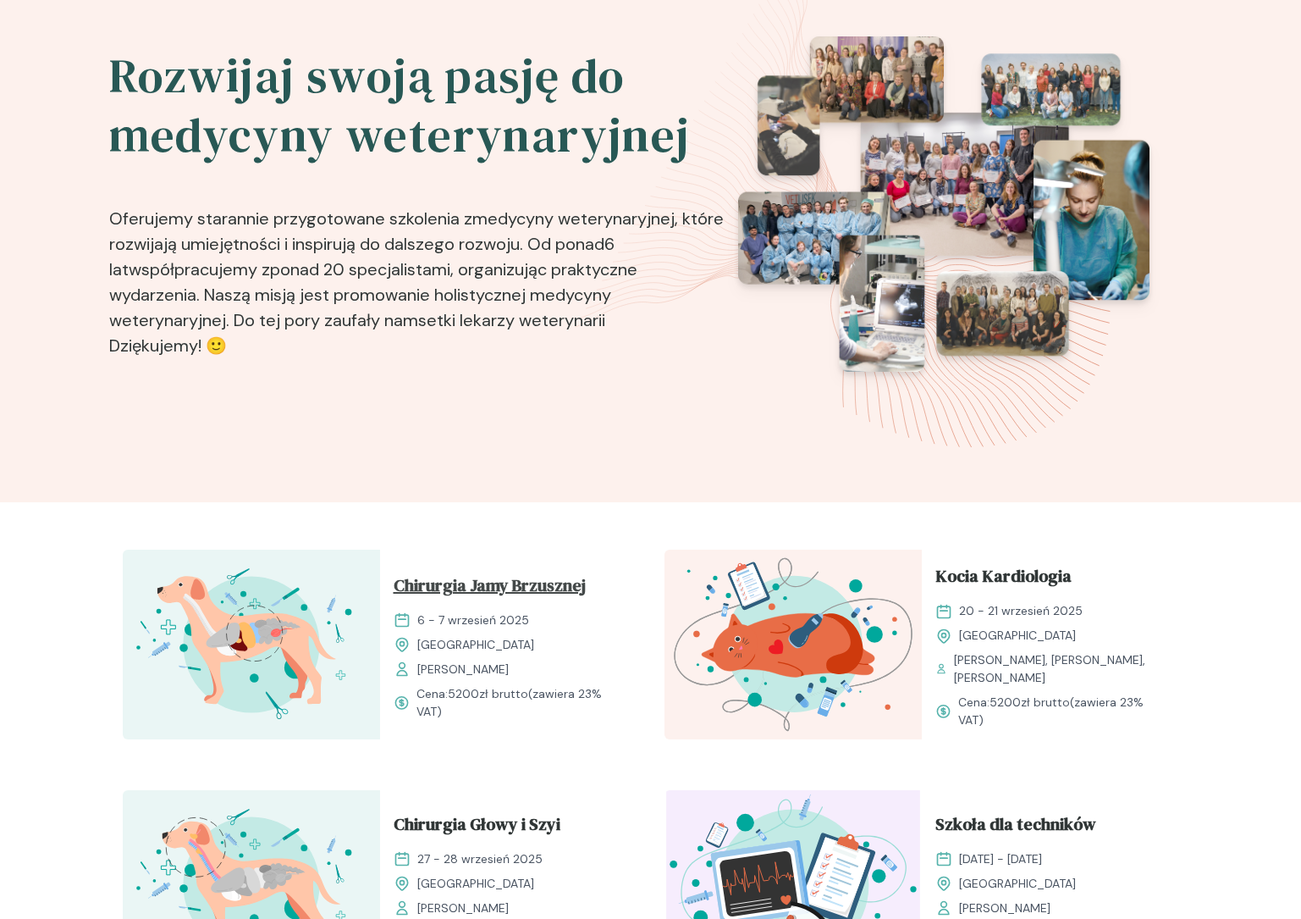
click at [428, 588] on span "Chirurgia Jamy Brzusznej" at bounding box center [490, 588] width 192 height 32
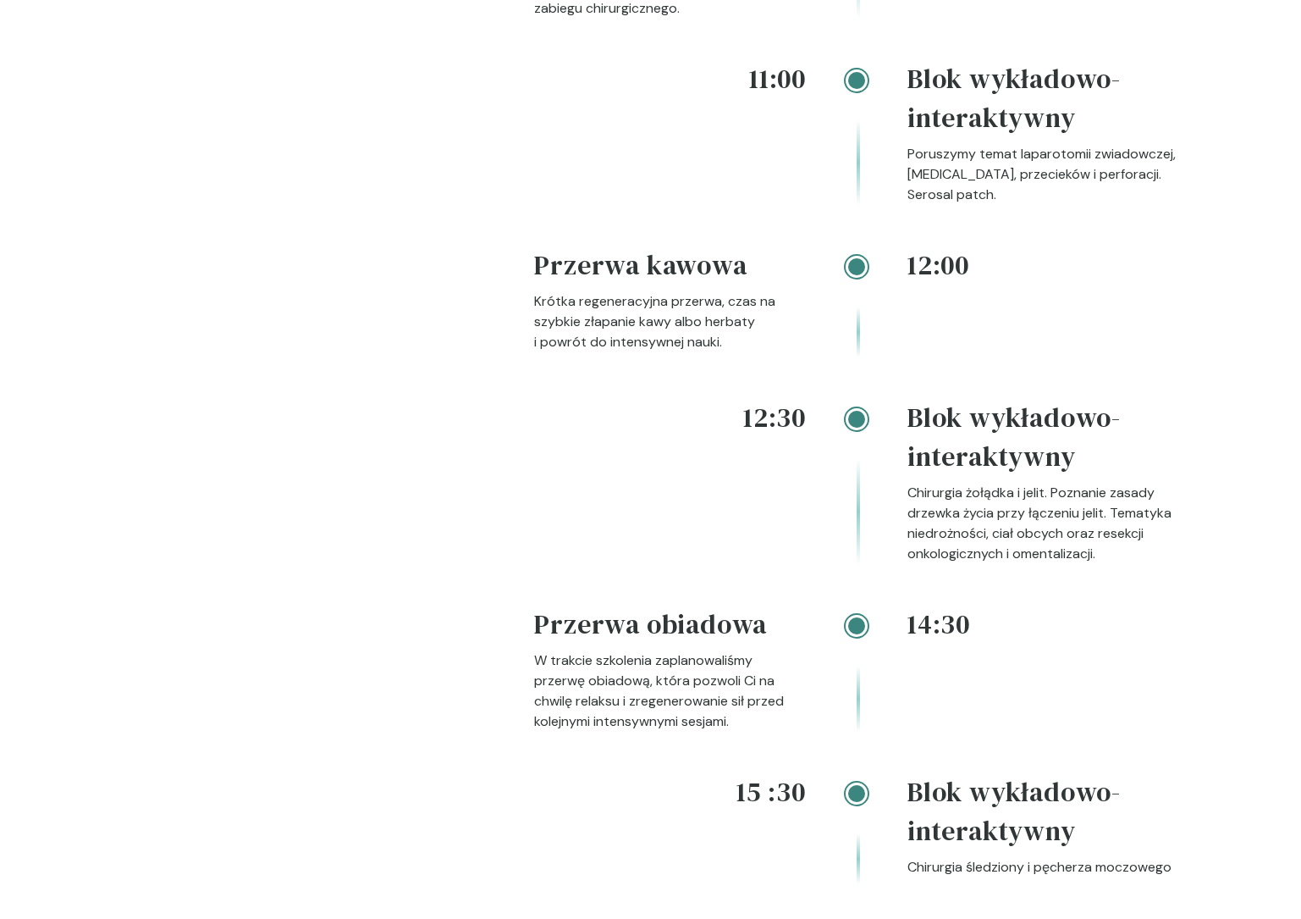
scroll to position [2714, 0]
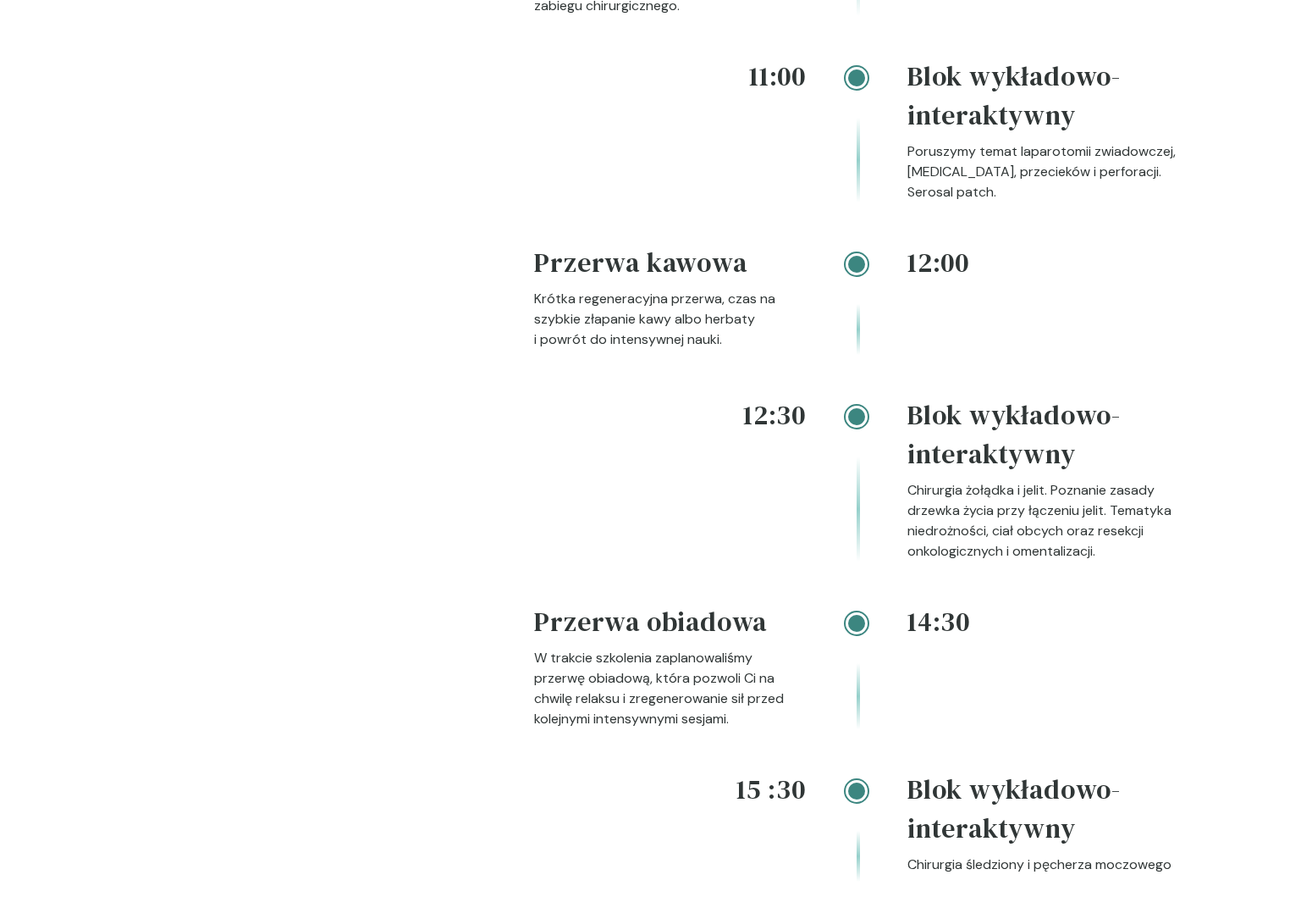
click at [539, 624] on h4 "Przerwa obiadowa" at bounding box center [670, 625] width 272 height 46
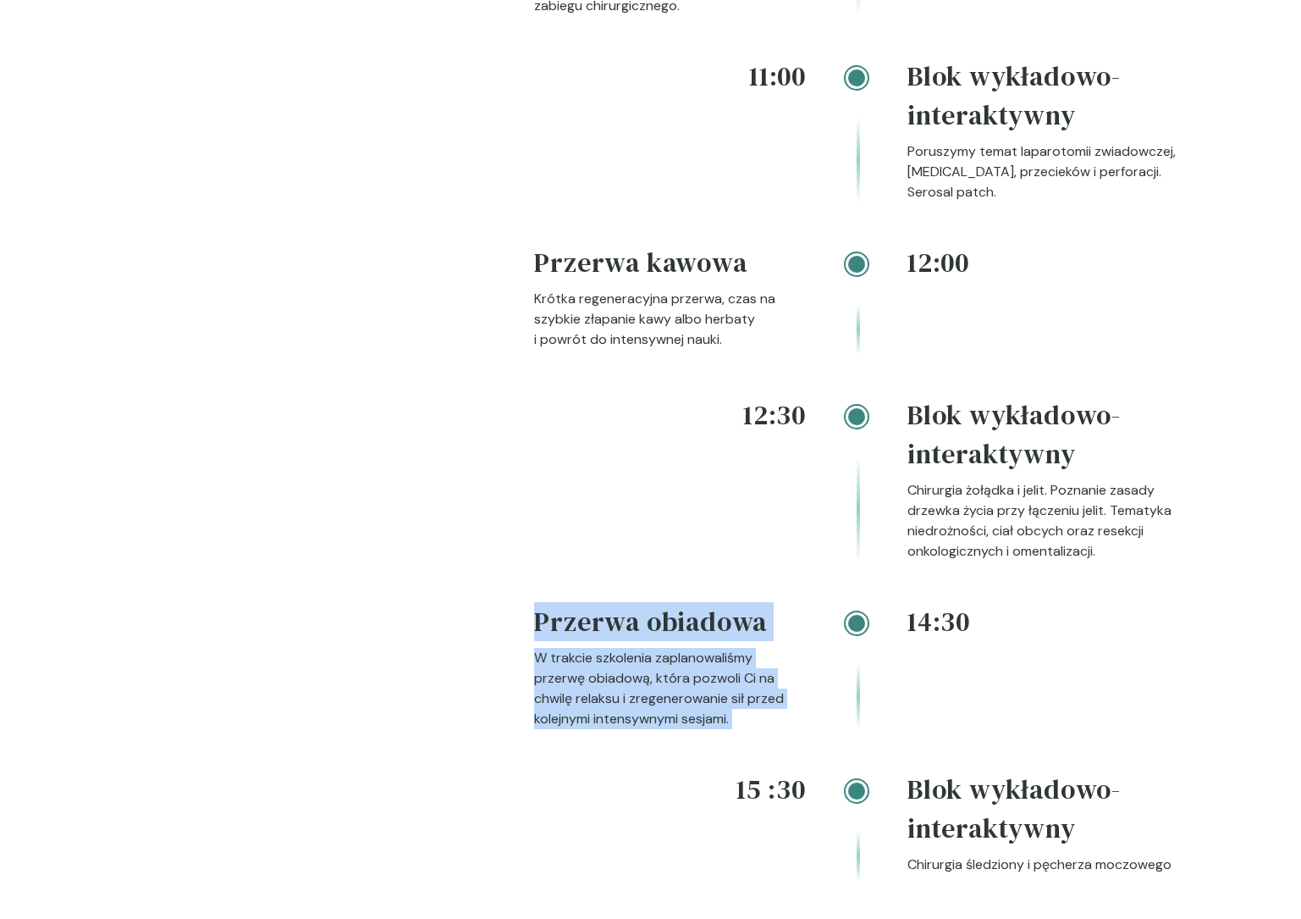
drag, startPoint x: 539, startPoint y: 624, endPoint x: 750, endPoint y: 716, distance: 230.1
click at [750, 716] on div "Przerwa obiadowa W trakcie szkolenia zaplanowaliśmy przerwę obiadową, która poz…" at bounding box center [670, 665] width 272 height 127
click at [750, 716] on p "W trakcie szkolenia zaplanowaliśmy przerwę obiadową, która pozwoli Ci na chwilę…" at bounding box center [670, 688] width 272 height 81
drag, startPoint x: 750, startPoint y: 716, endPoint x: 536, endPoint y: 612, distance: 238.2
click at [536, 612] on div "Przerwa obiadowa W trakcie szkolenia zaplanowaliśmy przerwę obiadową, która poz…" at bounding box center [670, 665] width 272 height 127
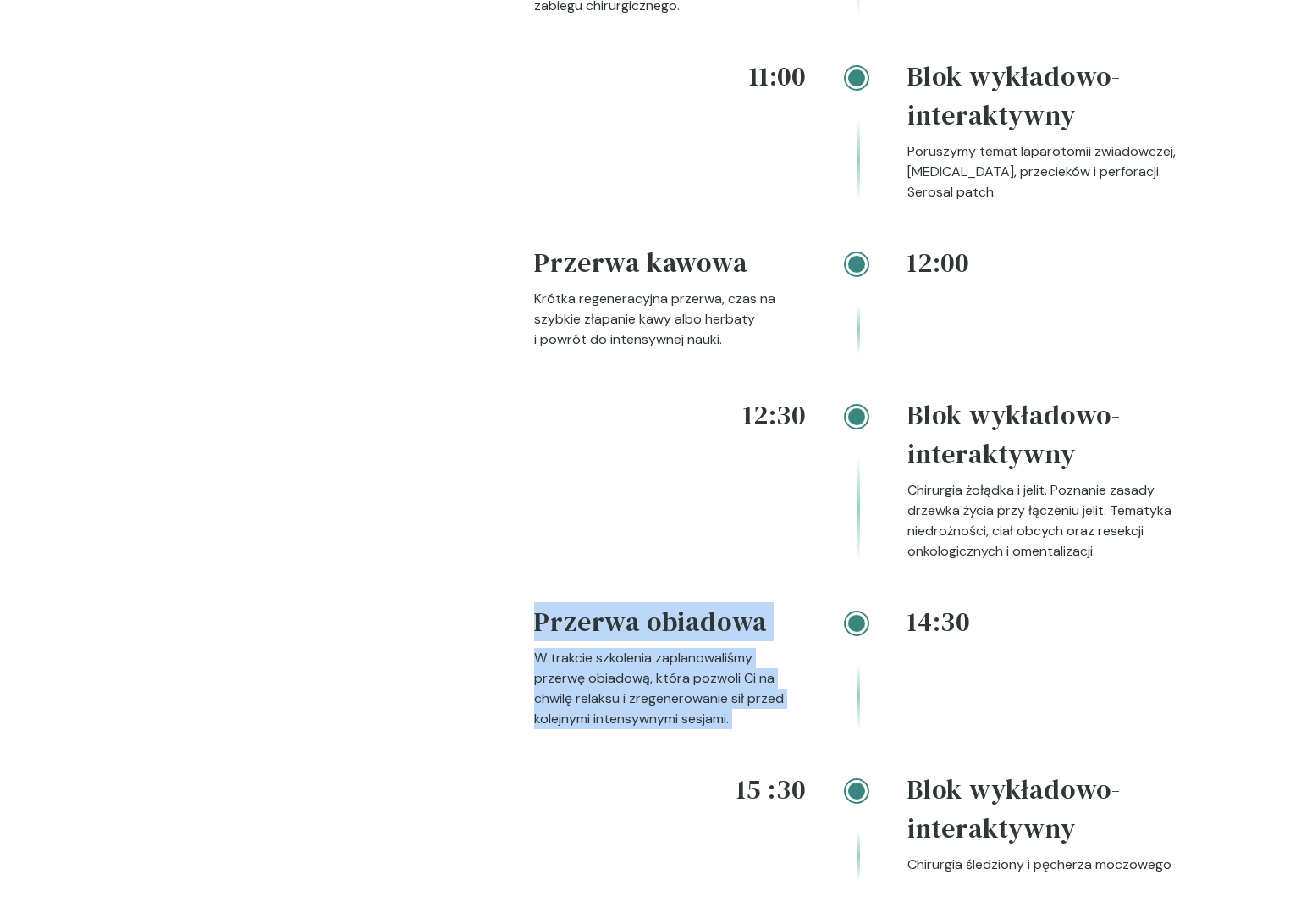
click at [536, 612] on h4 "Przerwa obiadowa" at bounding box center [670, 625] width 272 height 46
drag, startPoint x: 536, startPoint y: 612, endPoint x: 747, endPoint y: 719, distance: 236.3
click at [747, 719] on div "Przerwa obiadowa W trakcie szkolenia zaplanowaliśmy przerwę obiadową, która poz…" at bounding box center [670, 665] width 272 height 127
click at [747, 719] on p "W trakcie szkolenia zaplanowaliśmy przerwę obiadową, która pozwoli Ci na chwilę…" at bounding box center [670, 688] width 272 height 81
